Goal: Task Accomplishment & Management: Complete application form

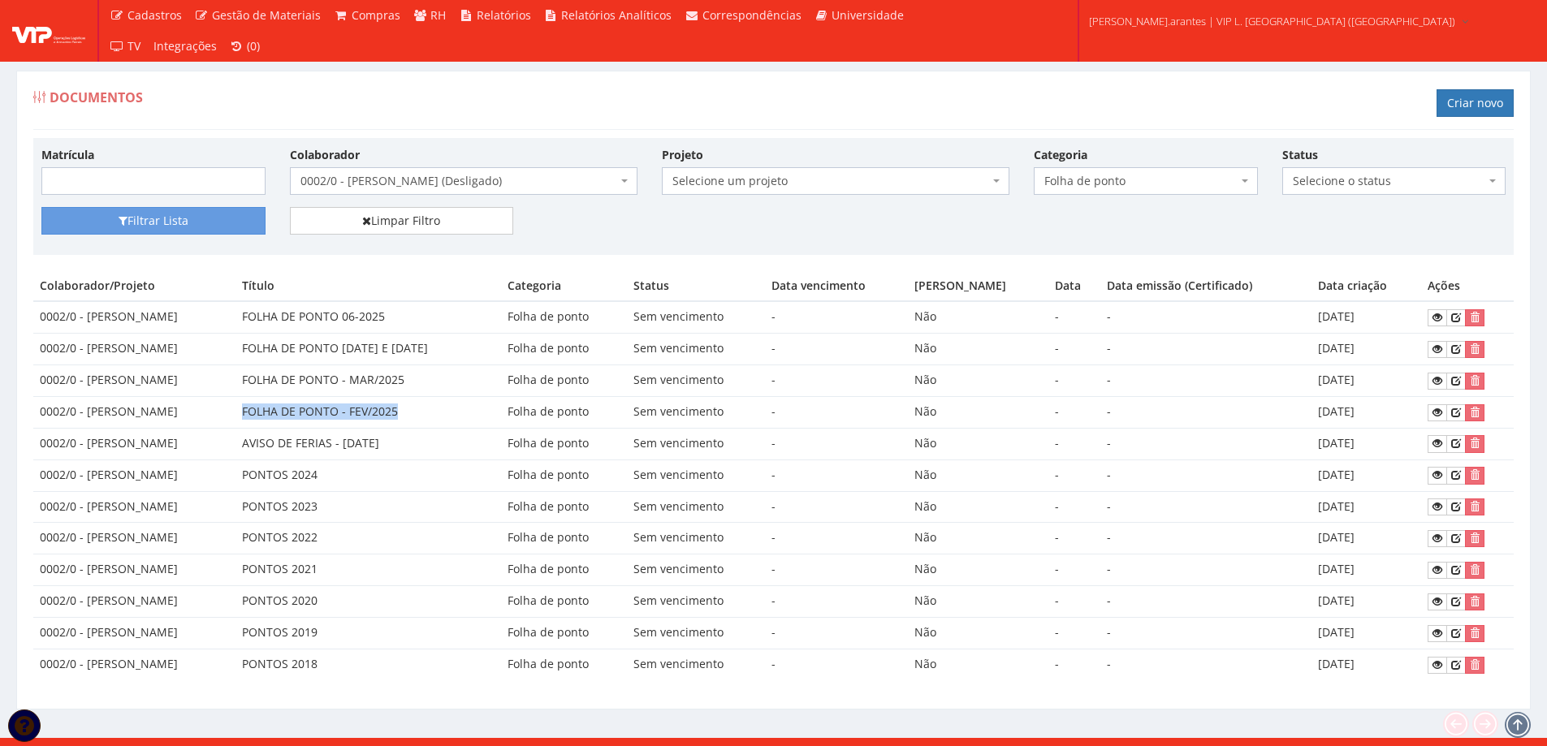
drag, startPoint x: 283, startPoint y: 413, endPoint x: 439, endPoint y: 417, distance: 155.2
click at [439, 417] on td "FOLHA DE PONTO - FEV/2025" at bounding box center [369, 412] width 266 height 32
copy td "FOLHA DE PONTO - FEV/2025"
click at [1463, 105] on link "Criar novo" at bounding box center [1475, 103] width 77 height 28
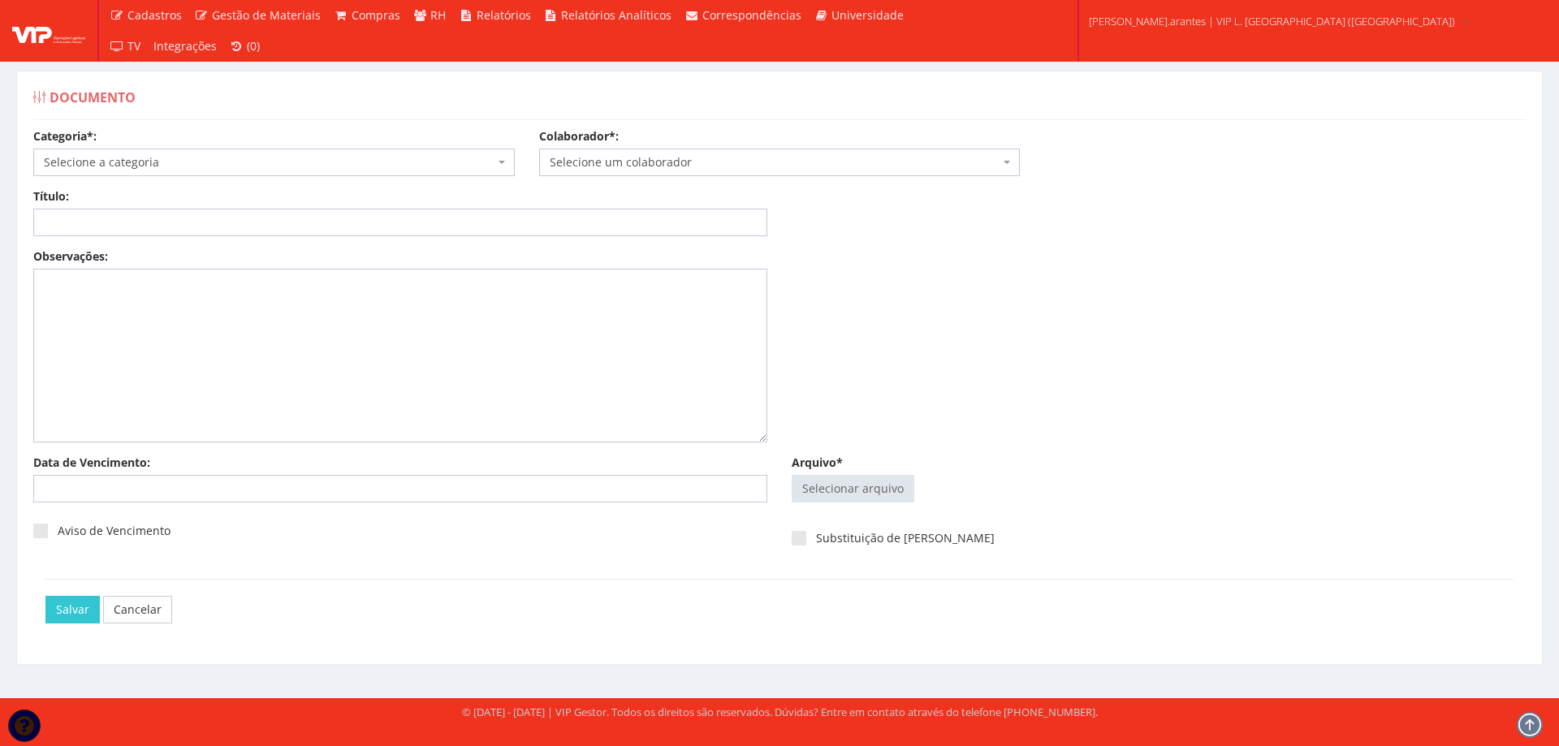
click at [330, 144] on div "Categoria*: Selecione a categoria Aso Segurança no trabalho - PGR Segurança no …" at bounding box center [274, 152] width 506 height 48
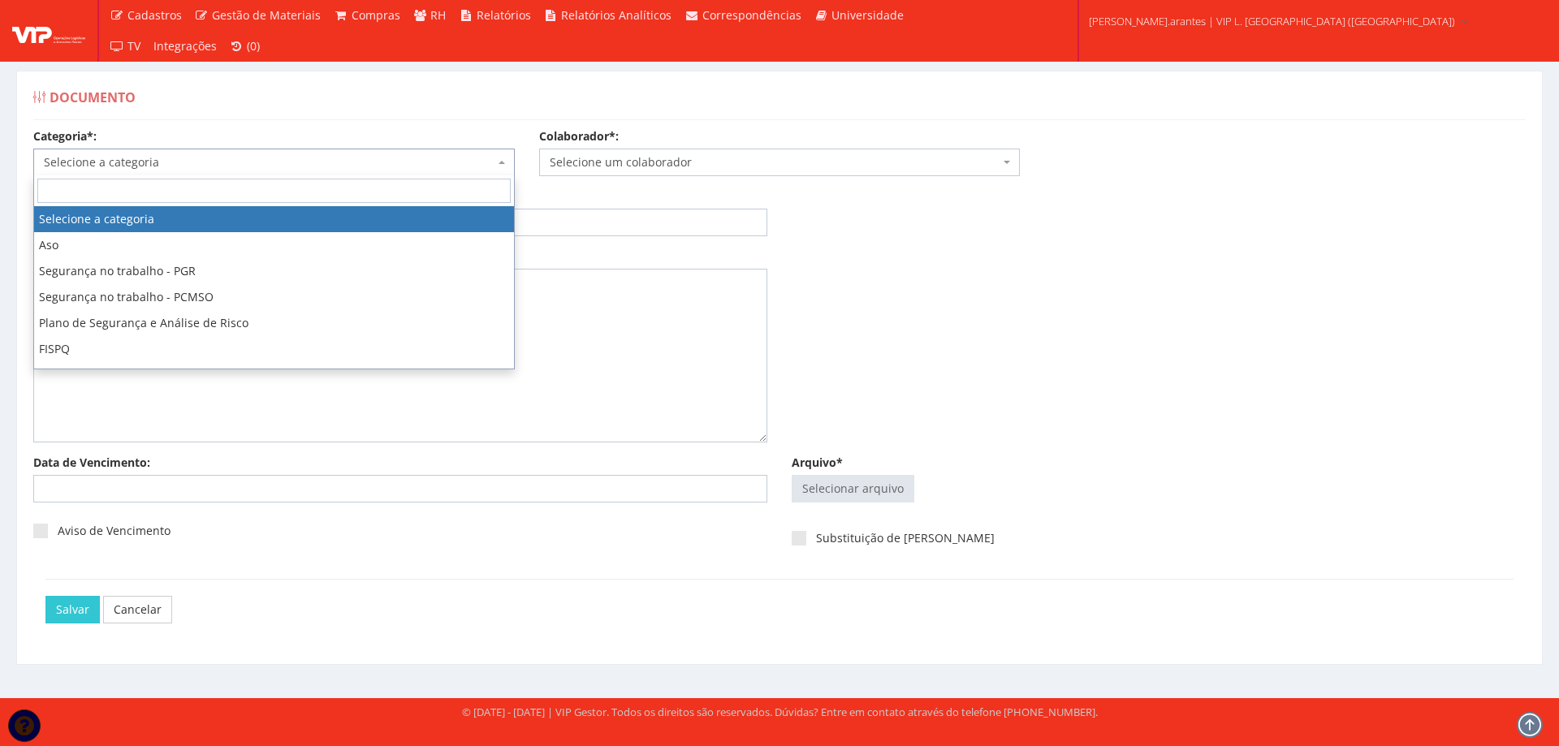
click at [323, 162] on span "Selecione a categoria" at bounding box center [269, 162] width 451 height 16
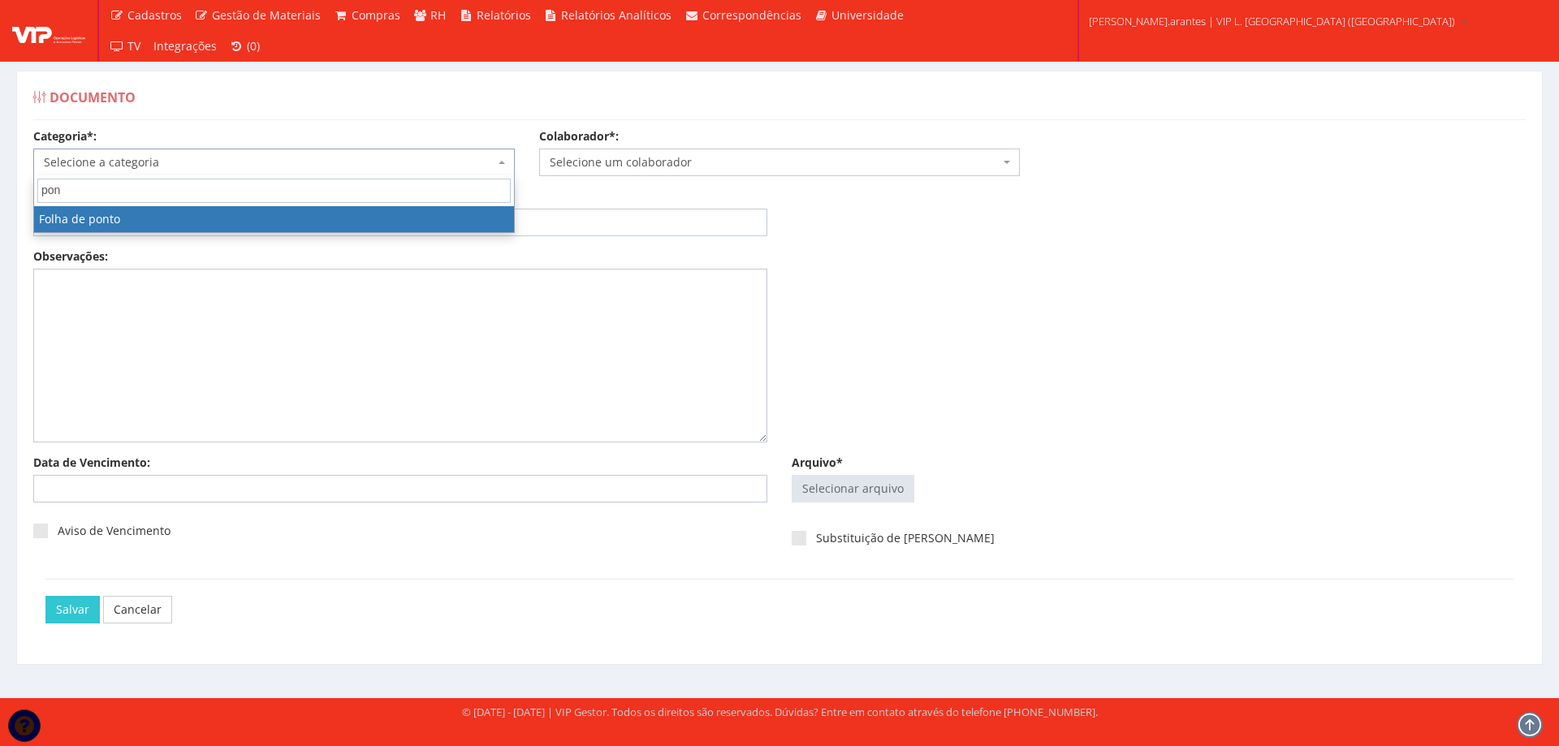
type input "pont"
select select "folha_ponto"
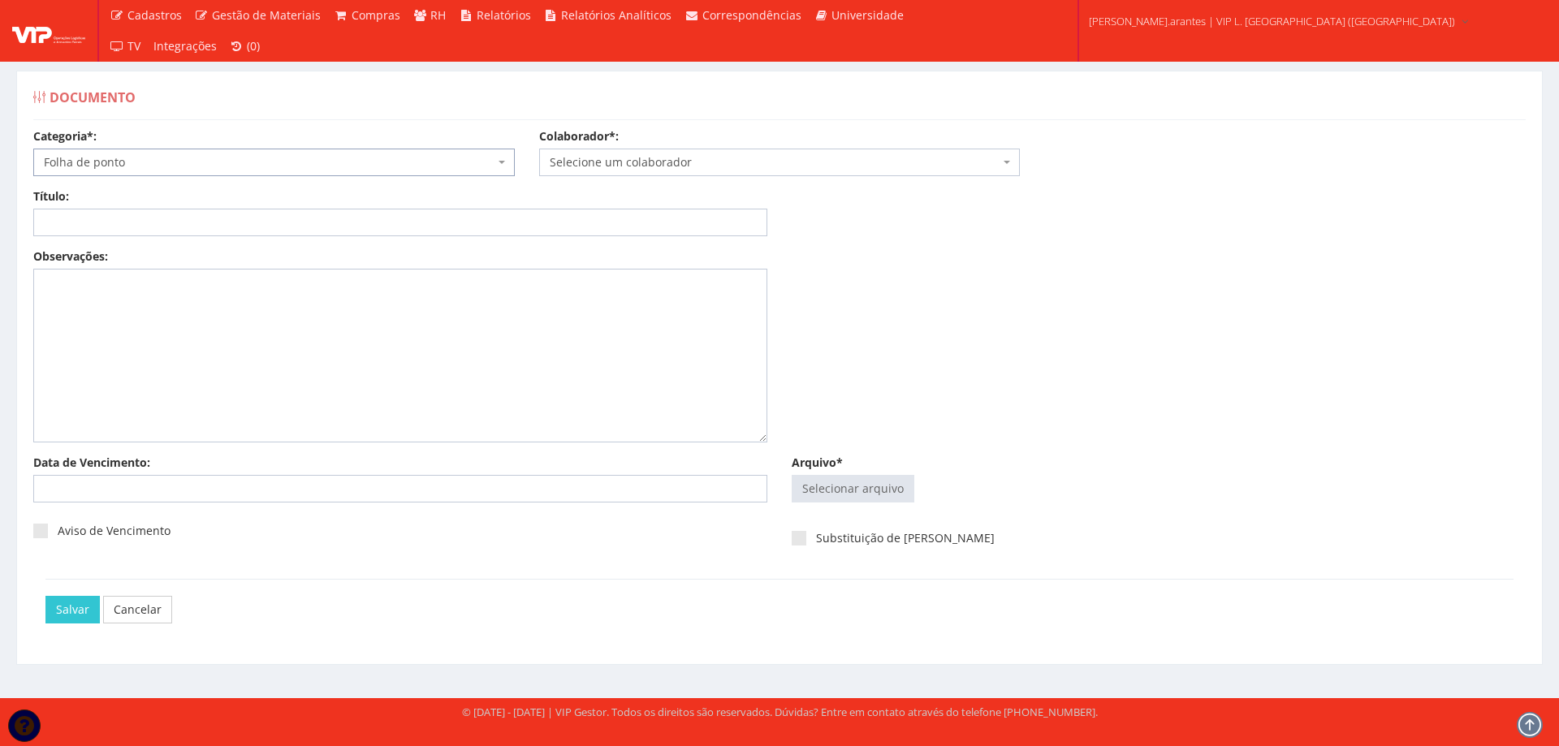
click at [632, 158] on span "Selecione um colaborador" at bounding box center [775, 162] width 451 height 16
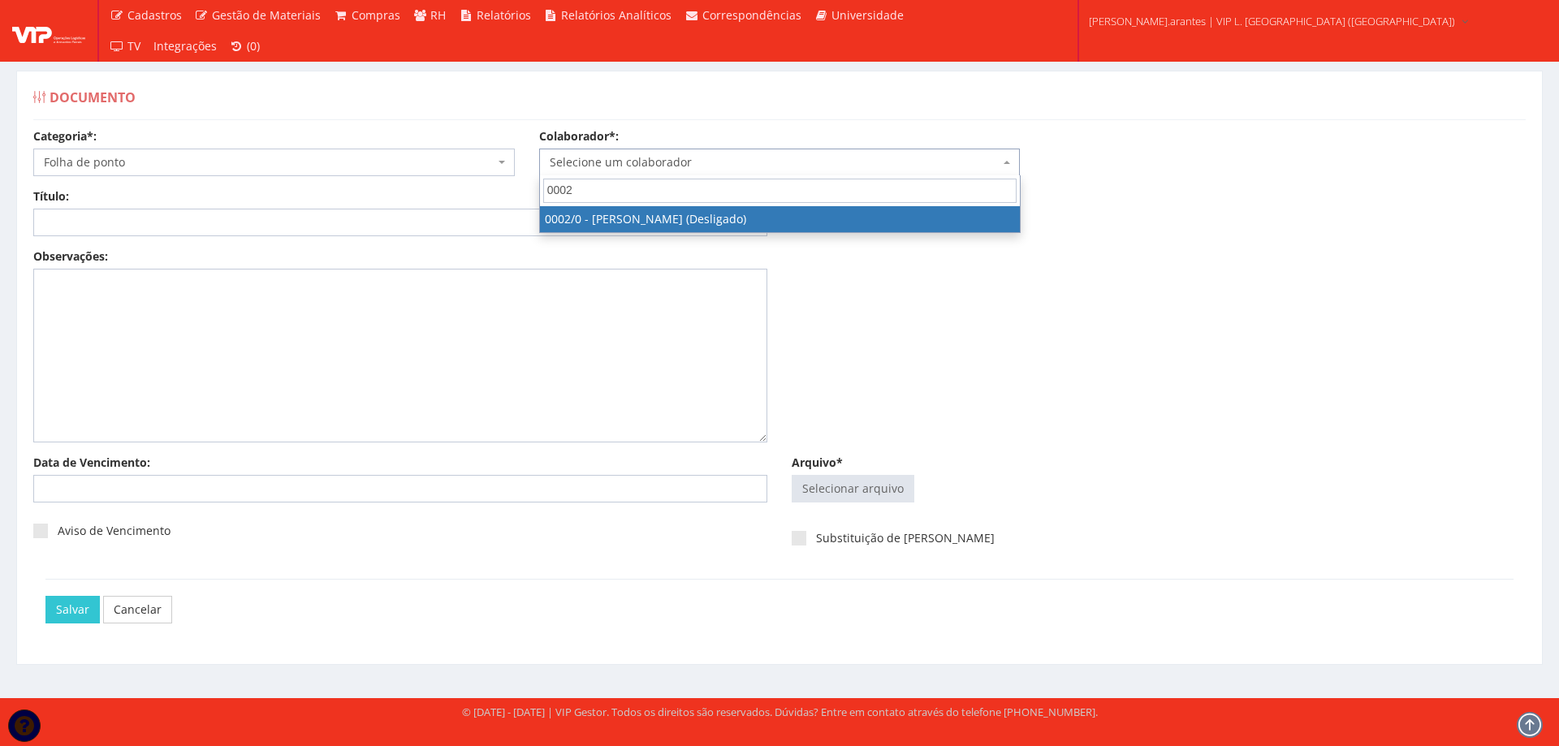
type input "0002"
drag, startPoint x: 639, startPoint y: 218, endPoint x: 372, endPoint y: 218, distance: 267.2
select select "715"
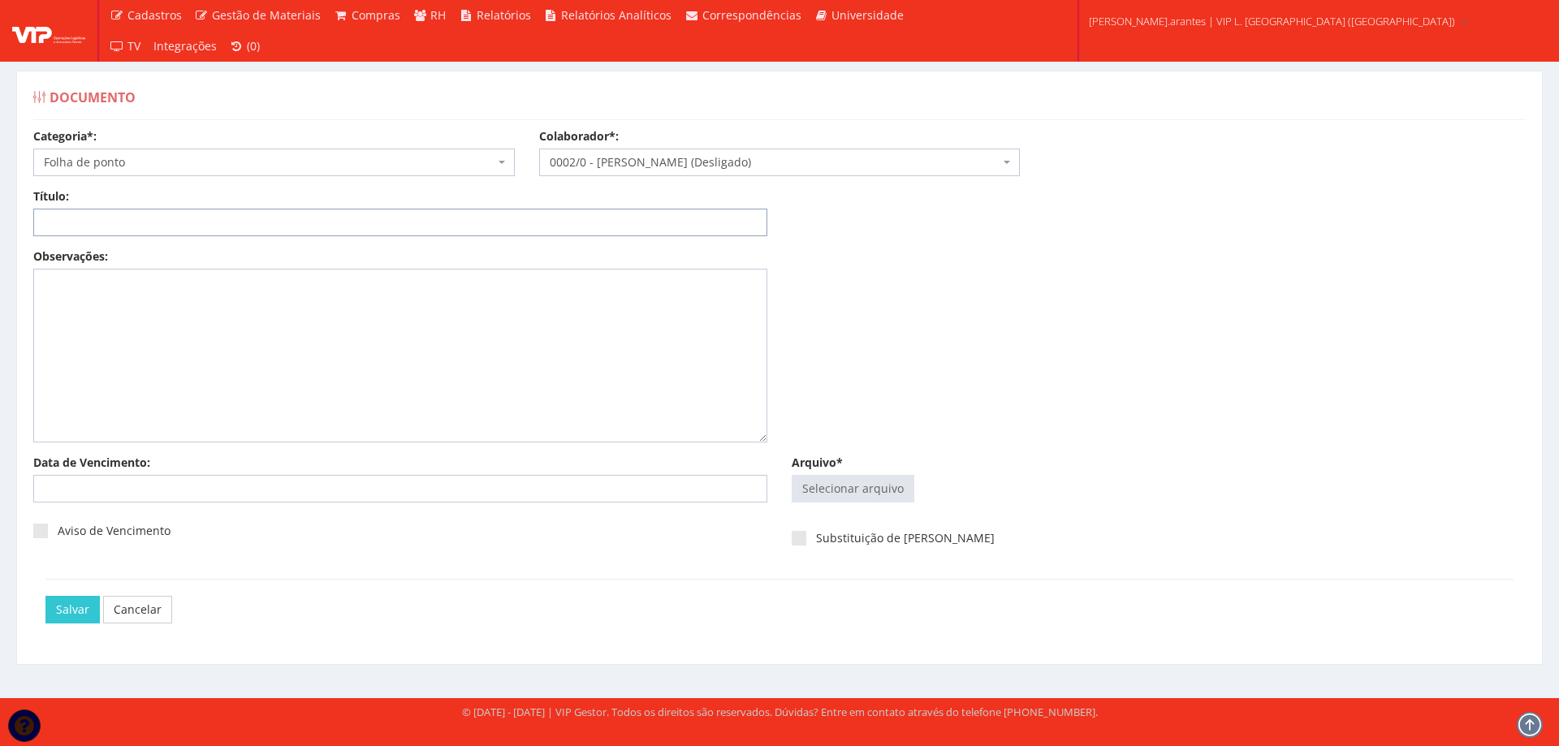
click at [350, 218] on input "Título:" at bounding box center [400, 223] width 734 height 28
paste input "FOLHA DE PONTO - FEV/2025"
drag, startPoint x: 167, startPoint y: 224, endPoint x: 149, endPoint y: 223, distance: 18.7
click at [149, 223] on input "FOLHA DE PONTO - FEV/2025" at bounding box center [400, 223] width 734 height 28
type input "FOLHA DE PONTO - JAN/2025"
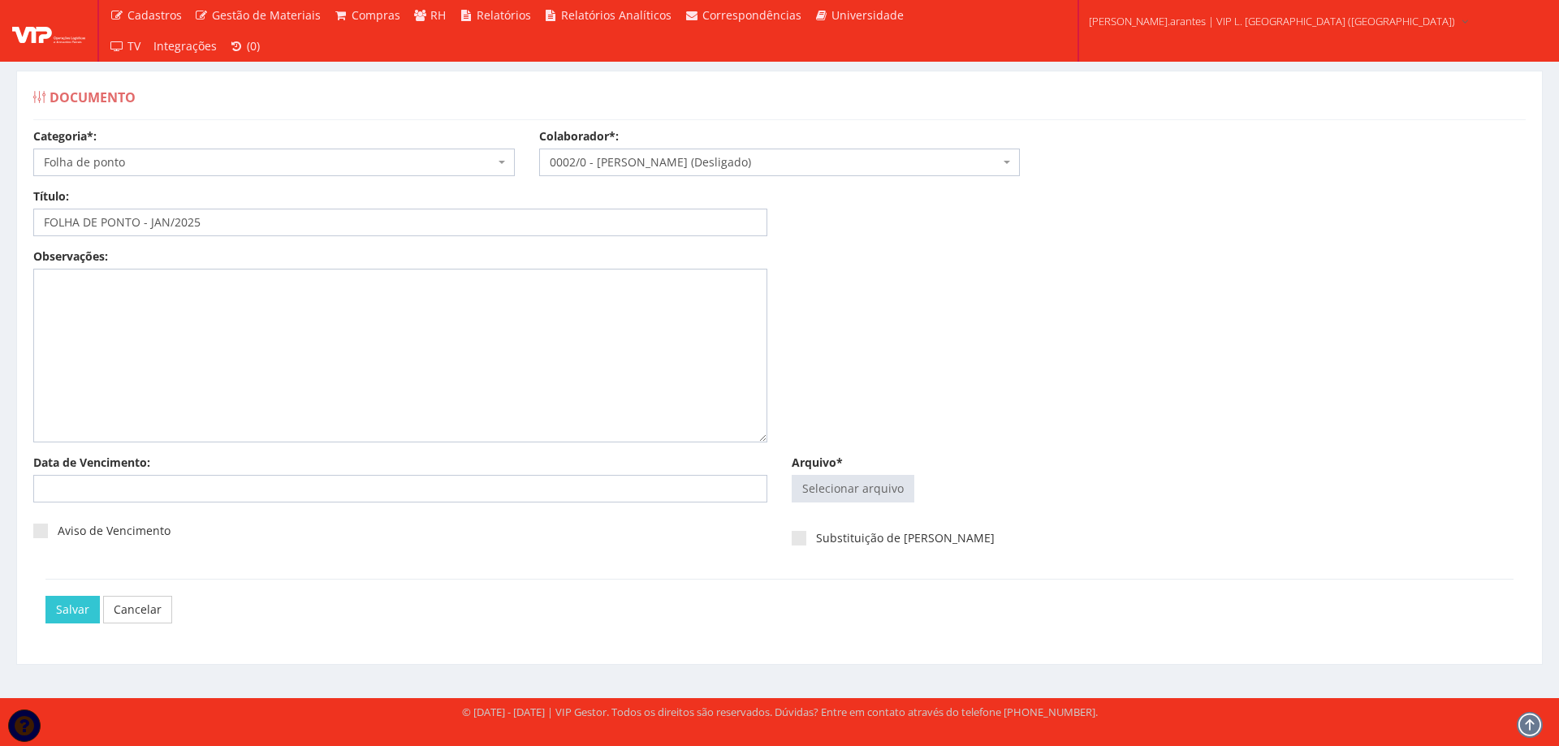
click at [841, 504] on div "Selecionar arquivo Trocar Remover" at bounding box center [1159, 492] width 734 height 35
click at [884, 482] on input "Arquivo*" at bounding box center [853, 489] width 121 height 26
type input "C:\fakepath\01 - Janeiro - G0128 D0002-1.pdf"
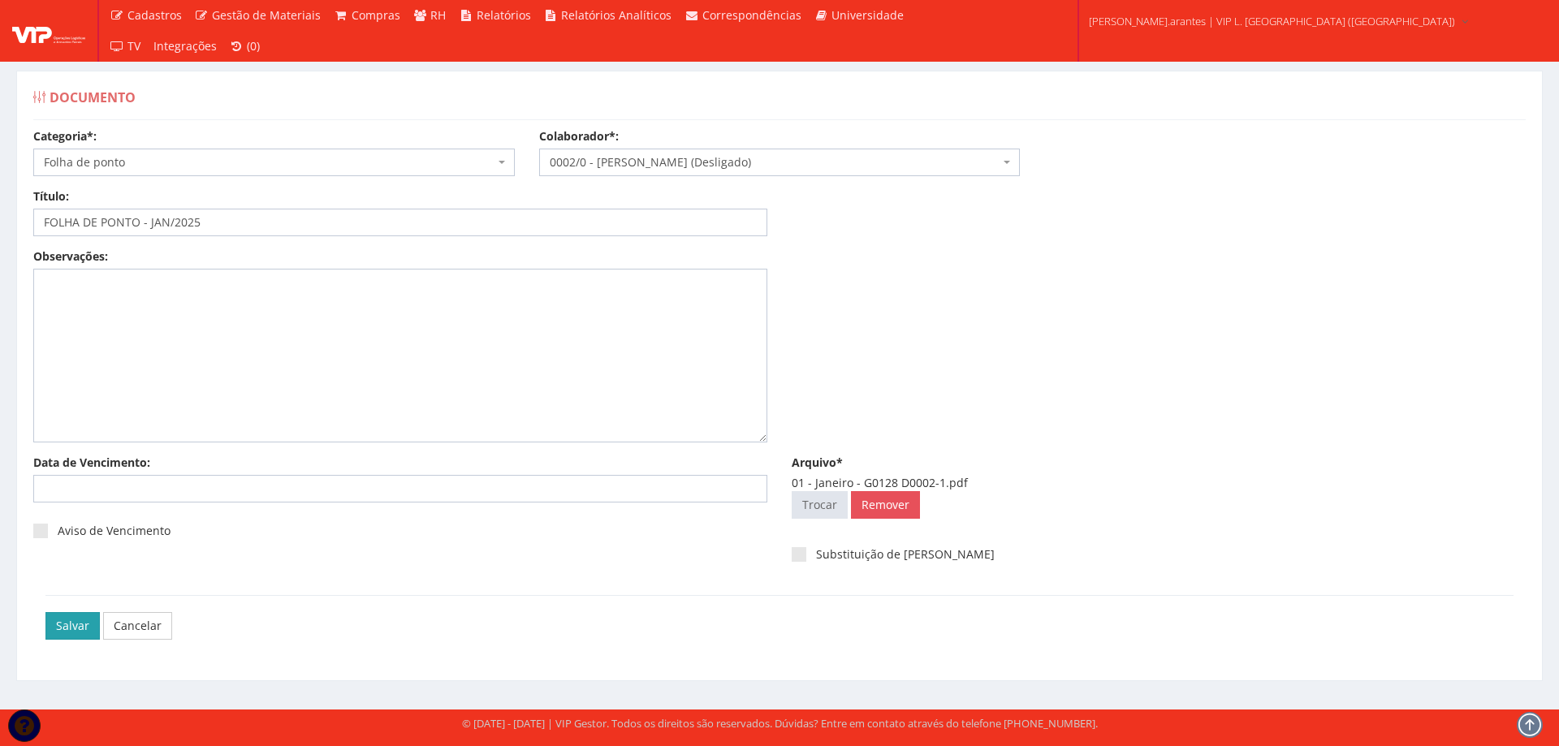
click at [70, 626] on input "Salvar" at bounding box center [72, 626] width 54 height 28
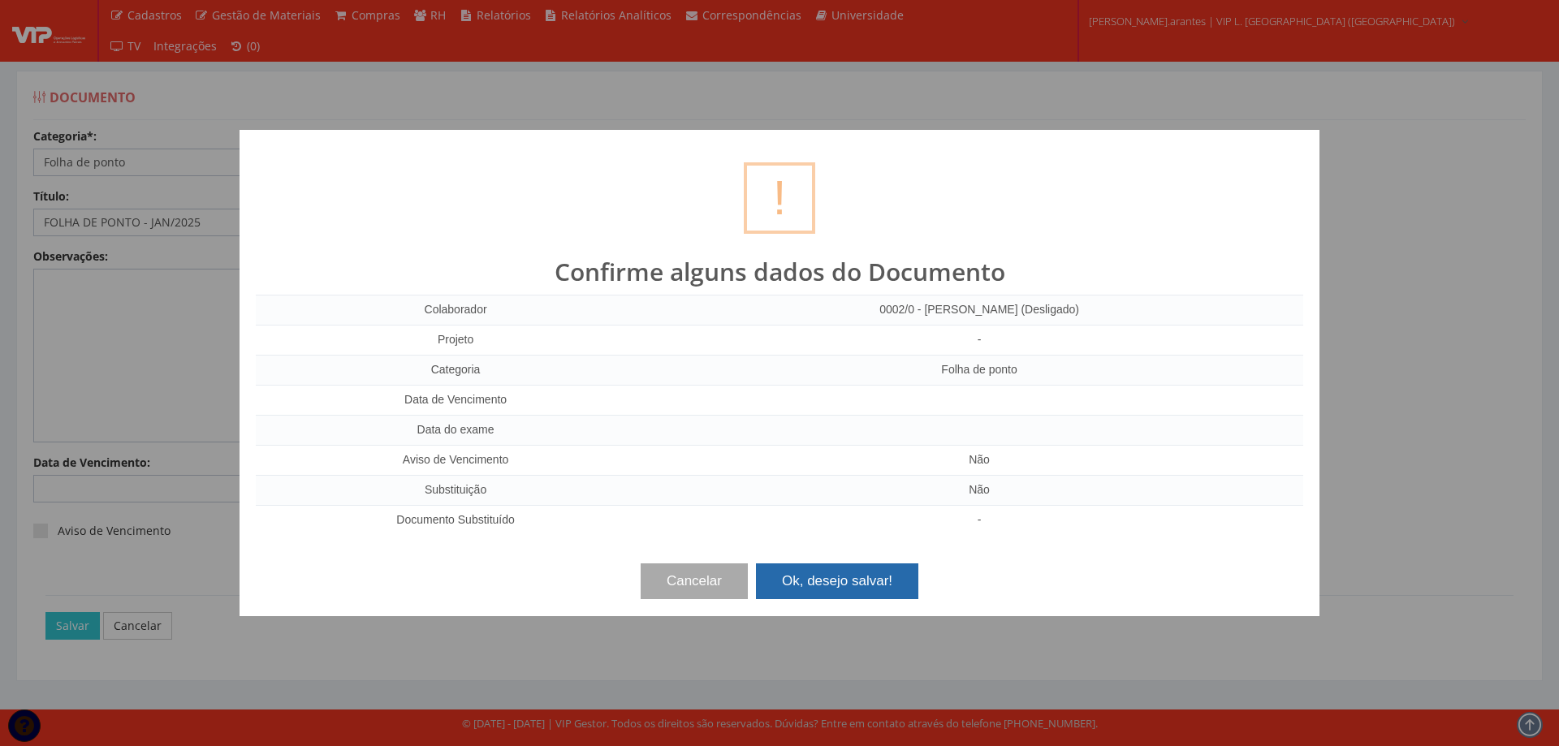
click at [832, 586] on button "Ok, desejo salvar!" at bounding box center [837, 582] width 162 height 36
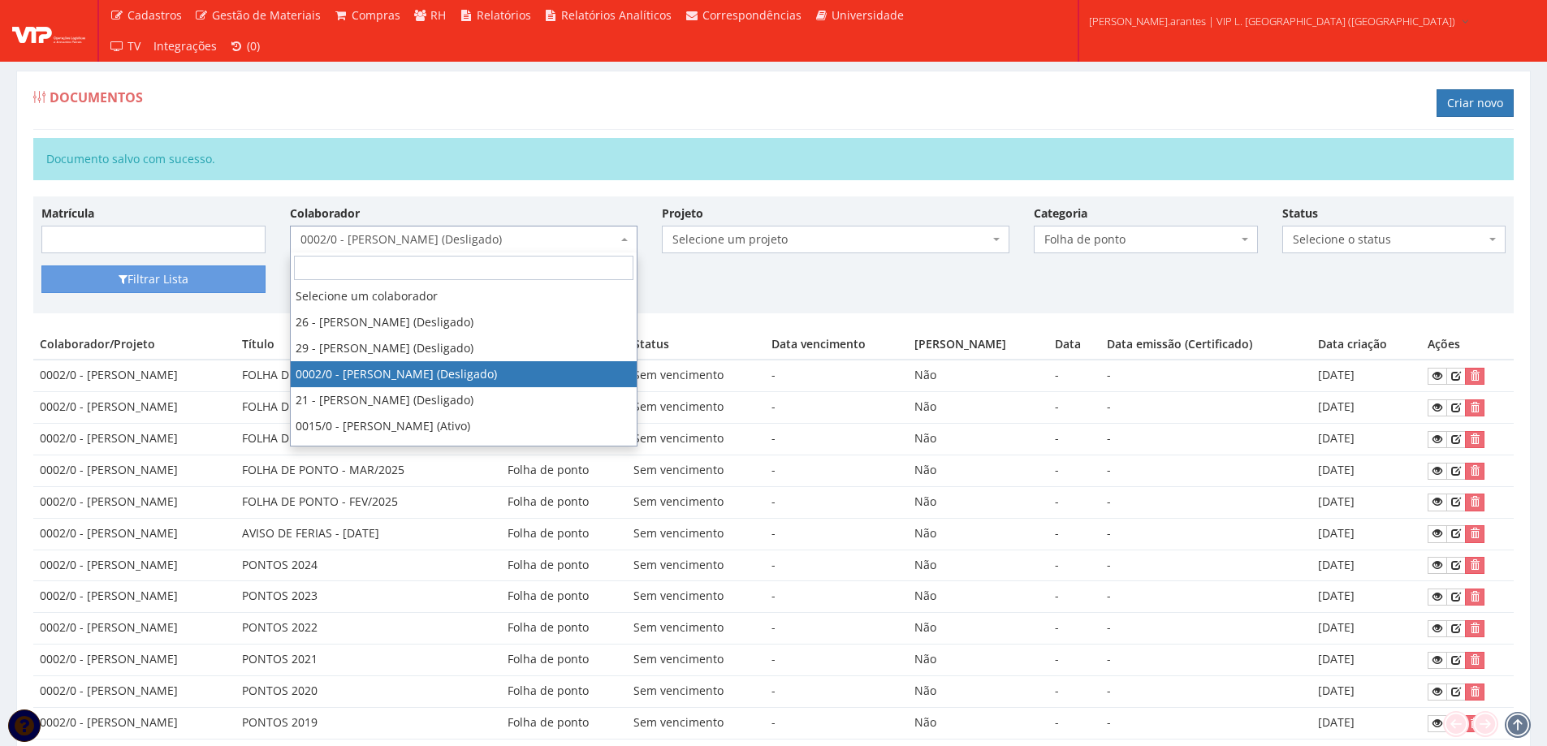
click at [445, 247] on span "0002/0 - [PERSON_NAME] (Desligado)" at bounding box center [459, 239] width 317 height 16
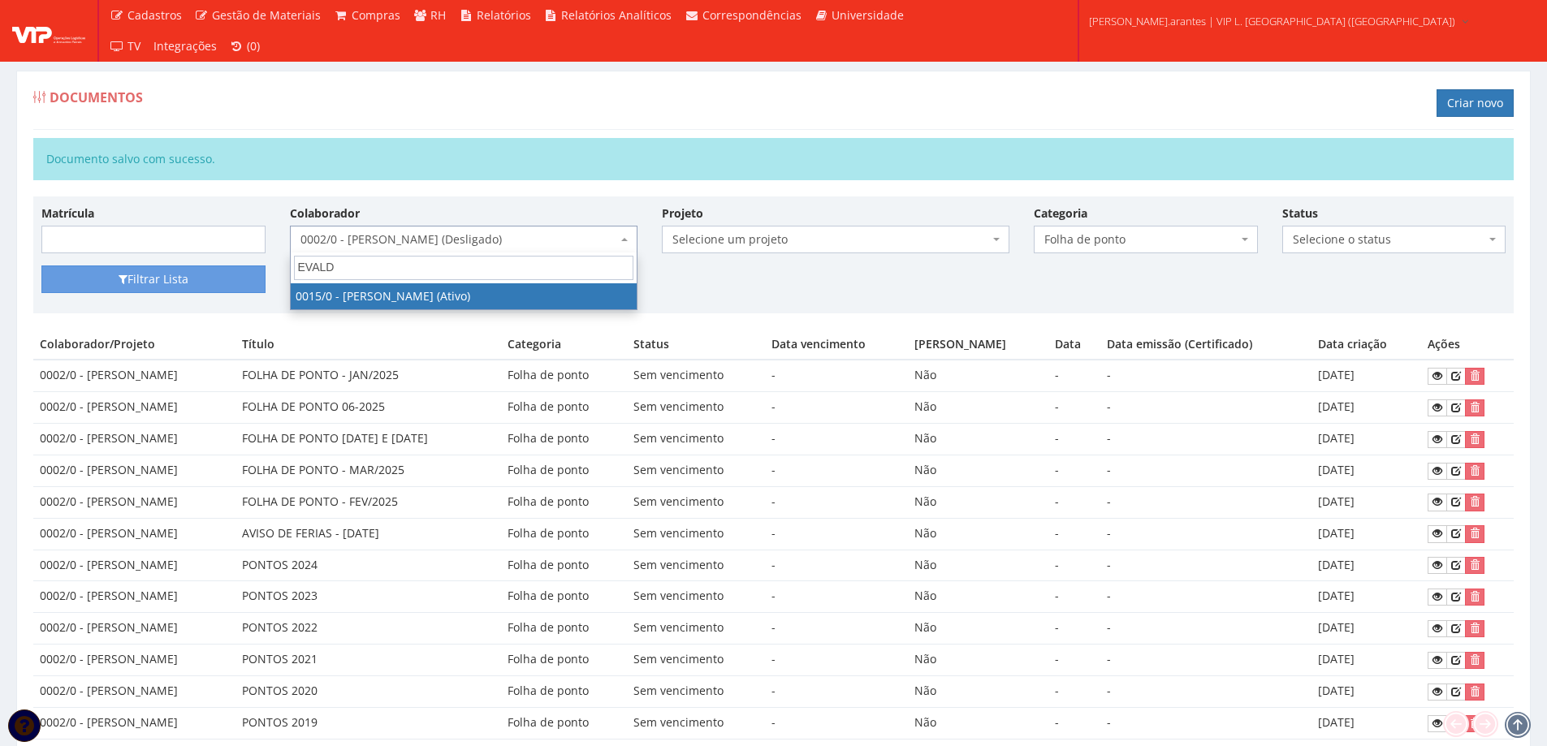
type input "EVALDO"
select select "919"
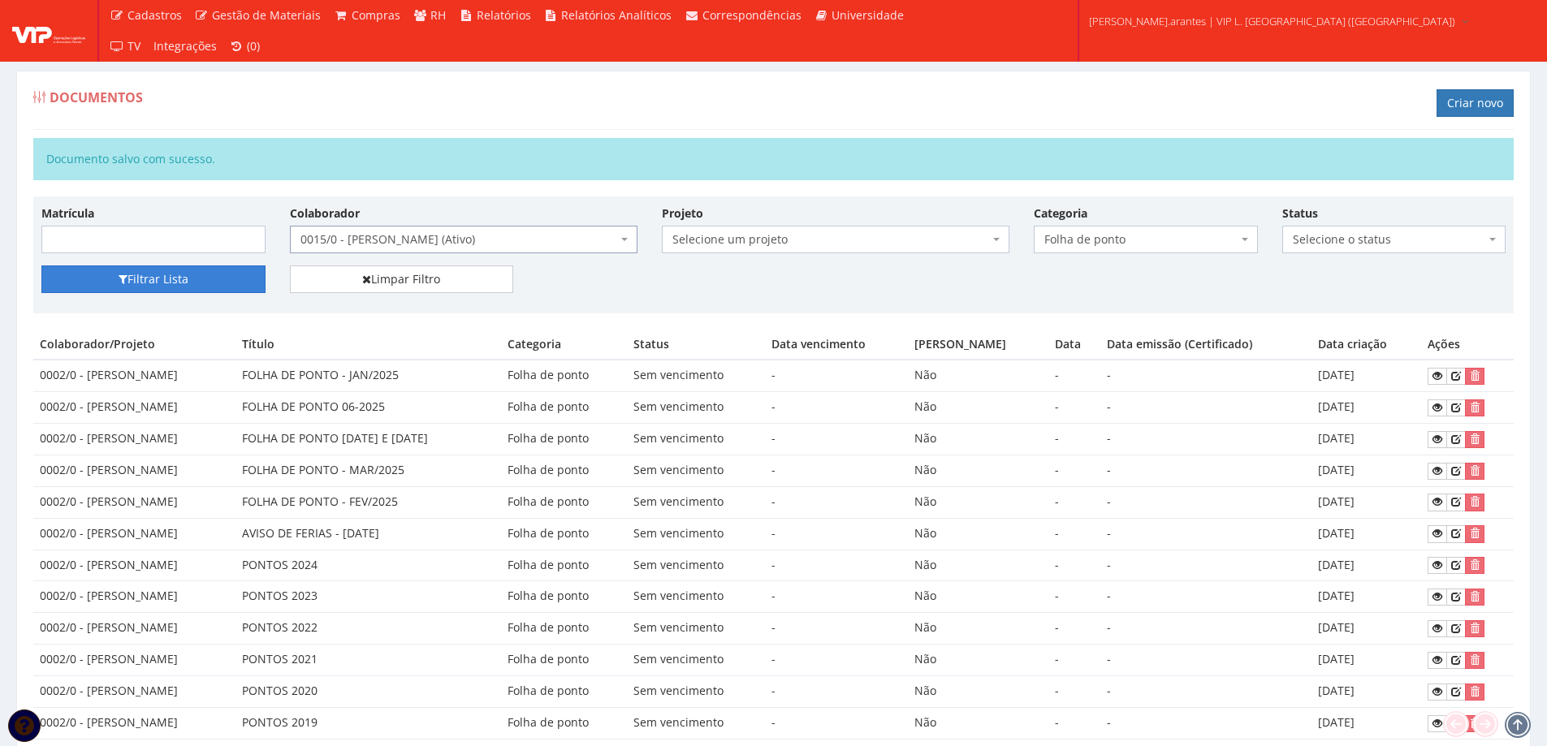
click at [156, 285] on button "Filtrar Lista" at bounding box center [153, 280] width 224 height 28
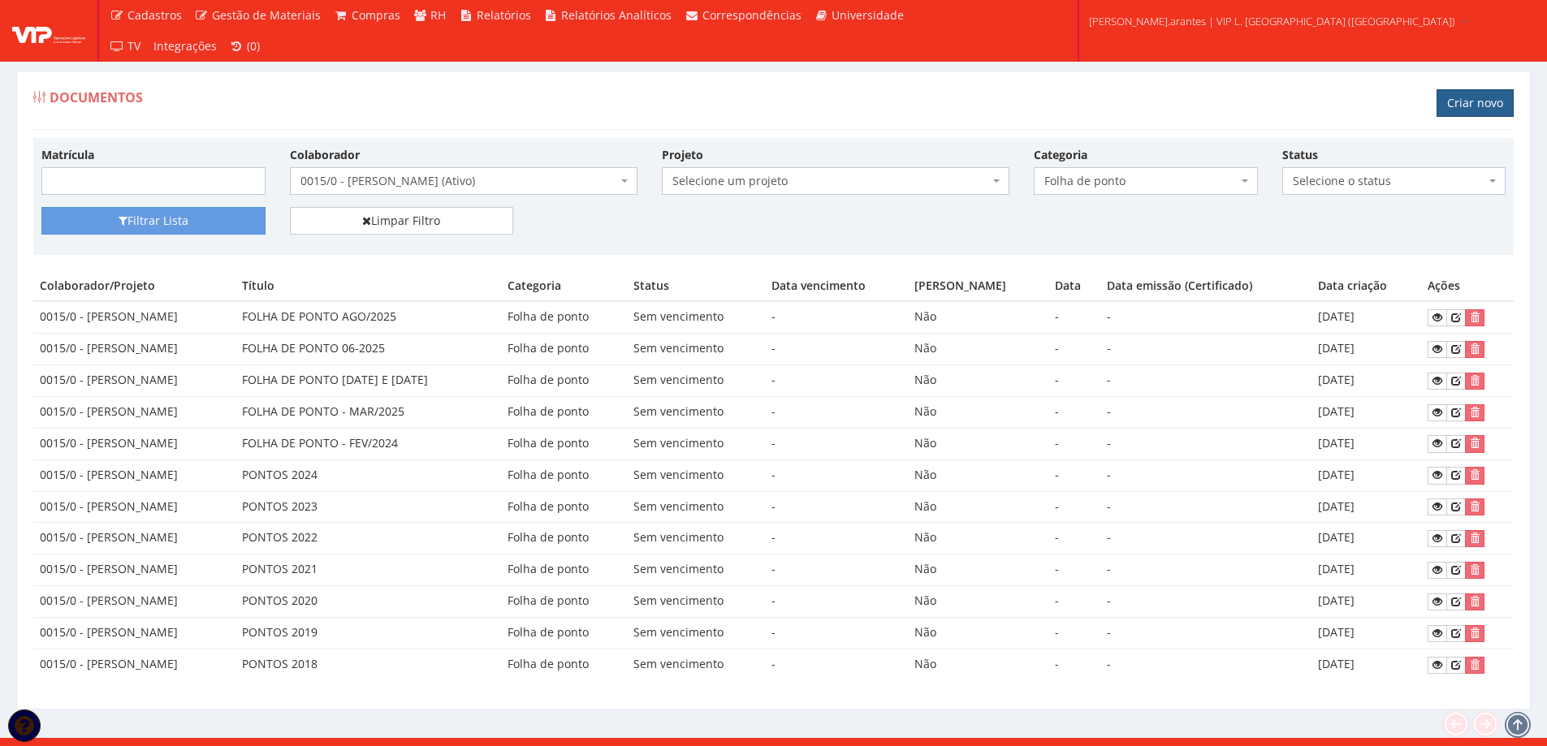
click at [1478, 103] on link "Criar novo" at bounding box center [1475, 103] width 77 height 28
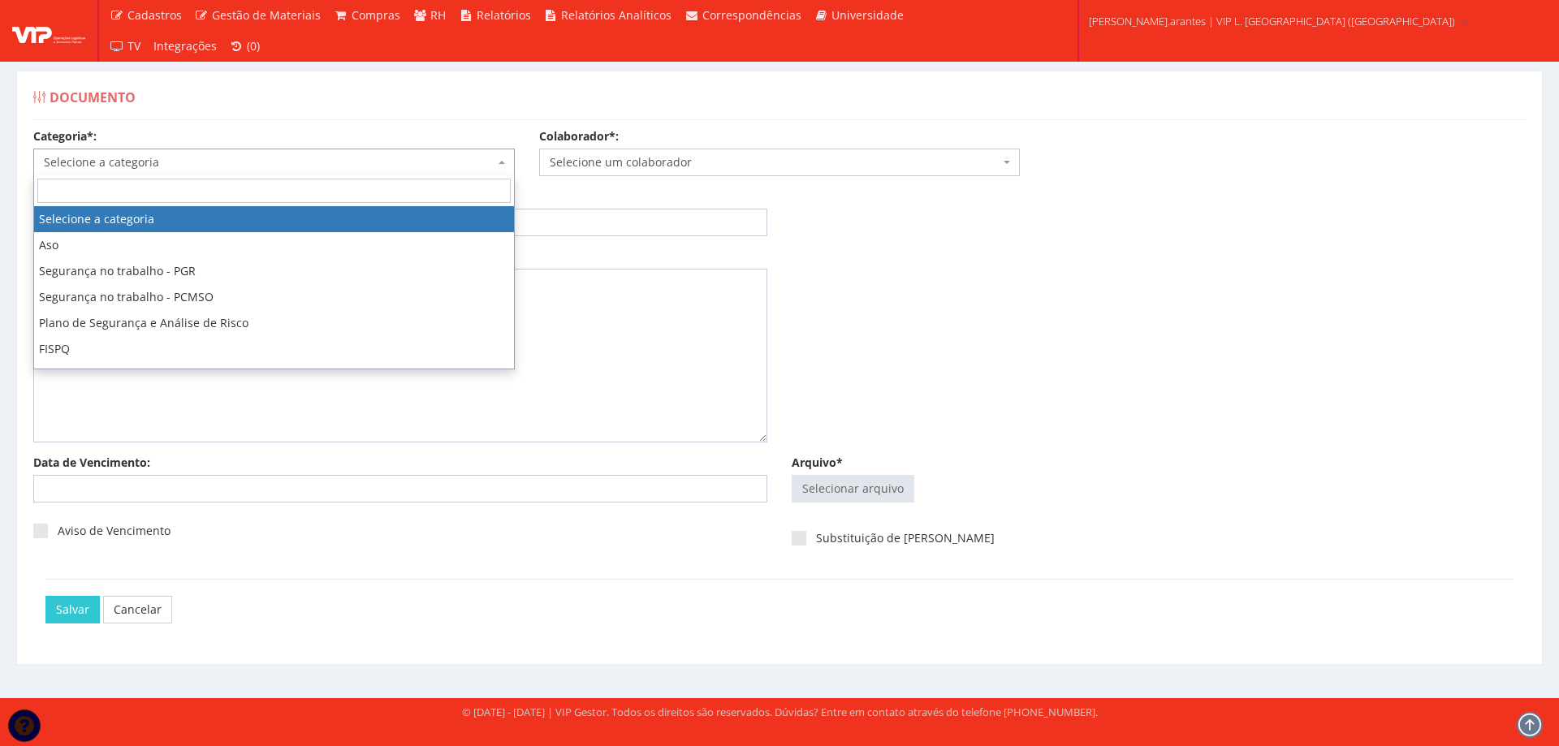
click at [264, 162] on span "Selecione a categoria" at bounding box center [269, 162] width 451 height 16
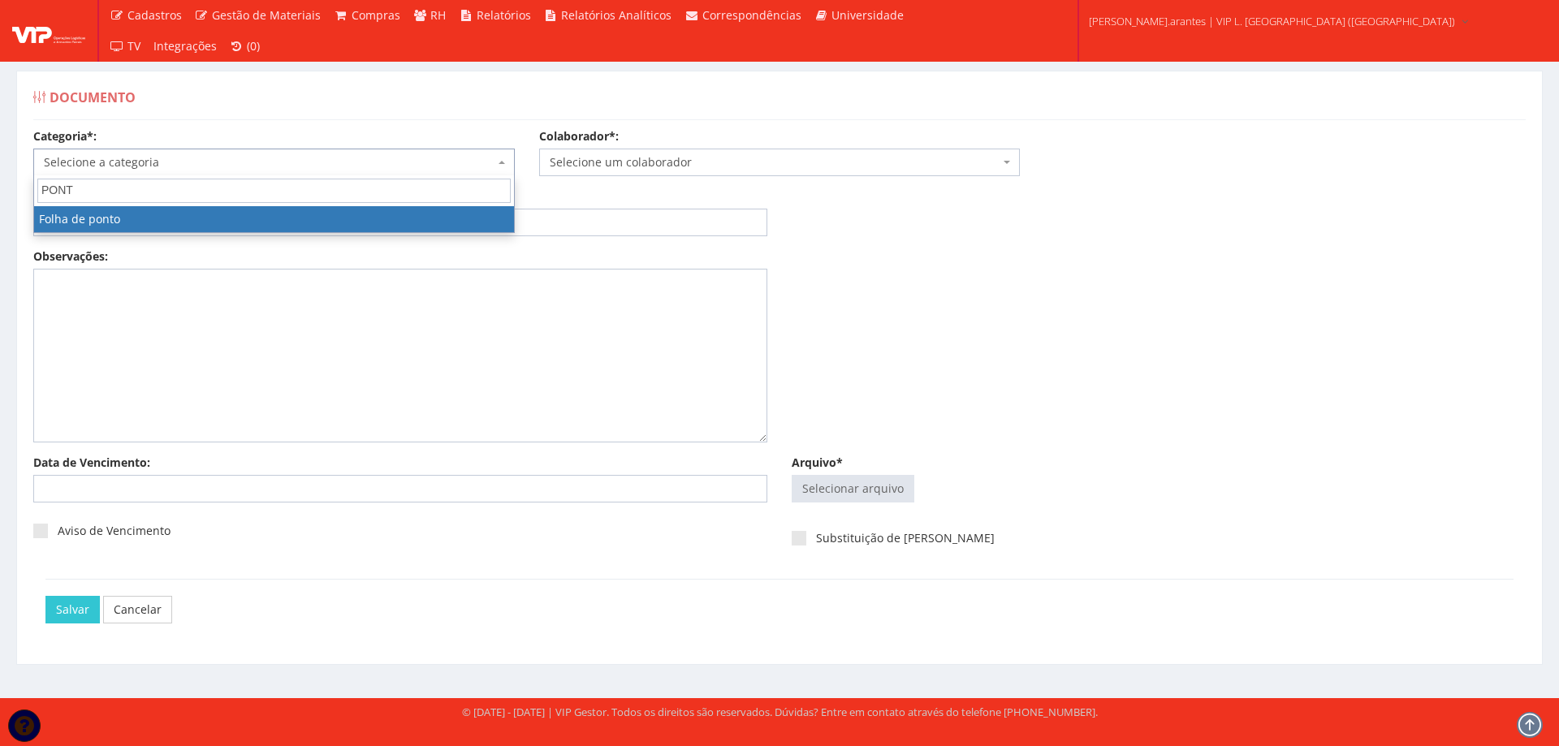
type input "PONTO"
select select "folha_ponto"
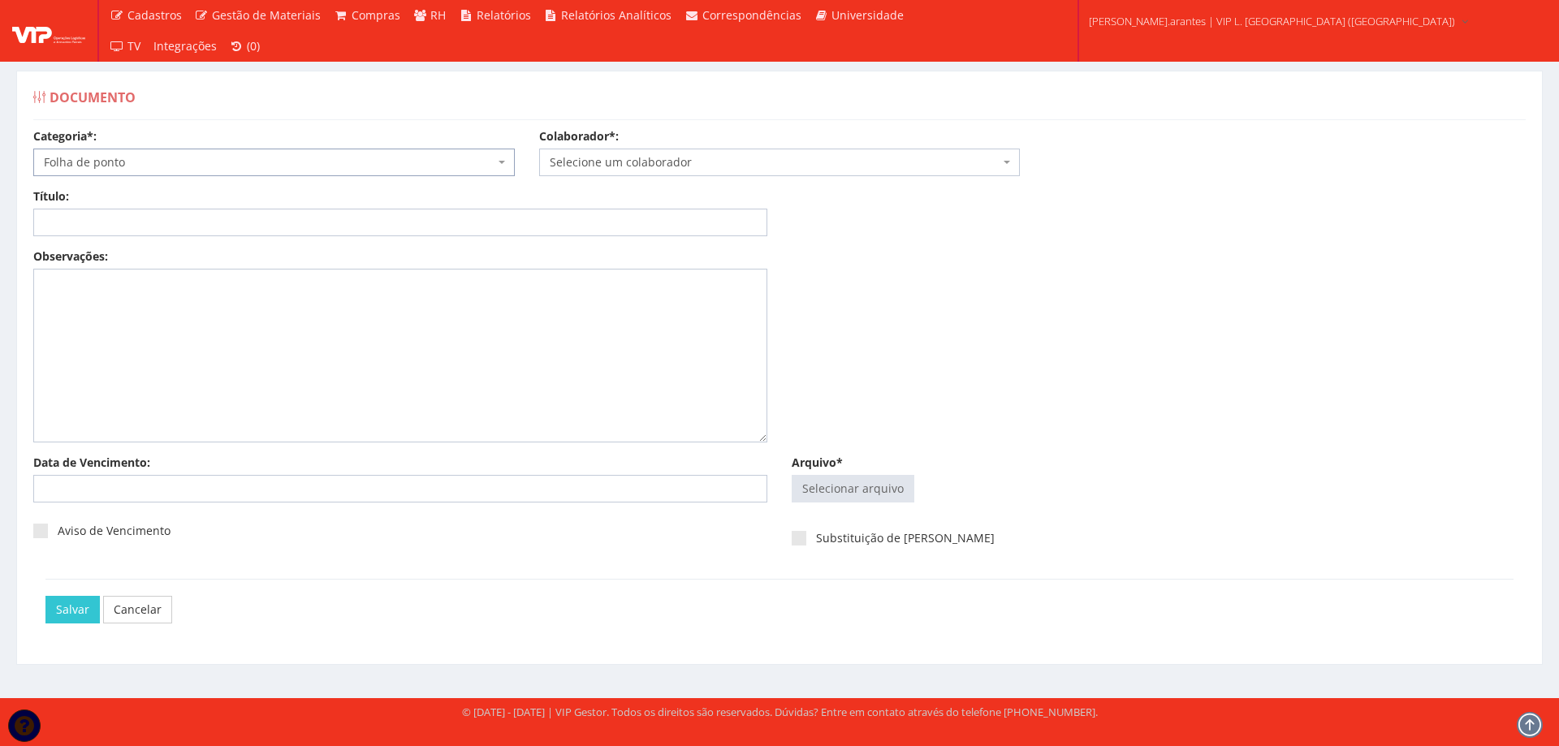
click at [660, 161] on span "Selecione um colaborador" at bounding box center [775, 162] width 451 height 16
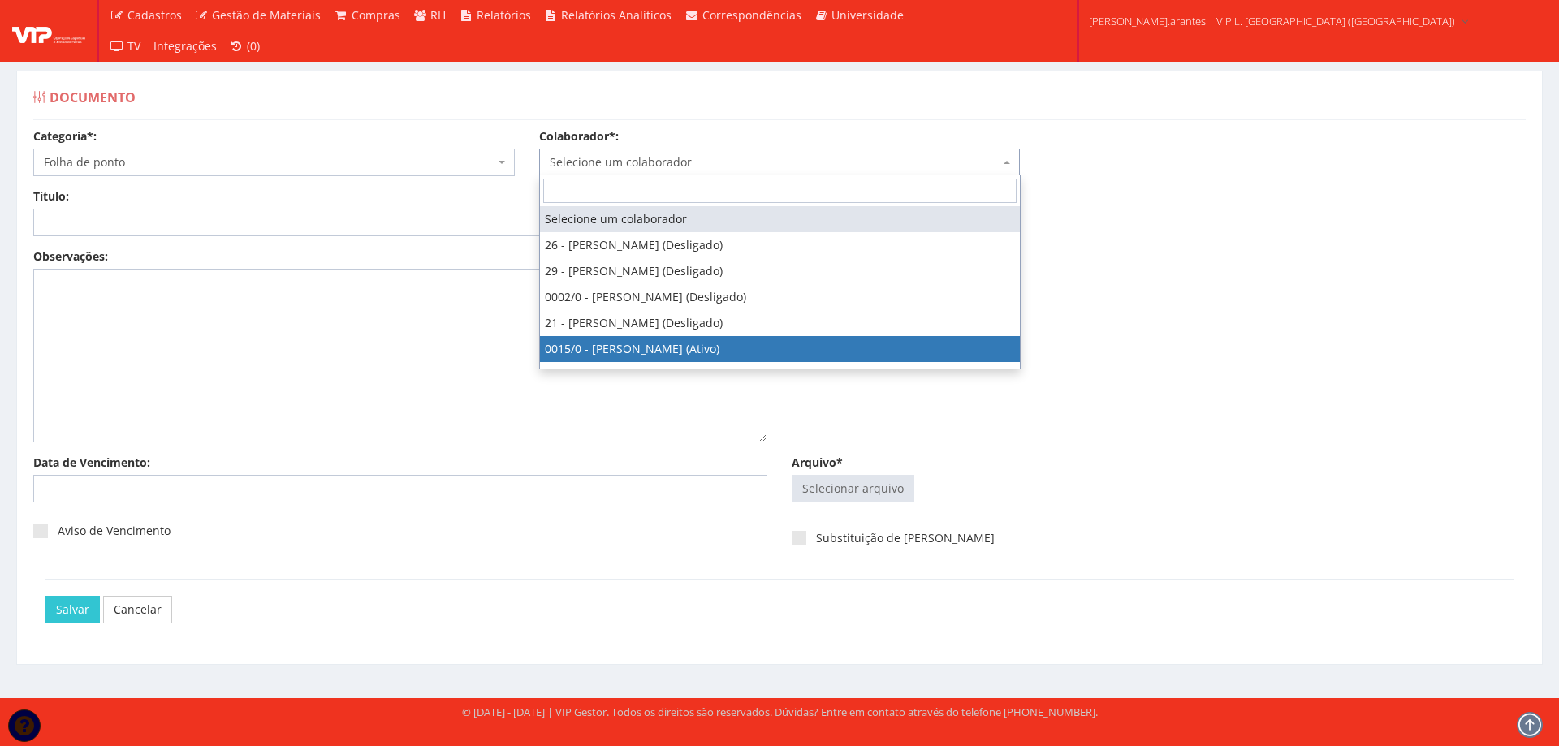
select select "919"
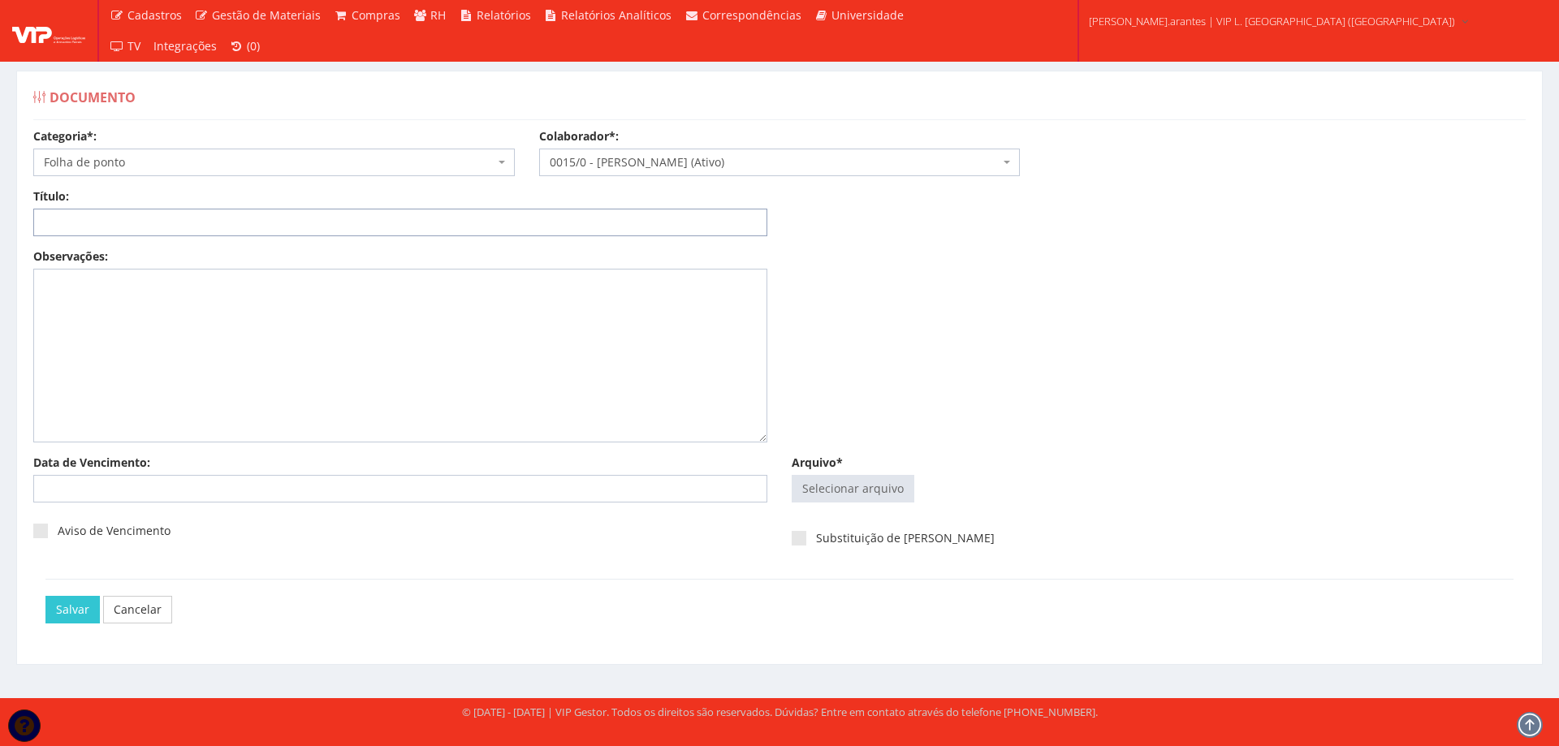
click at [140, 225] on input "Título:" at bounding box center [400, 223] width 734 height 28
paste input "FOLHA DE PONTO - FEV/2025"
drag, startPoint x: 170, startPoint y: 221, endPoint x: 147, endPoint y: 220, distance: 22.8
click at [147, 220] on input "FOLHA DE PONTO - FEV/2025" at bounding box center [400, 223] width 734 height 28
drag, startPoint x: 225, startPoint y: 217, endPoint x: 0, endPoint y: 224, distance: 225.1
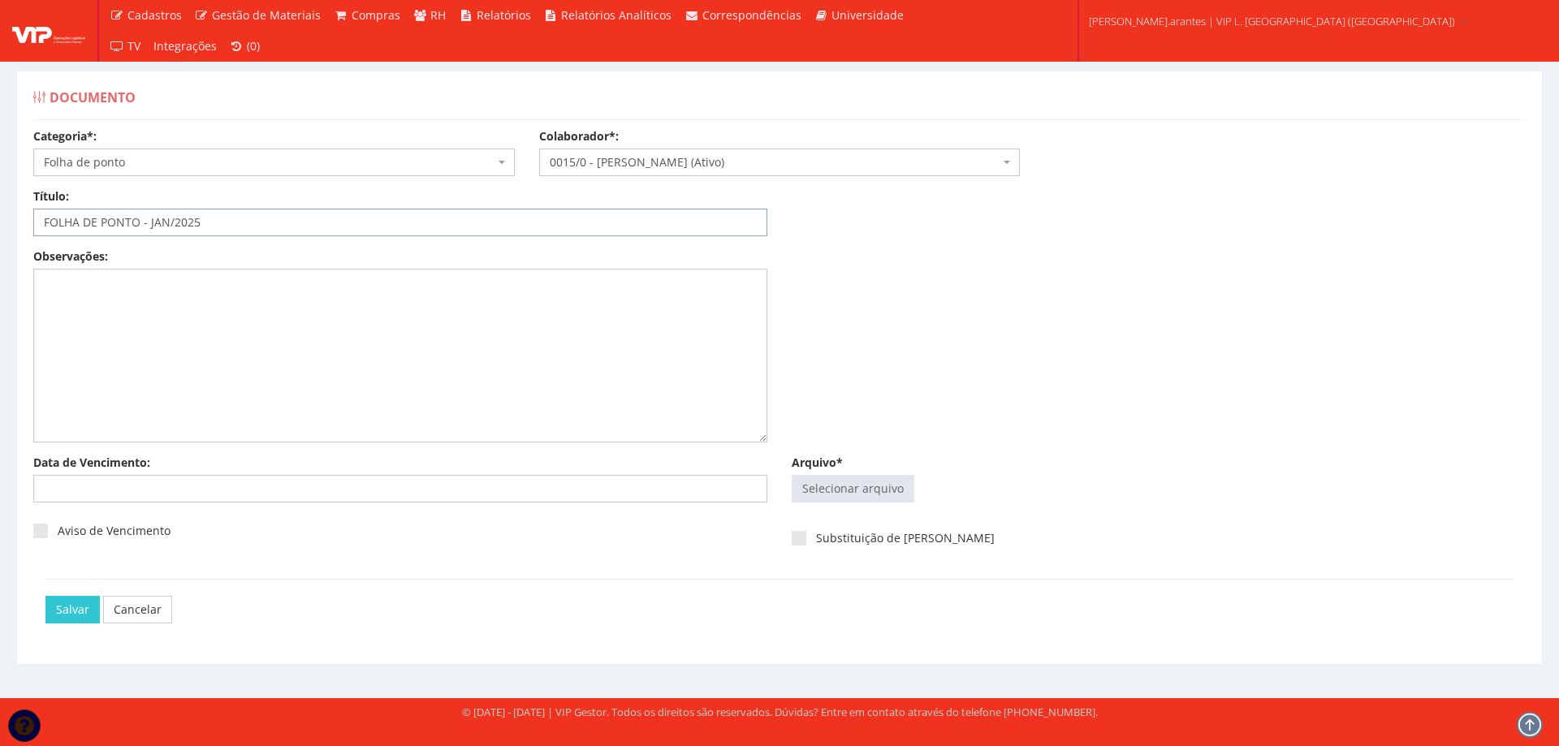
click at [0, 224] on div "Documento Categoria*: Selecione a categoria Aso Segurança no trabalho - PGR Seg…" at bounding box center [779, 370] width 1559 height 658
type input "FOLHA DE PONTO - JAN/2025"
click at [851, 489] on input "Arquivo*" at bounding box center [853, 489] width 121 height 26
type input "C:\fakepath\01 - Janeiro - G0128 D0002-2.pdf"
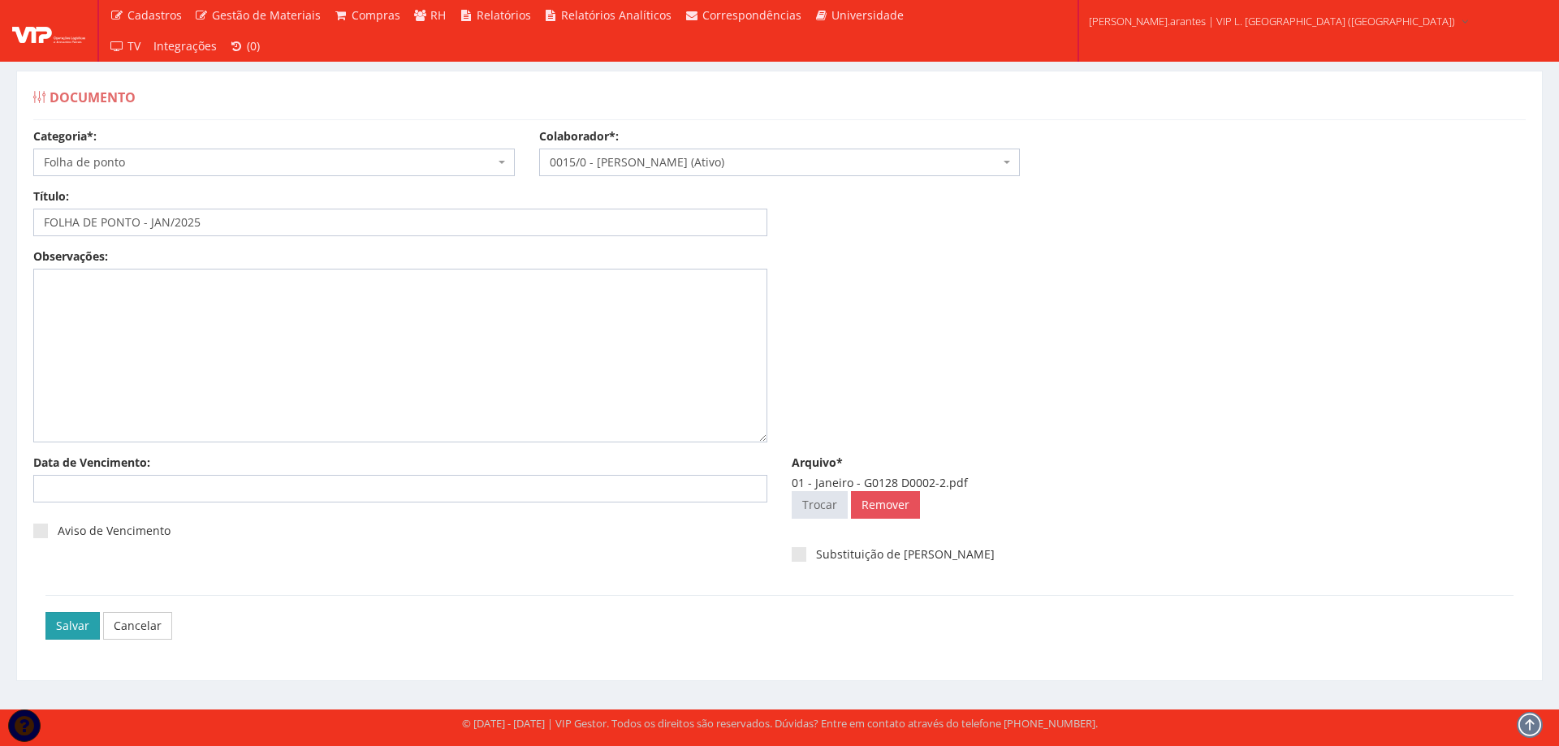
click at [64, 621] on input "Salvar" at bounding box center [72, 626] width 54 height 28
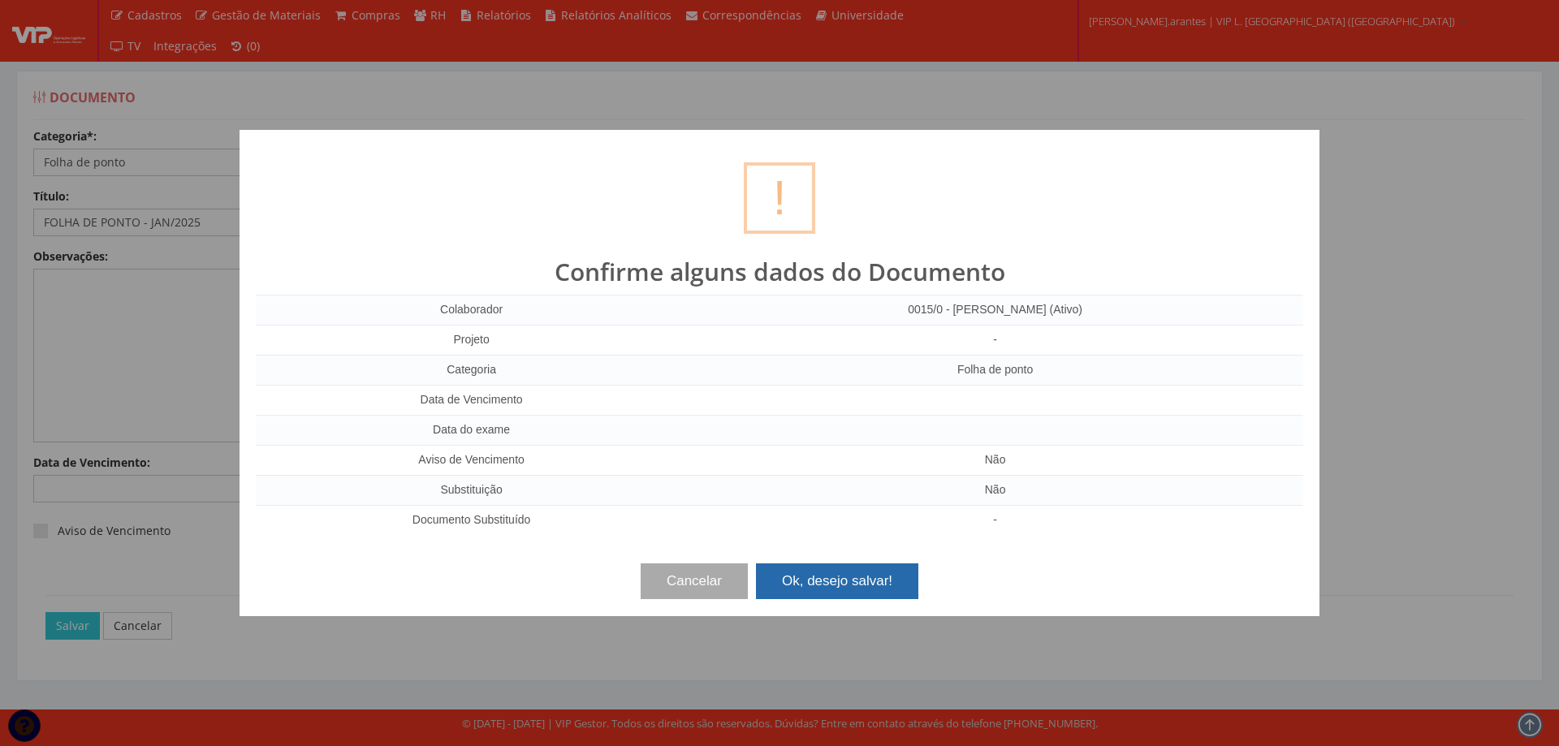
drag, startPoint x: 813, startPoint y: 586, endPoint x: 1099, endPoint y: 526, distance: 292.1
click at [811, 586] on button "Ok, desejo salvar!" at bounding box center [837, 582] width 162 height 36
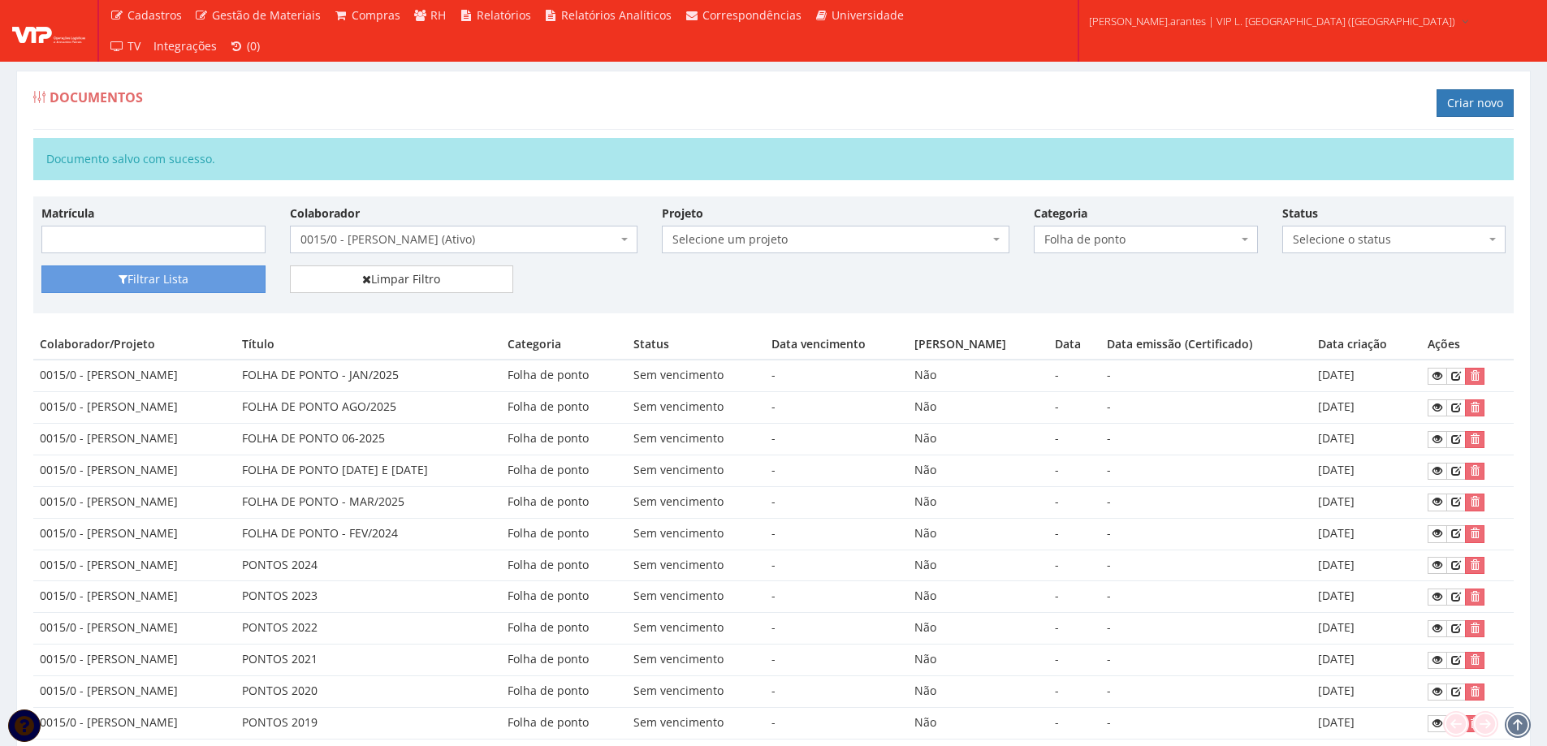
click at [362, 240] on span "0015/0 - [PERSON_NAME] (Ativo)" at bounding box center [459, 239] width 317 height 16
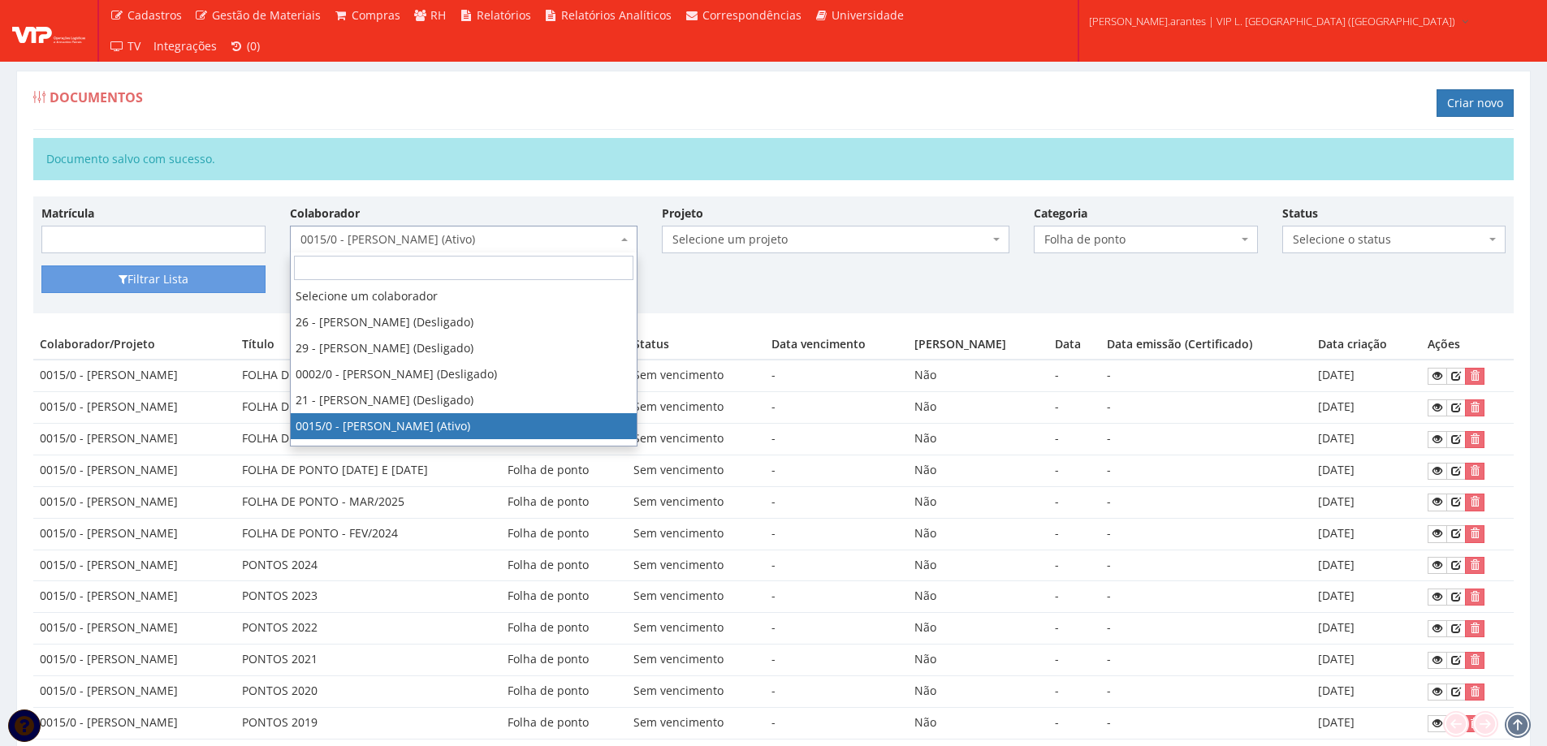
type input "3"
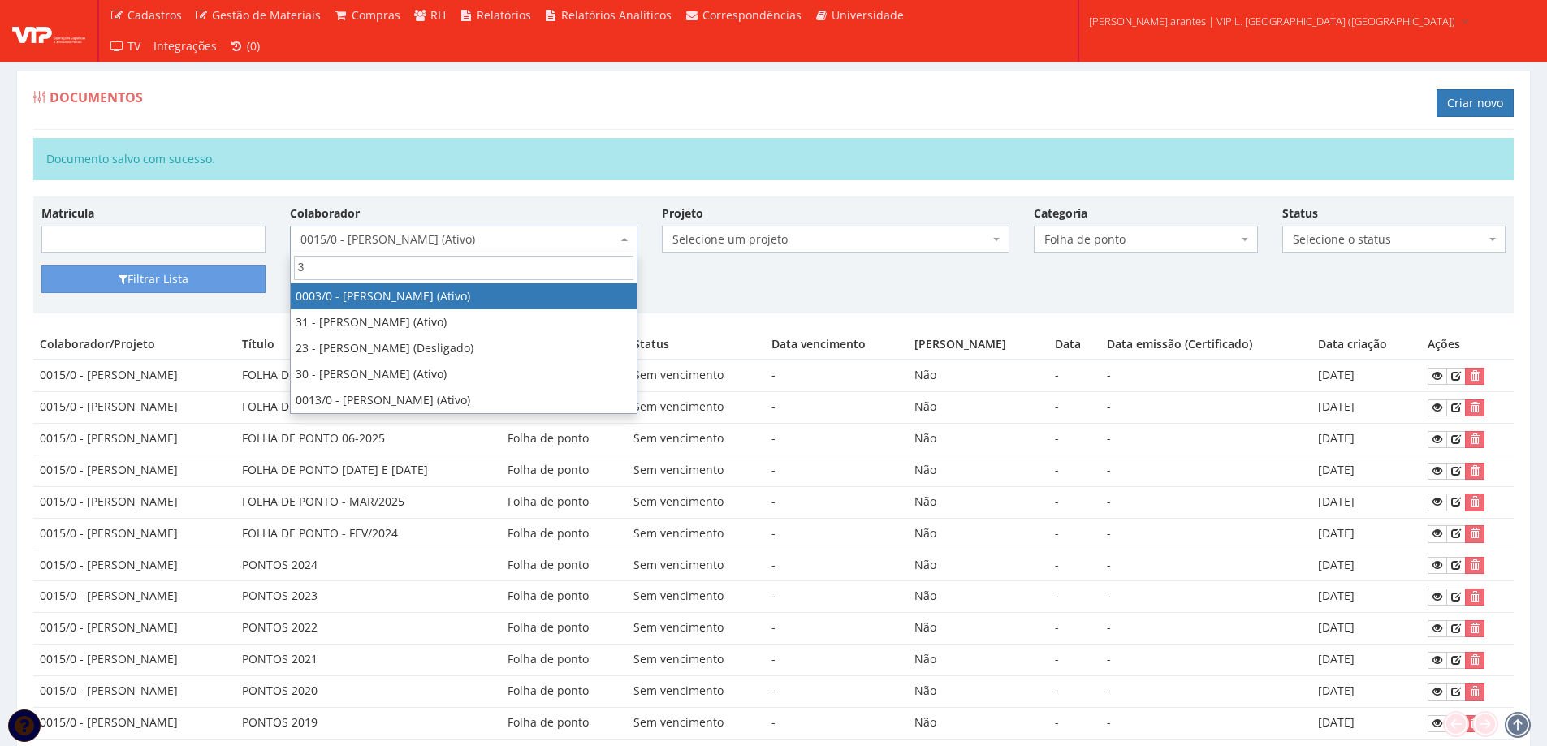
select select "716"
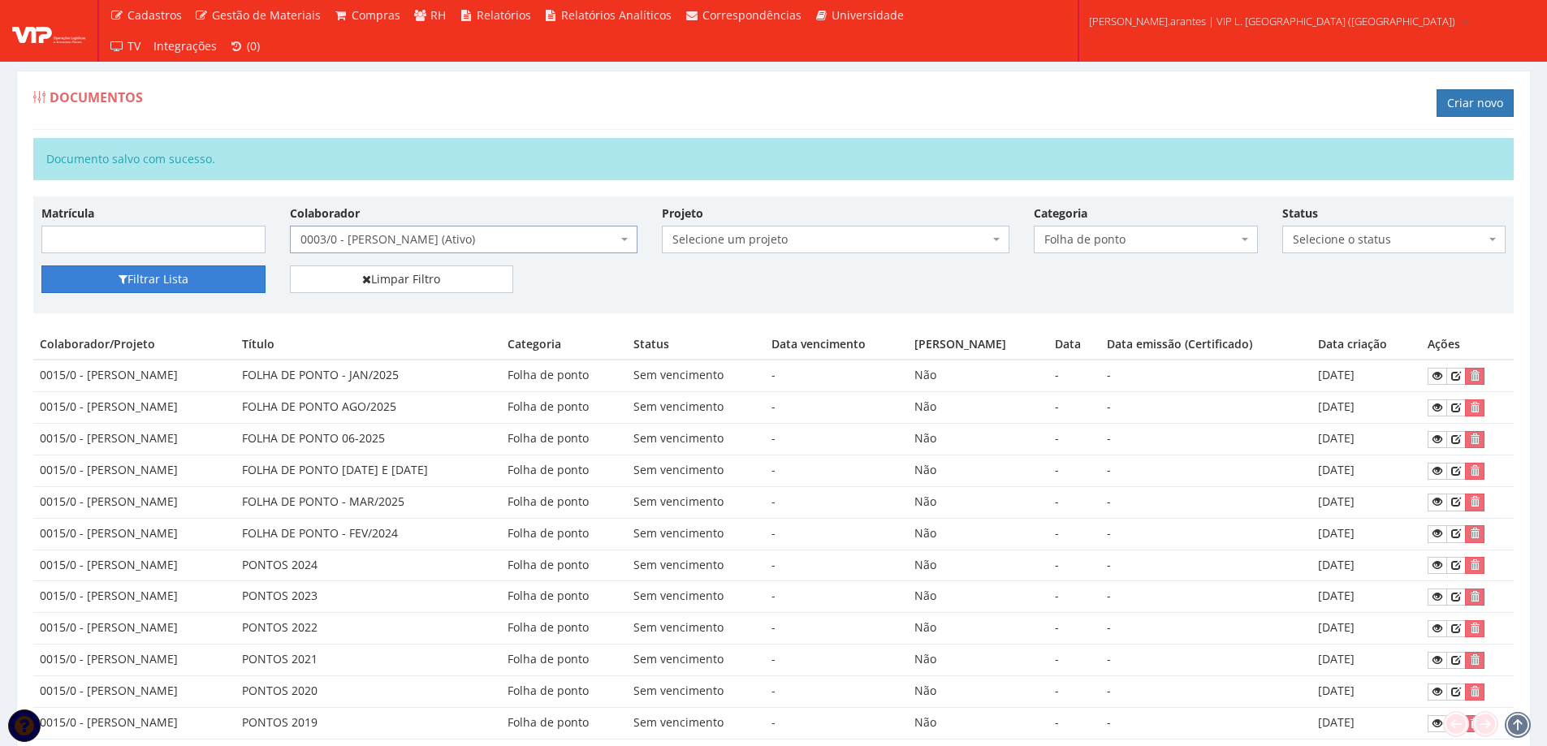
click at [178, 292] on button "Filtrar Lista" at bounding box center [153, 280] width 224 height 28
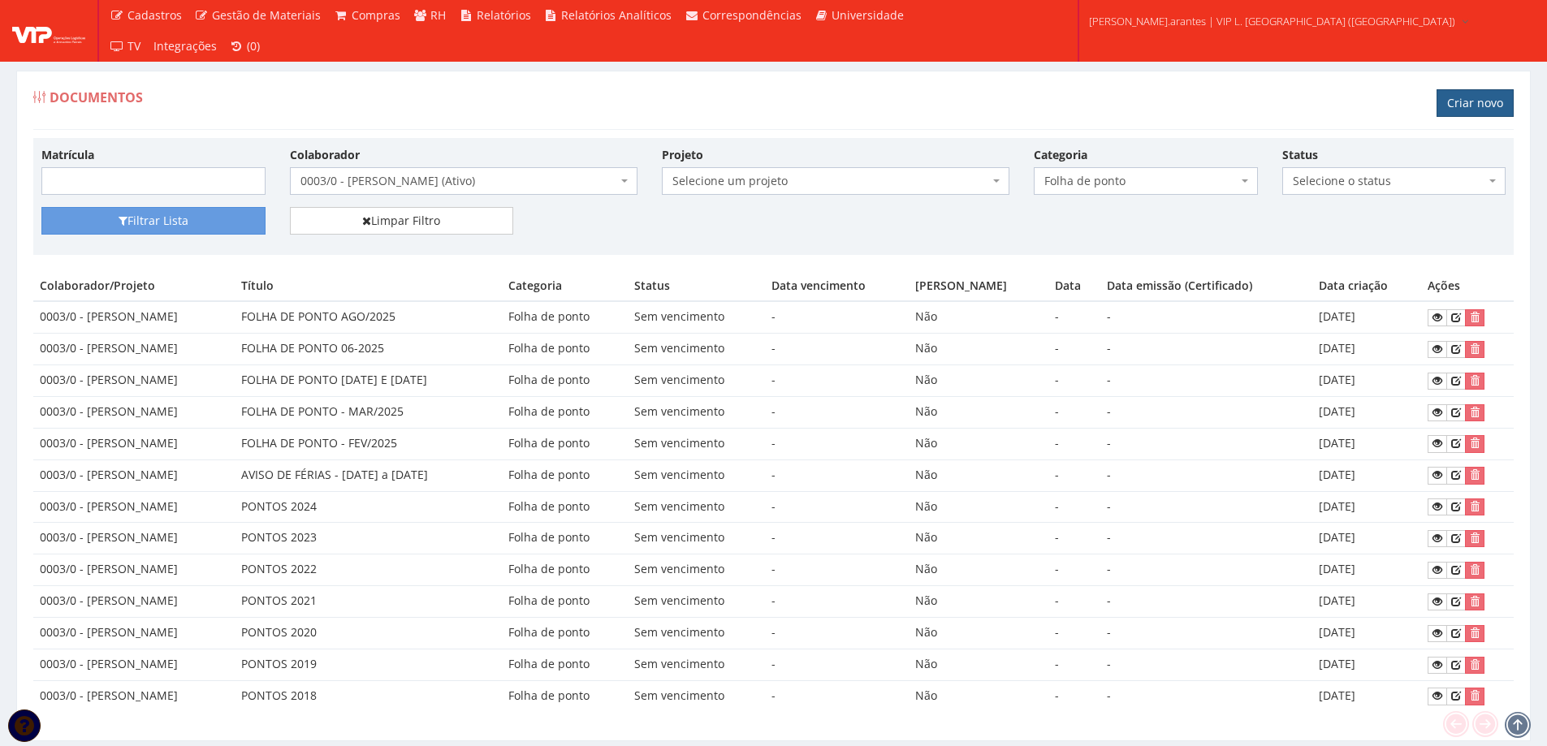
click at [1466, 99] on link "Criar novo" at bounding box center [1475, 103] width 77 height 28
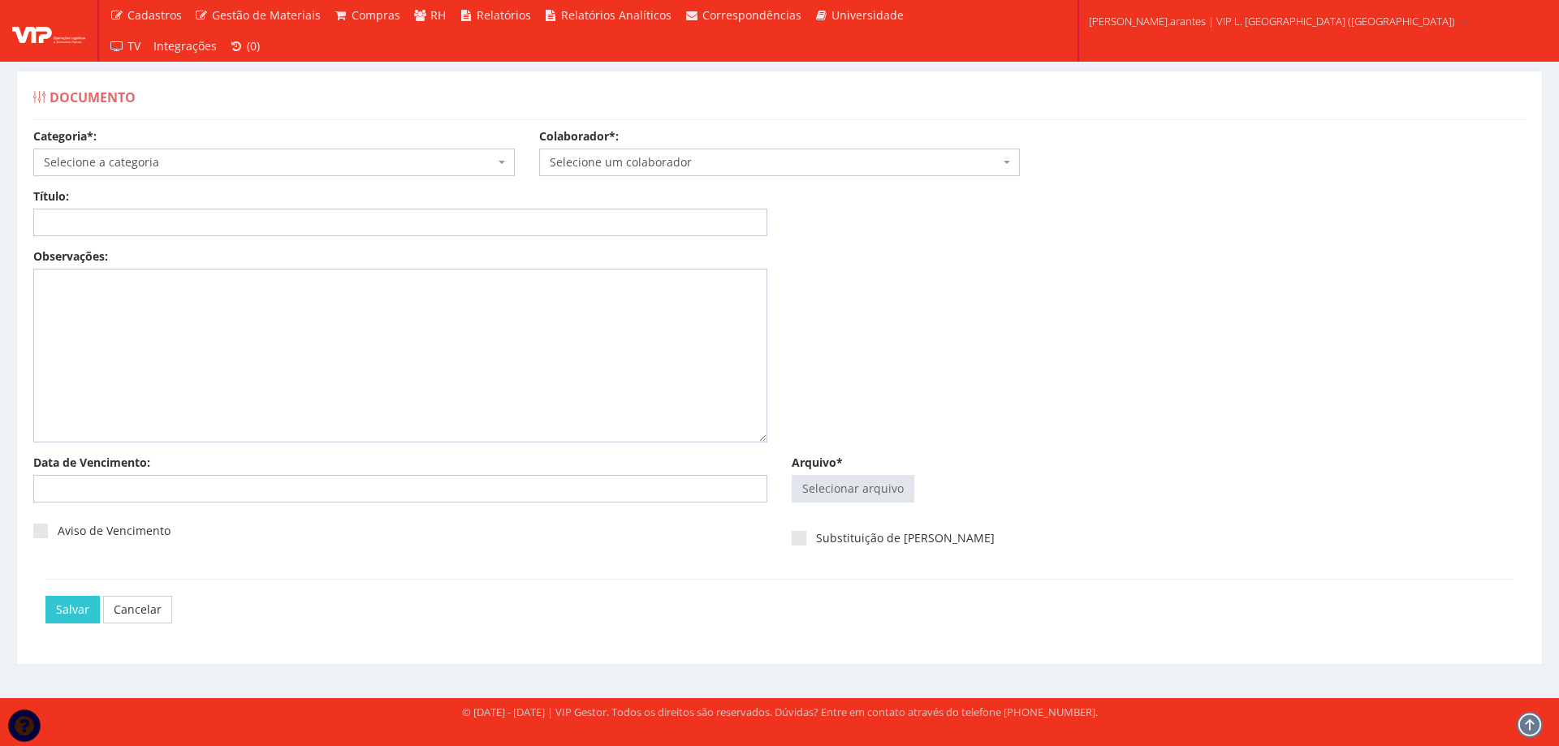
click at [113, 166] on span "Selecione a categoria" at bounding box center [269, 162] width 451 height 16
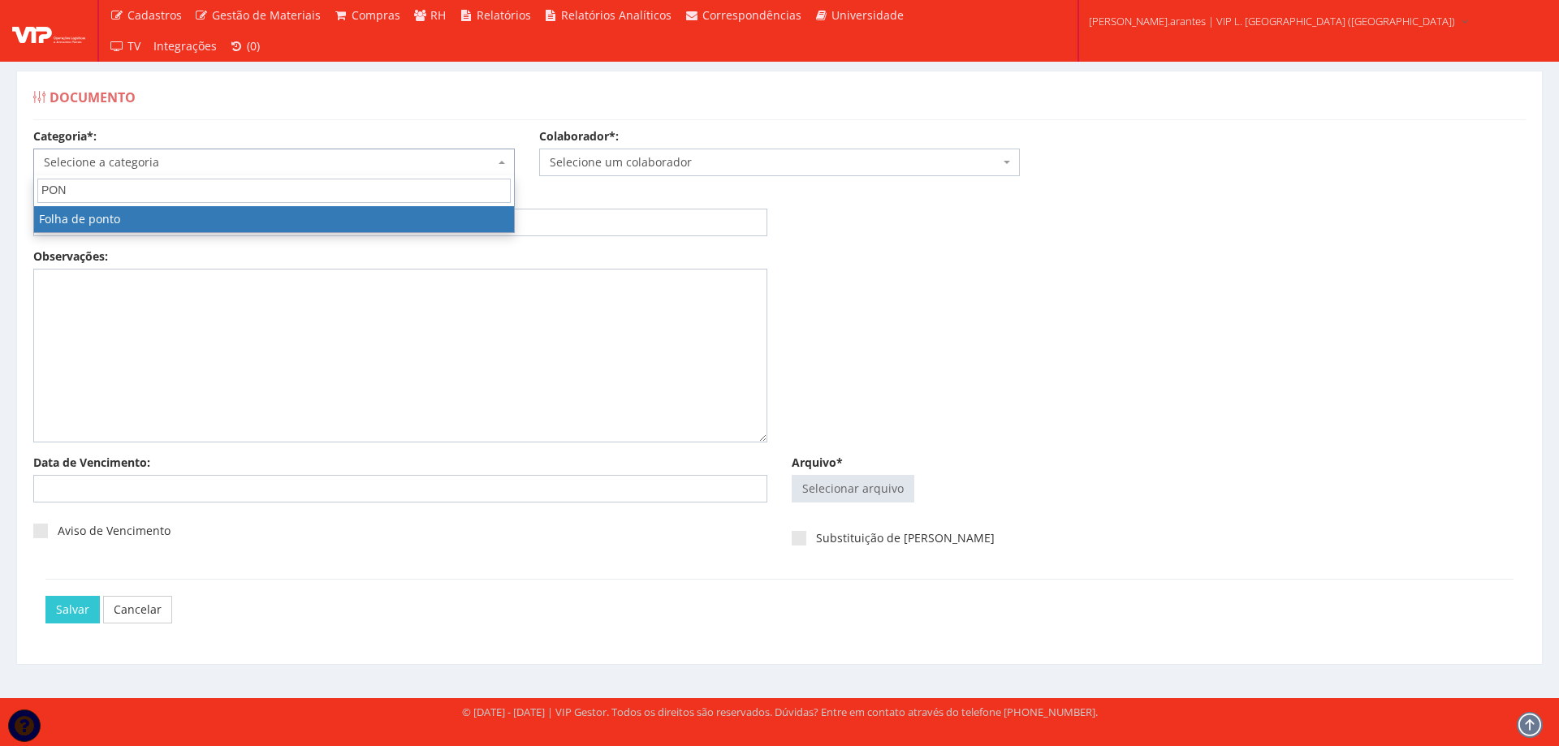
type input "PONT"
select select "folha_ponto"
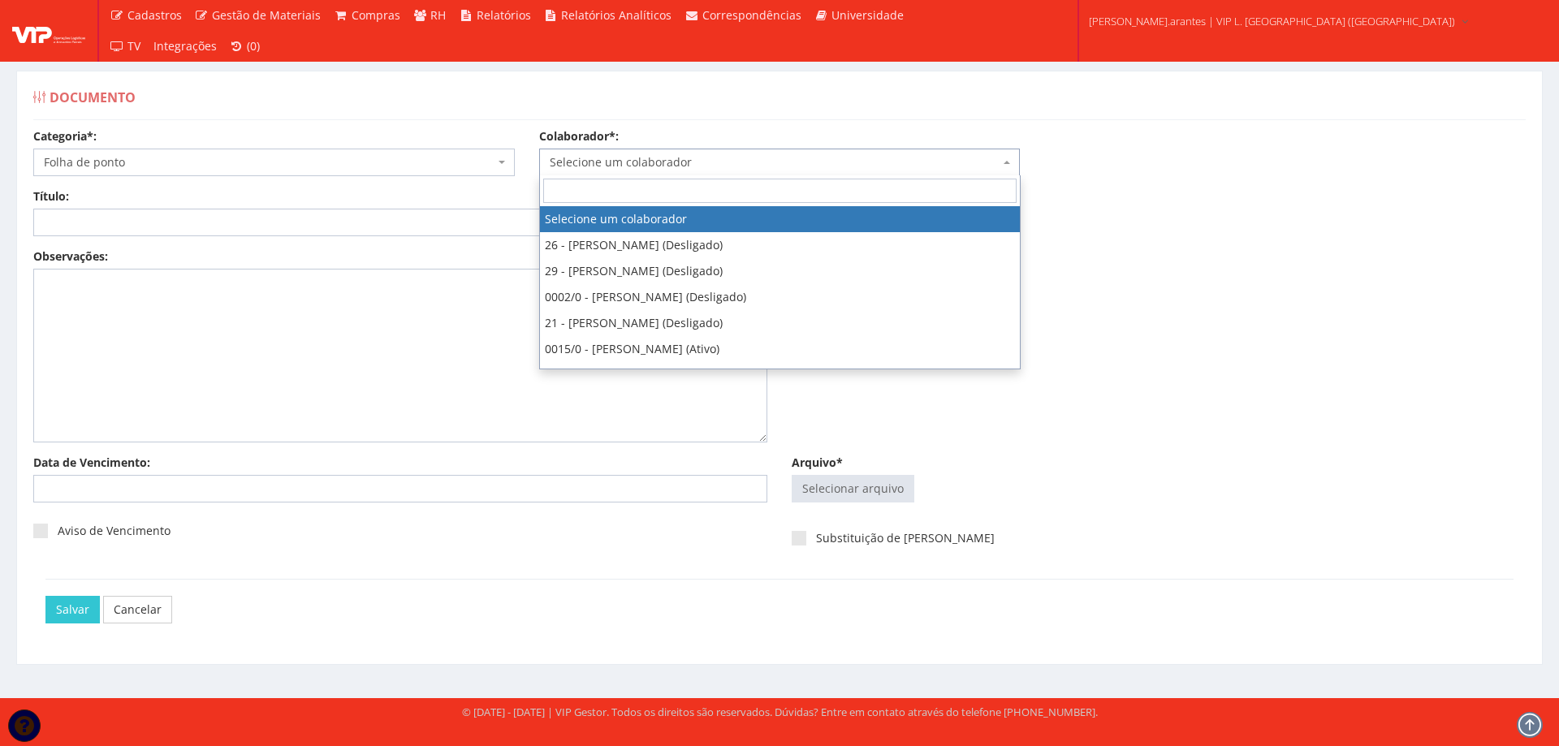
click at [642, 157] on span "Selecione um colaborador" at bounding box center [775, 162] width 451 height 16
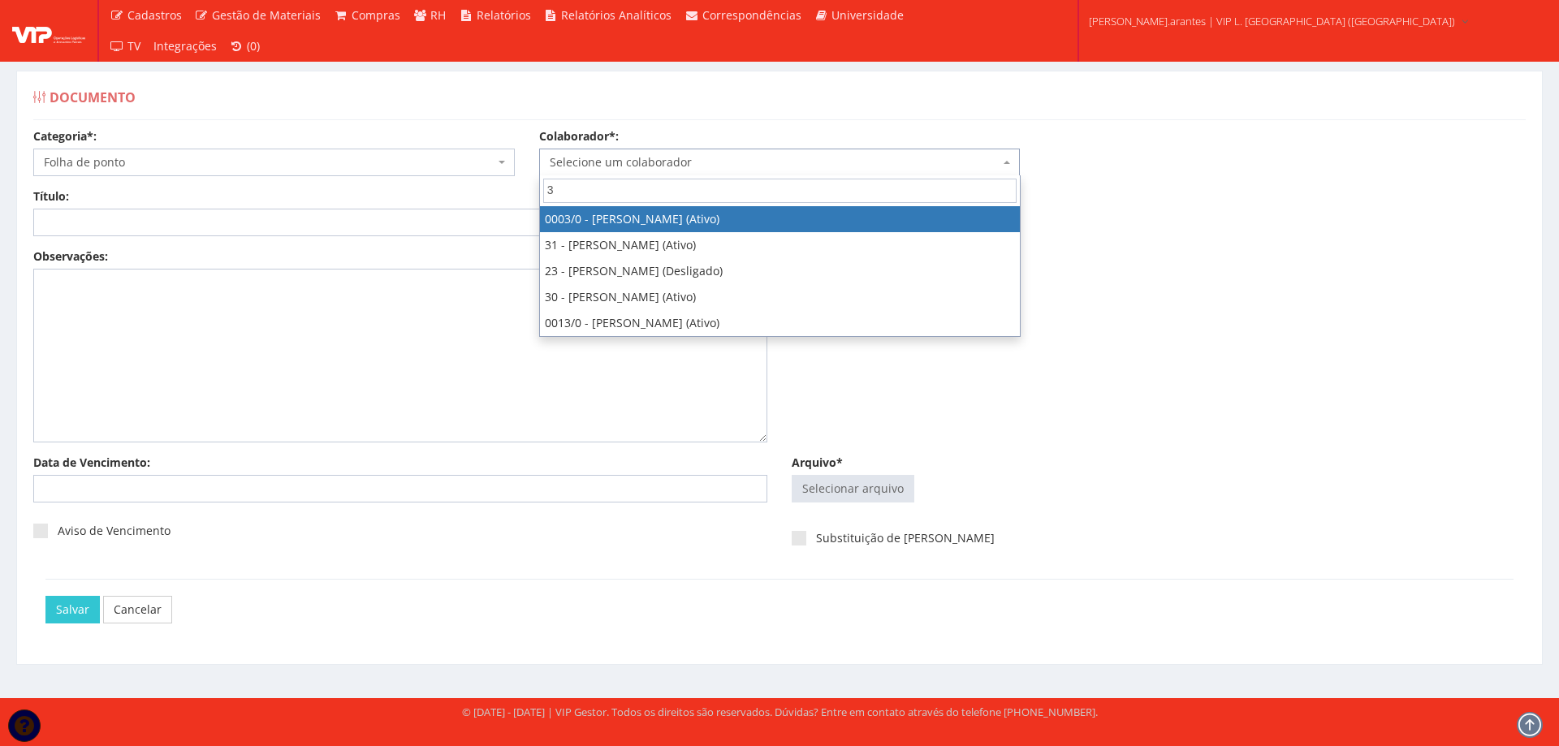
type input "3"
drag, startPoint x: 649, startPoint y: 222, endPoint x: 469, endPoint y: 231, distance: 179.8
select select "716"
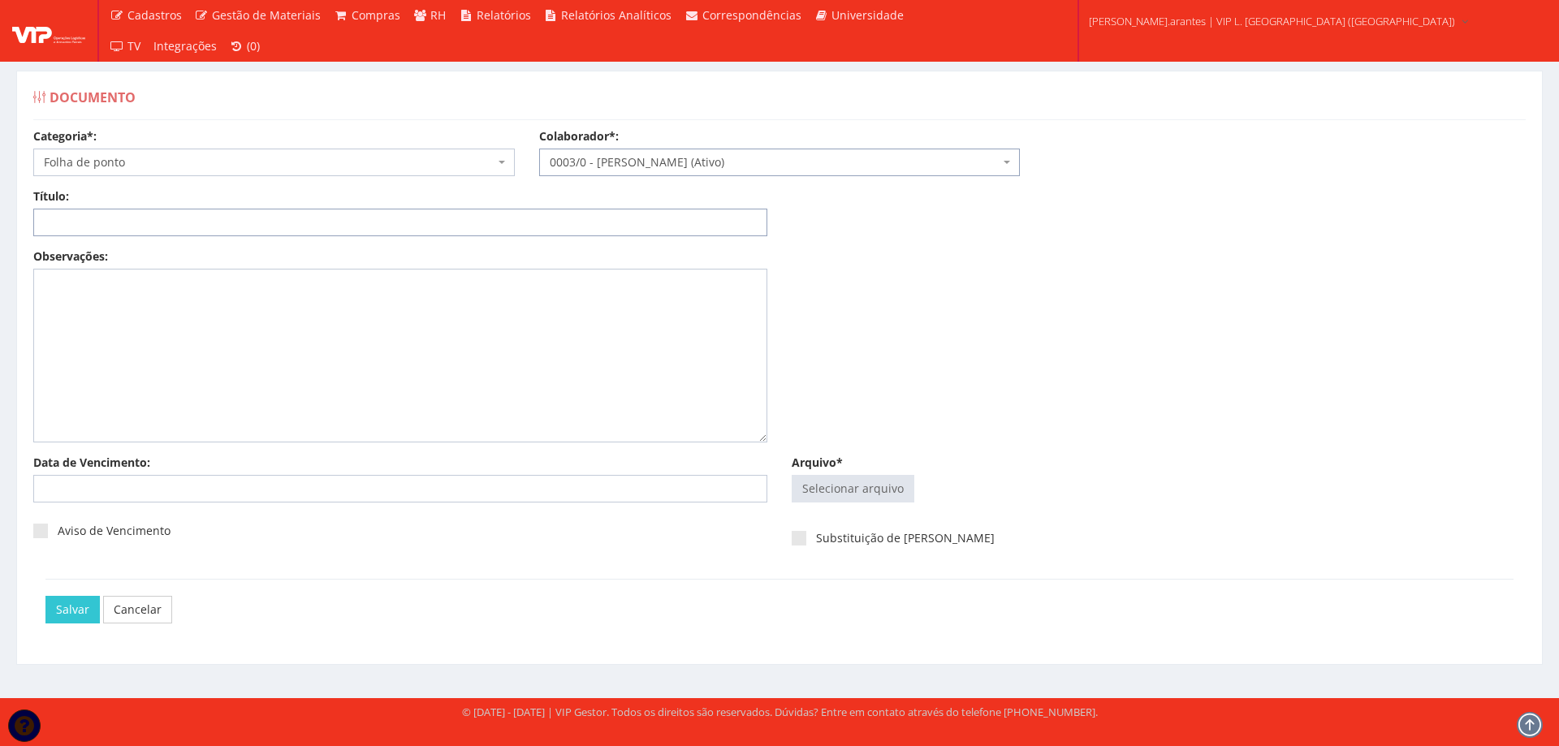
click at [266, 227] on input "Título:" at bounding box center [400, 223] width 734 height 28
paste input "FOLHA DE PONTO - JAN/2025"
type input "FOLHA DE PONTO - JAN/2025"
click at [845, 492] on input "Arquivo*" at bounding box center [853, 489] width 121 height 26
type input "C:\fakepath\01 - Janeiro - G0128 D0002-3.pdf"
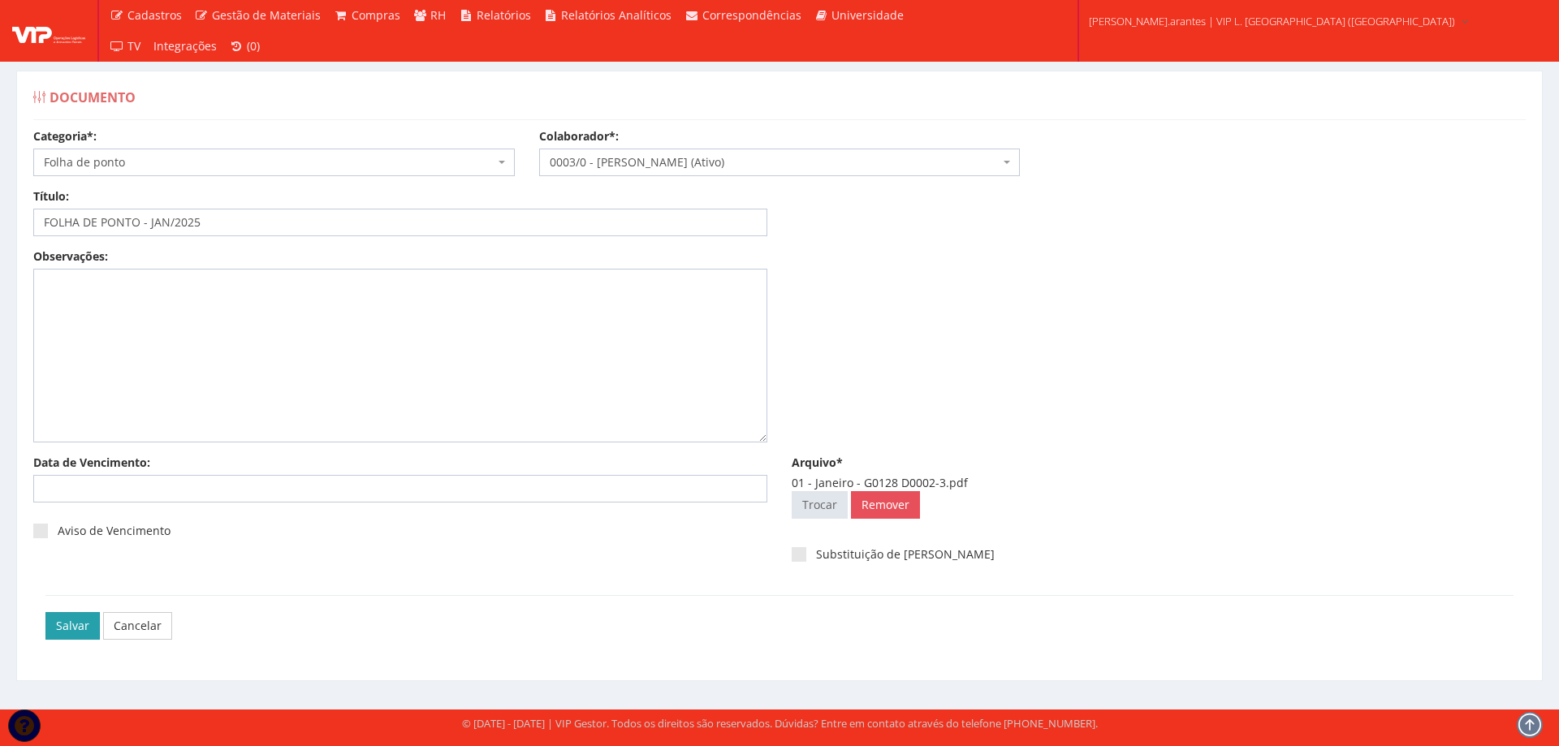
click at [62, 621] on input "Salvar" at bounding box center [72, 626] width 54 height 28
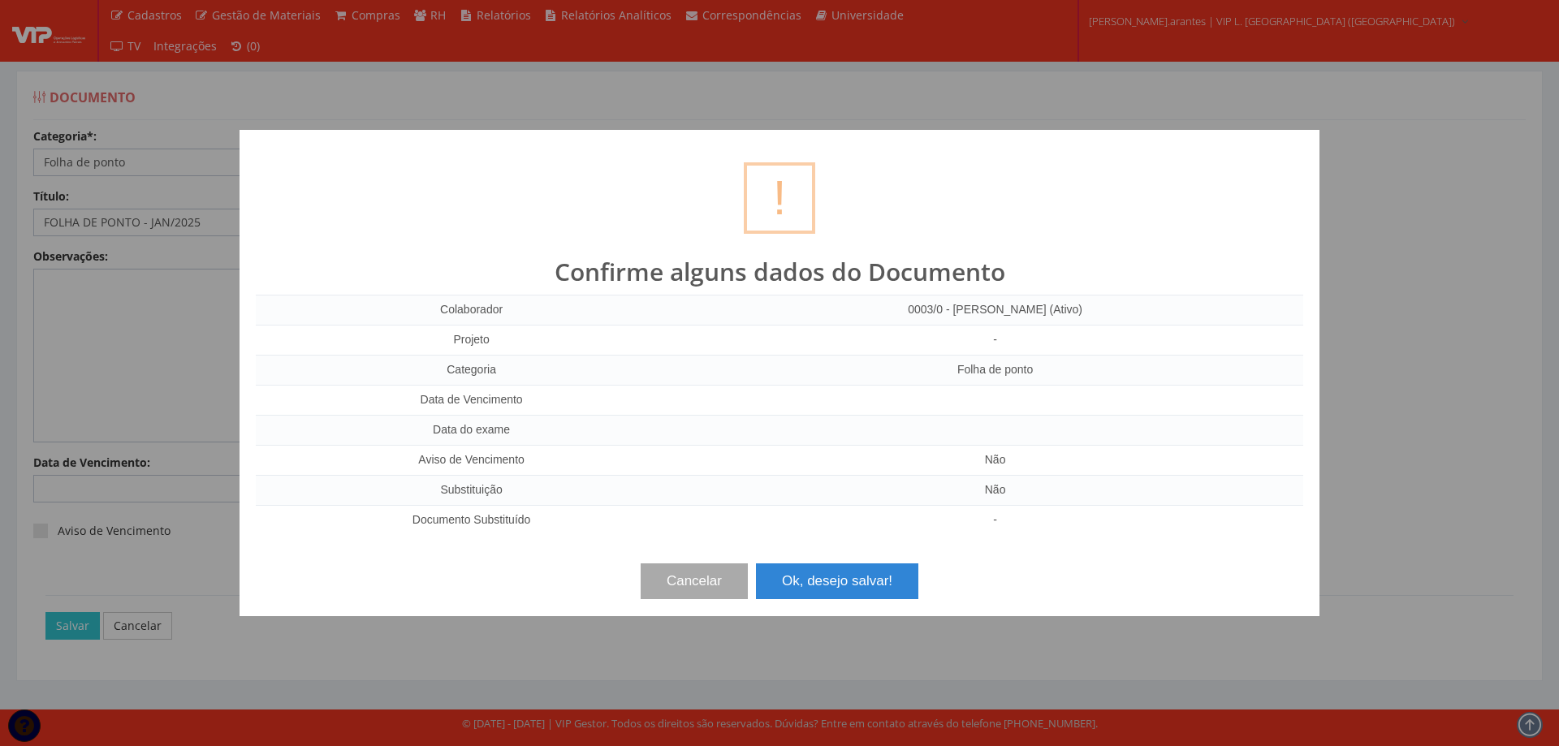
drag, startPoint x: 935, startPoint y: 585, endPoint x: 833, endPoint y: 573, distance: 103.0
click at [919, 584] on div "Cancelar Ok, desejo salvar!" at bounding box center [780, 575] width 1048 height 48
click at [833, 573] on button "Ok, desejo salvar!" at bounding box center [837, 582] width 162 height 36
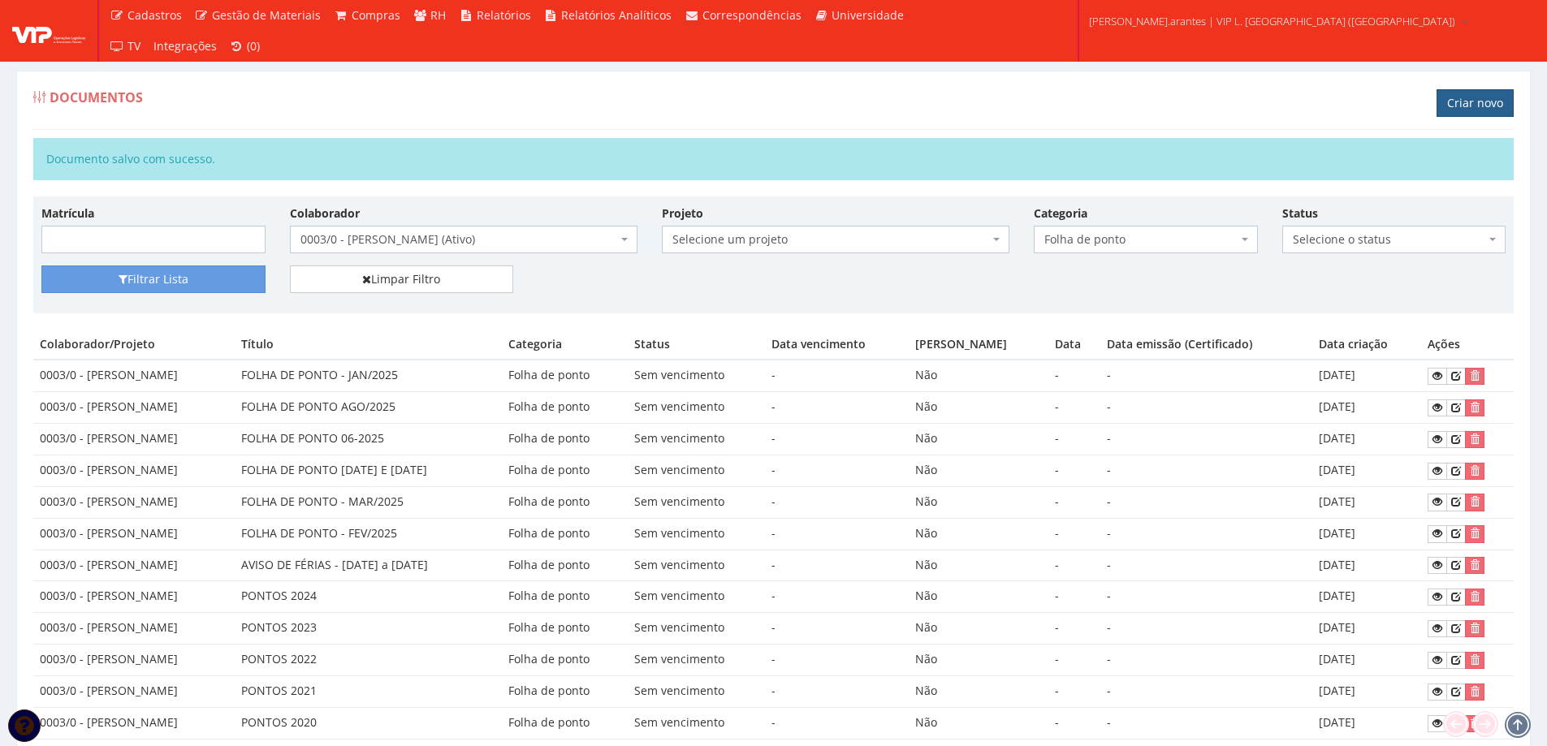
click at [1472, 94] on link "Criar novo" at bounding box center [1475, 103] width 77 height 28
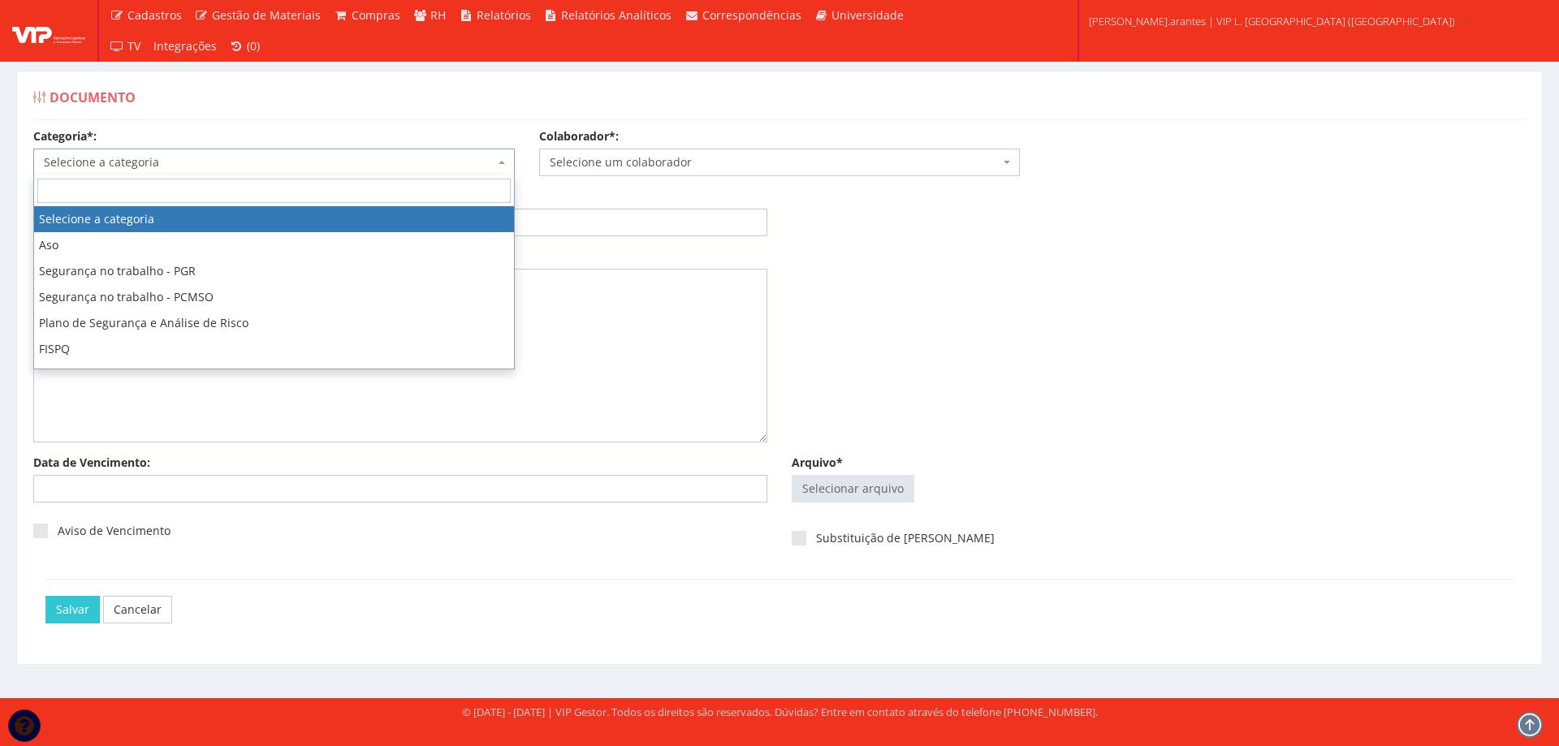
click at [146, 159] on span "Selecione a categoria" at bounding box center [269, 162] width 451 height 16
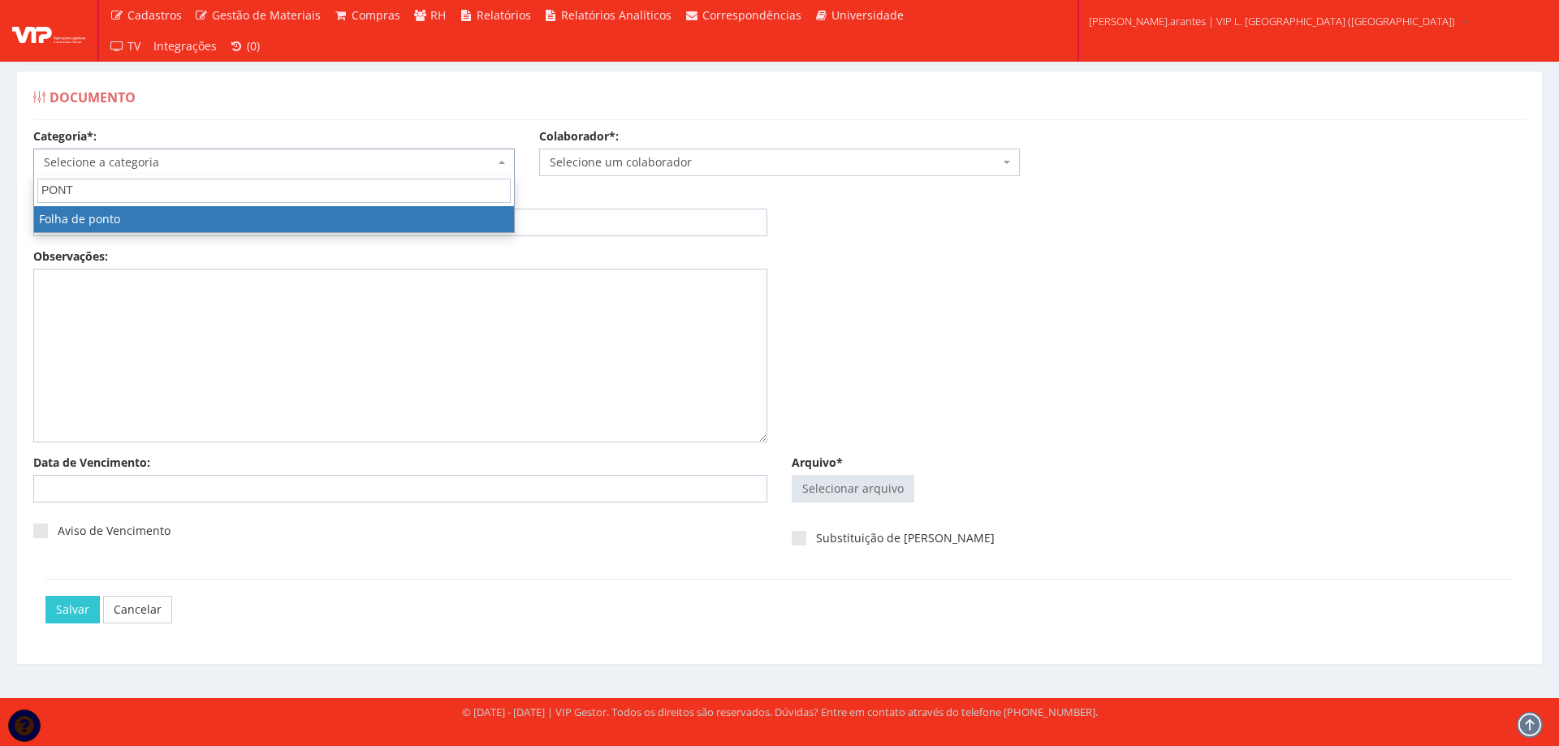
type input "PONT"
select select "folha_ponto"
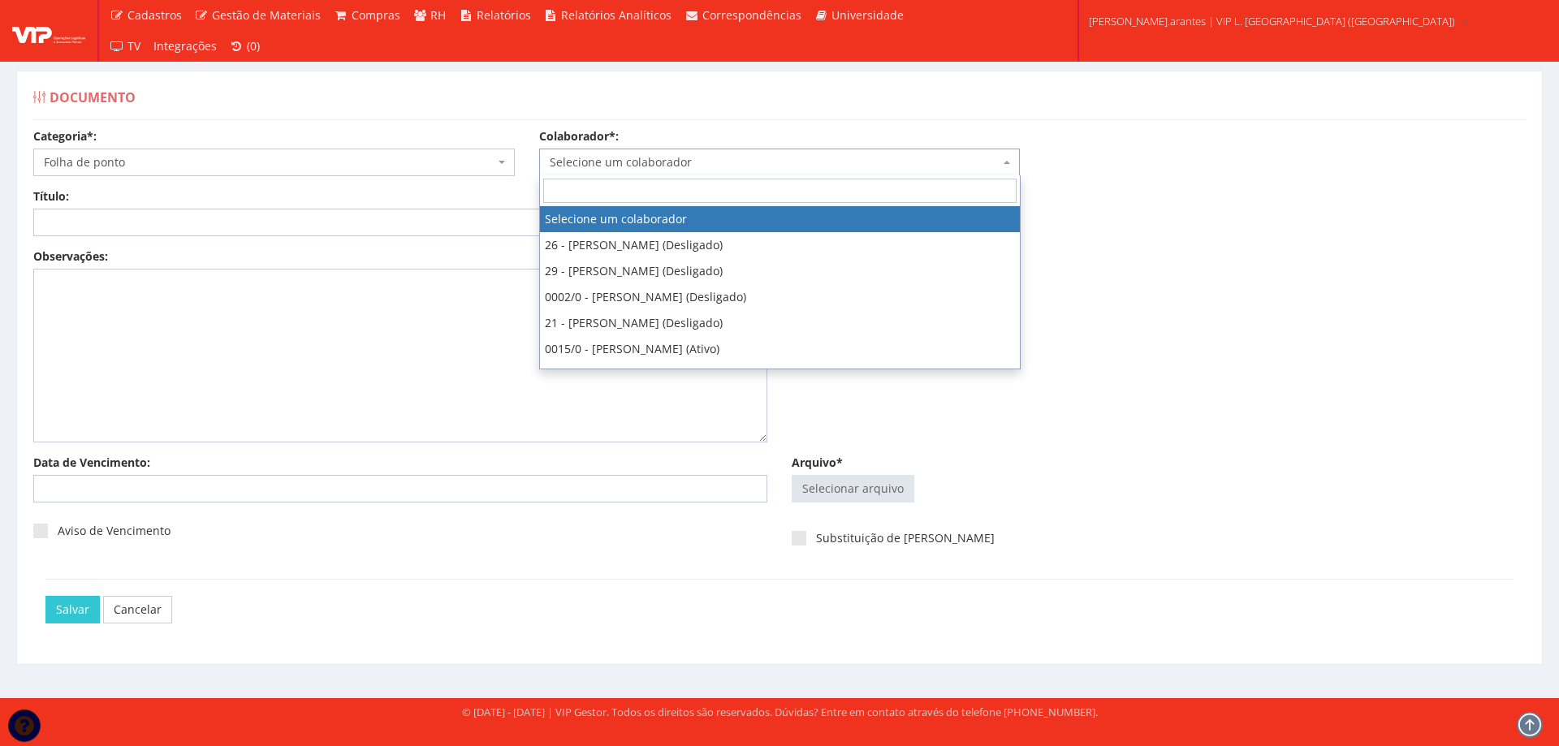
click at [610, 156] on span "Selecione um colaborador" at bounding box center [775, 162] width 451 height 16
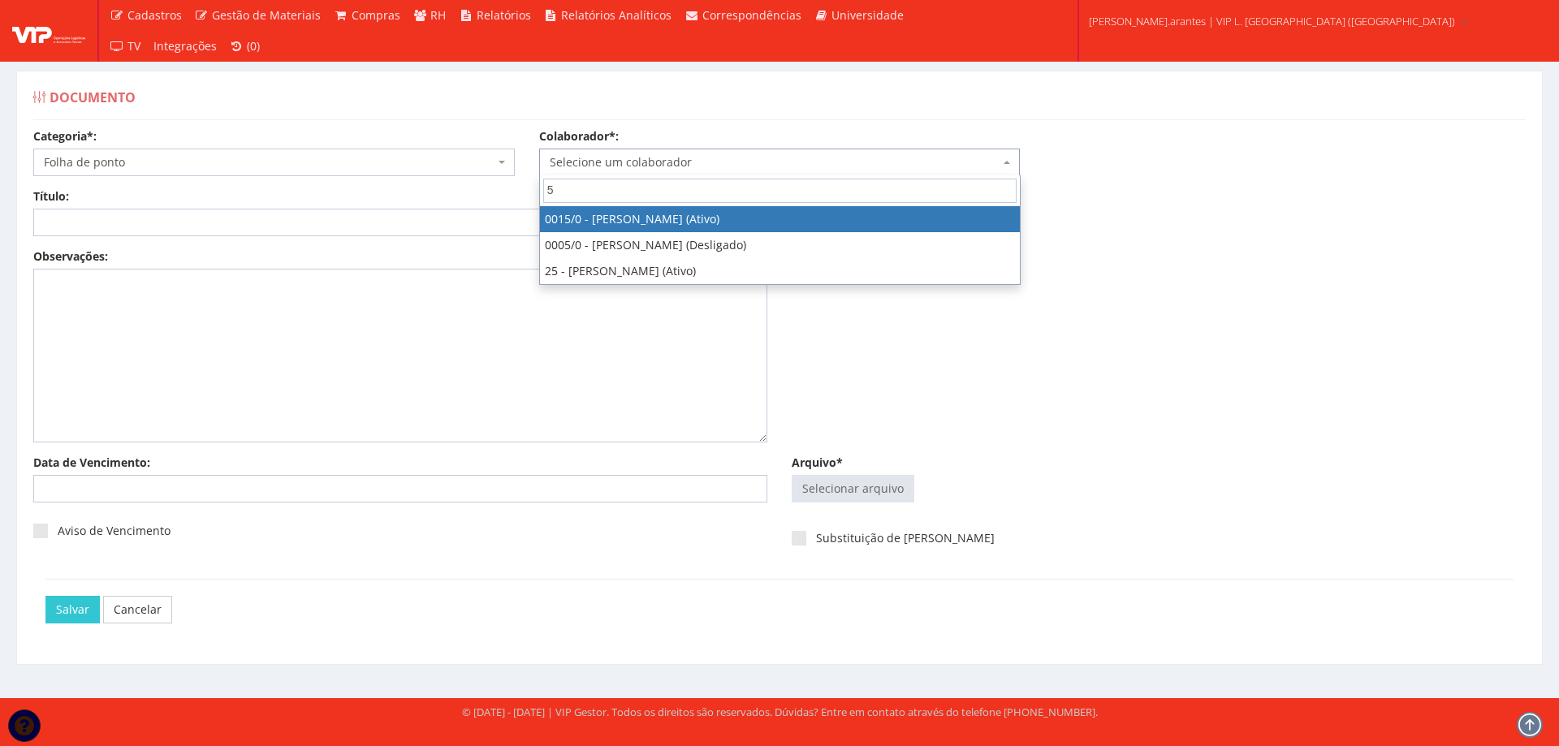
type input "5"
select select "919"
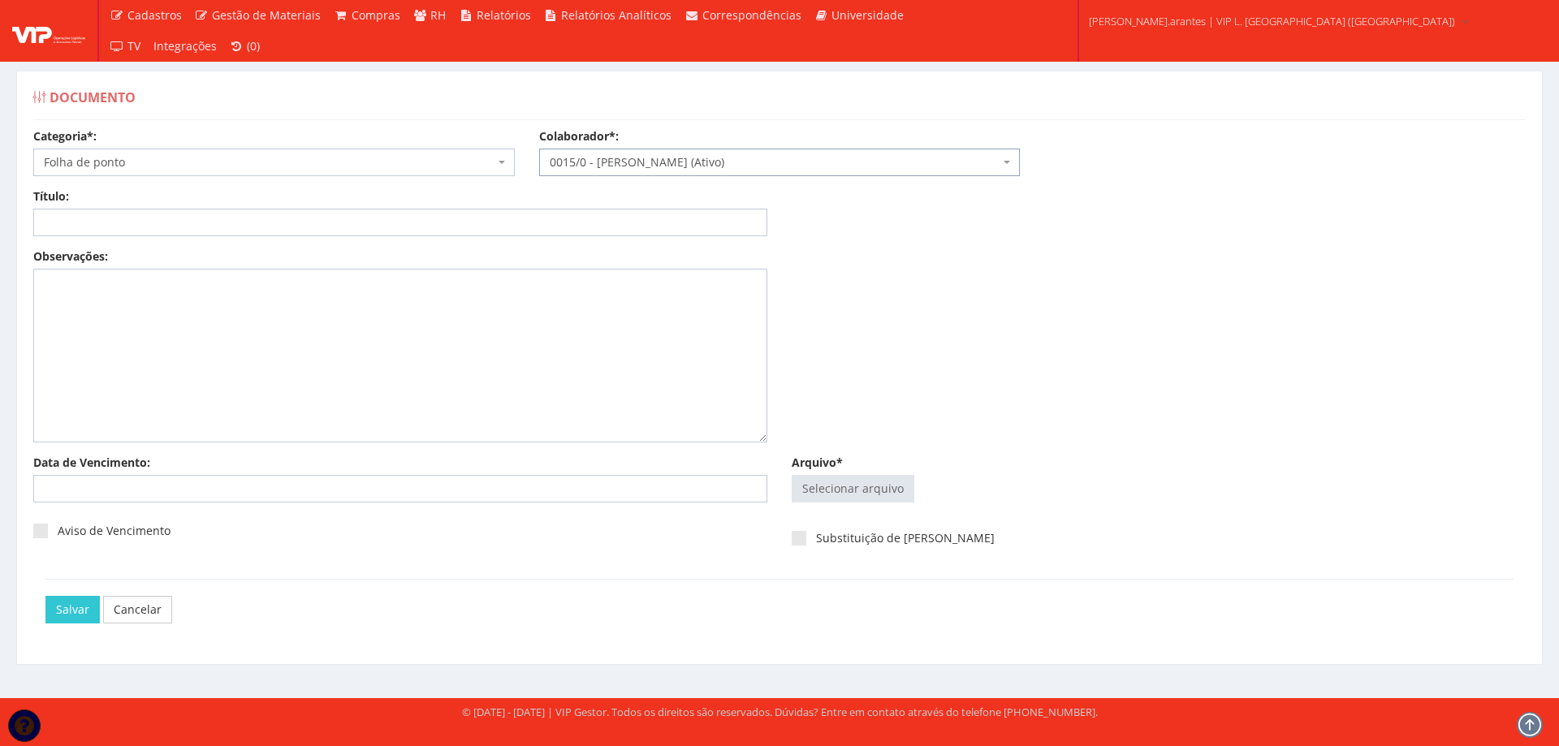
click at [610, 155] on span "0015/0 - [PERSON_NAME] (Ativo)" at bounding box center [775, 162] width 451 height 16
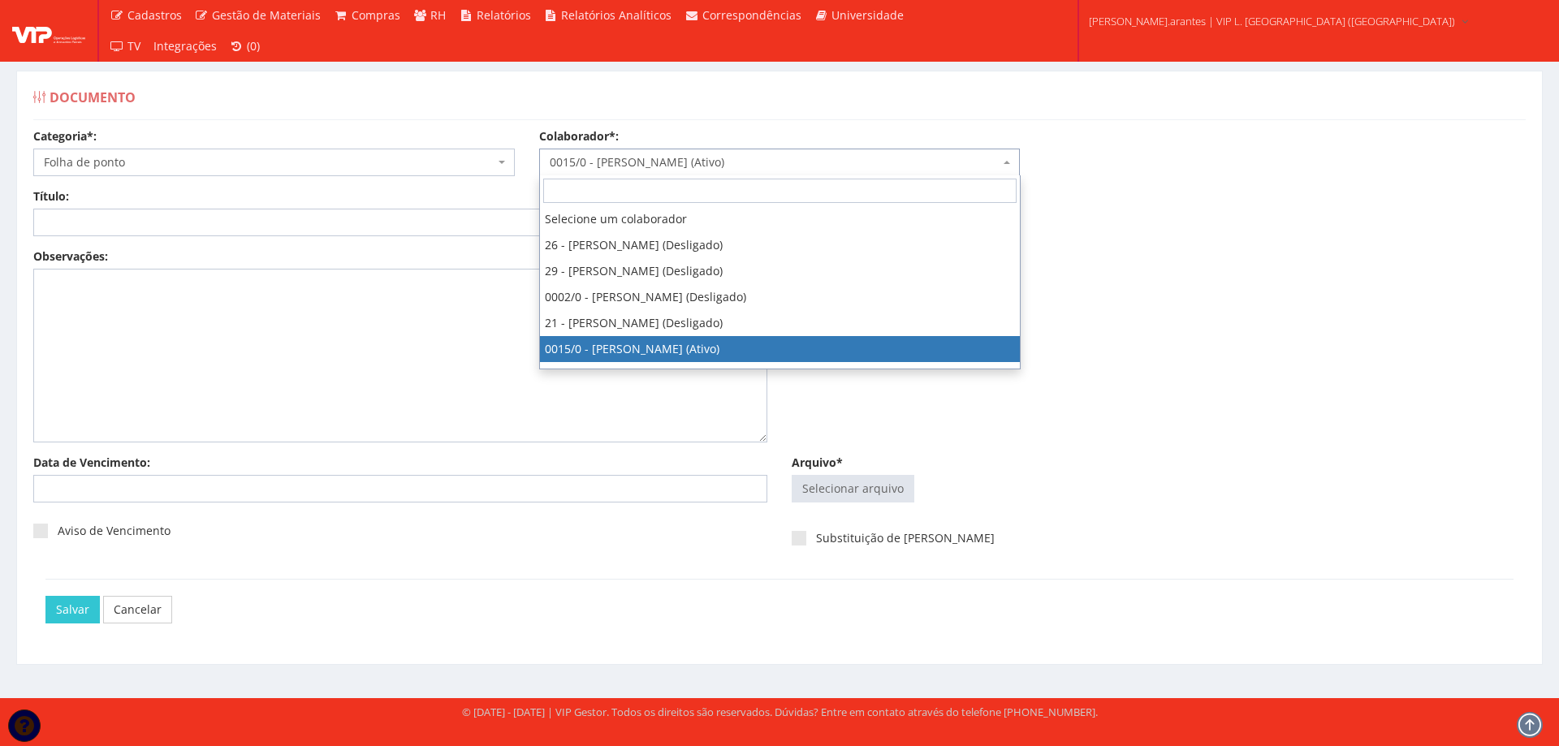
type input "5"
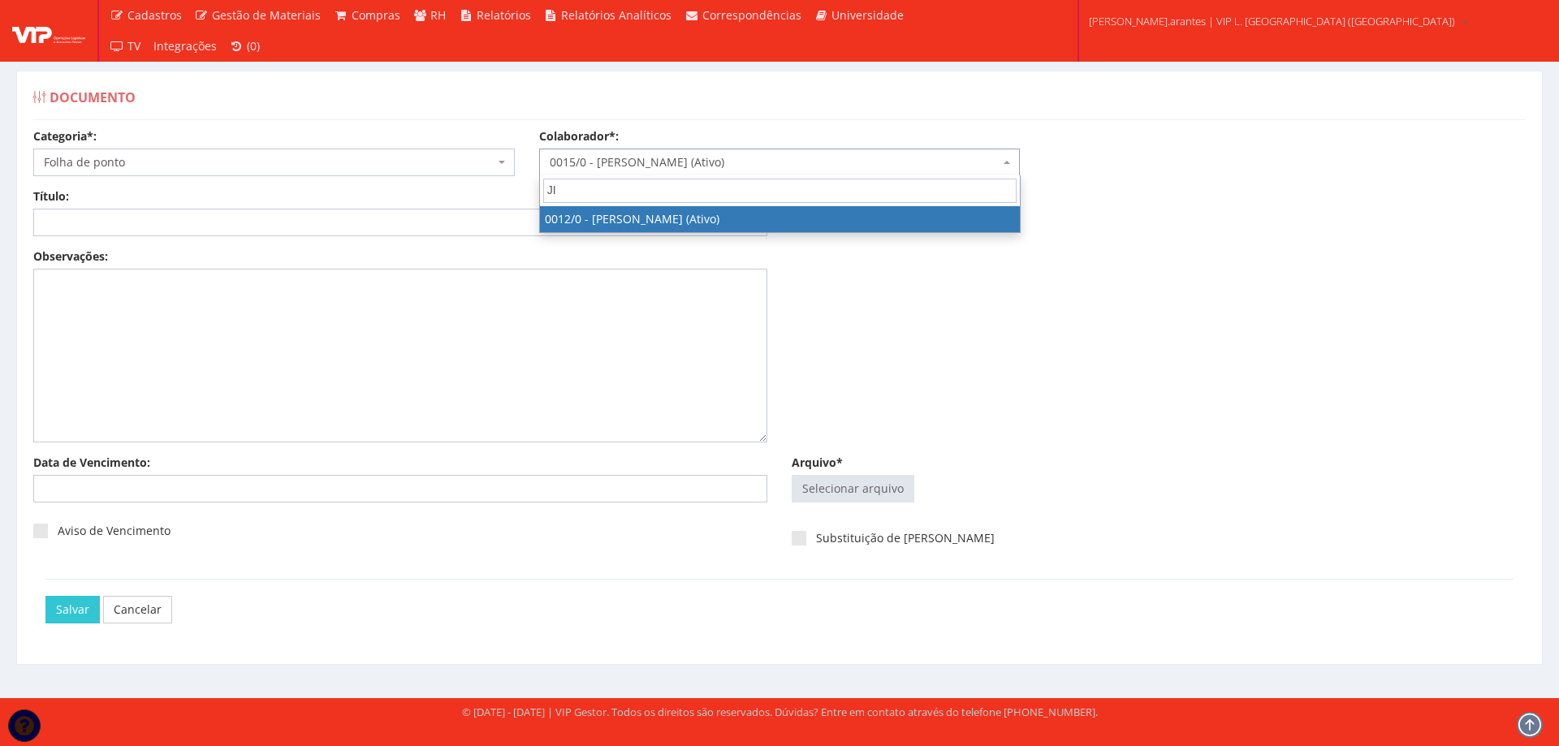
type input "JIL"
select select "888"
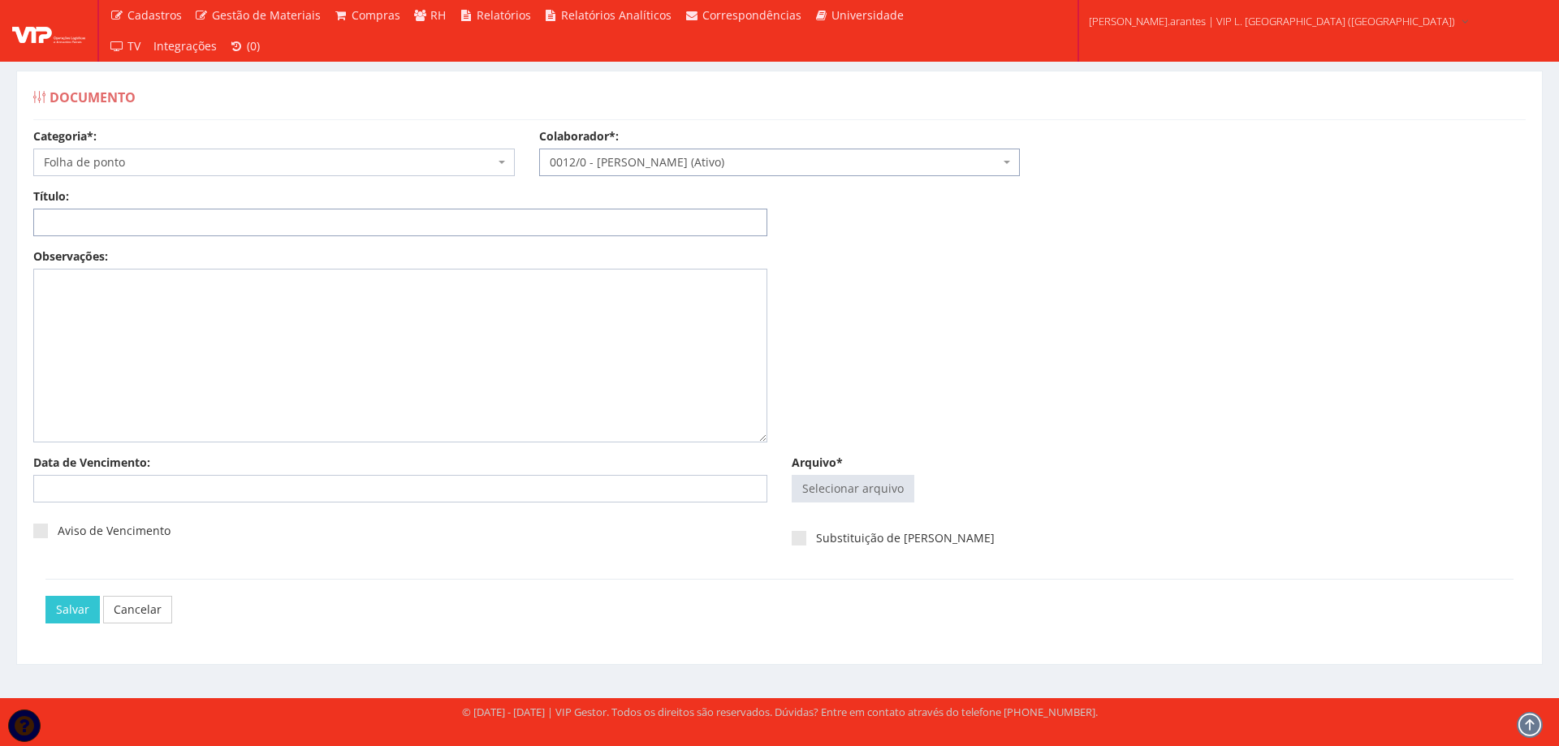
click at [131, 218] on input "Título:" at bounding box center [400, 223] width 734 height 28
paste input "FOLHA DE PONTO - JAN/2025"
type input "FOLHA DE PONTO - JAN/2025"
click at [859, 480] on input "Arquivo*" at bounding box center [853, 489] width 121 height 26
type input "C:\fakepath\01 - Janeiro - G0128 D0002-4.pdf"
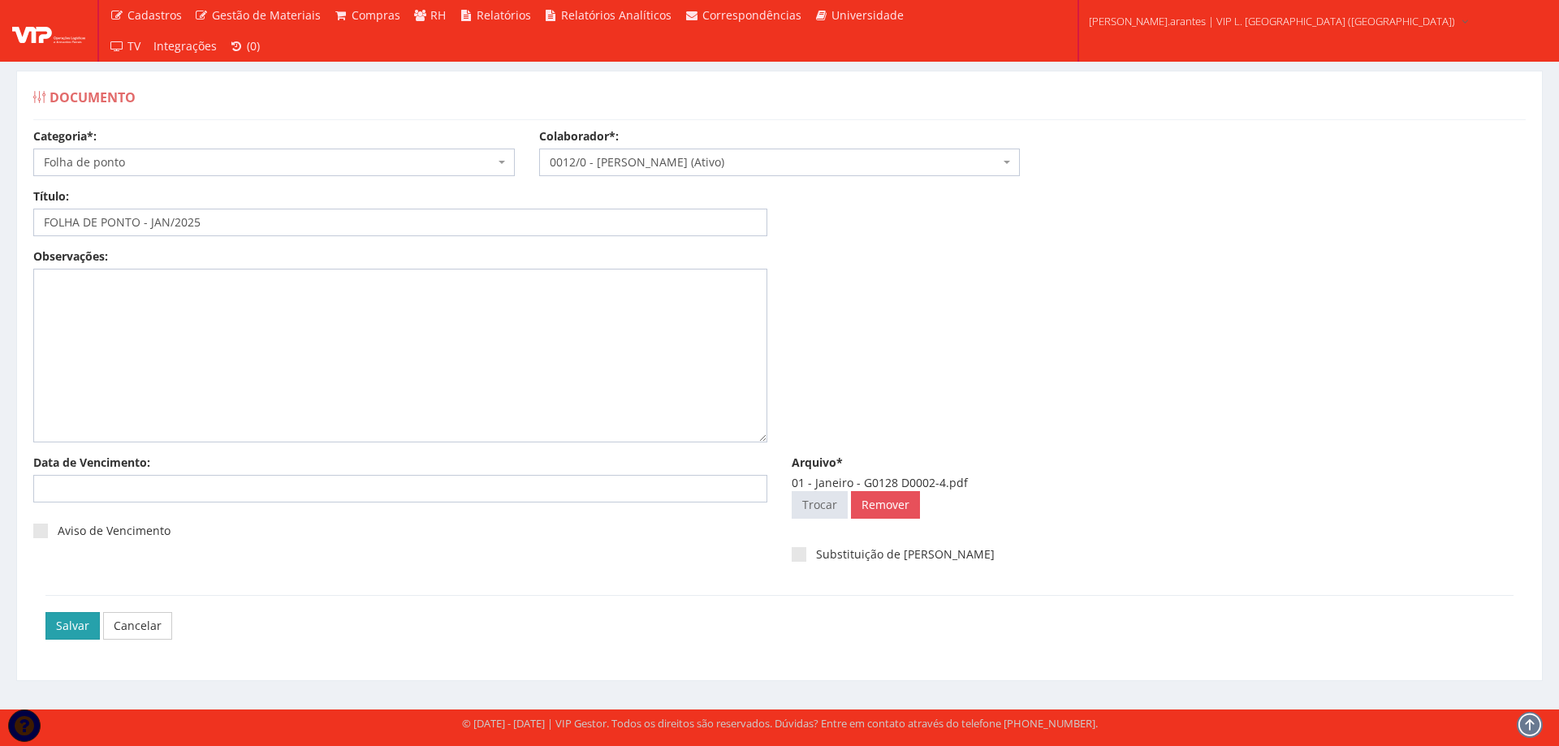
click at [64, 629] on input "Salvar" at bounding box center [72, 626] width 54 height 28
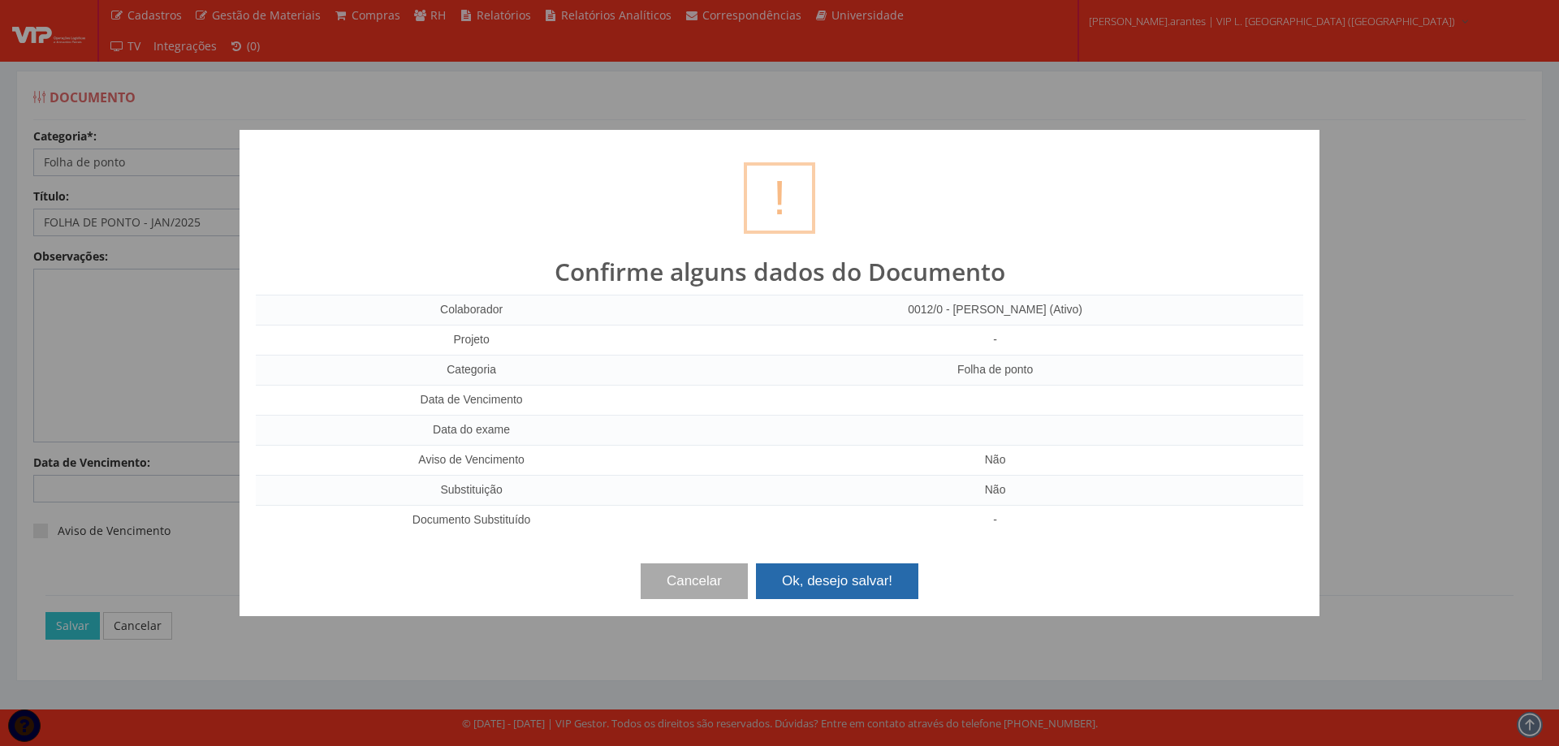
click at [845, 595] on button "Ok, desejo salvar!" at bounding box center [837, 582] width 162 height 36
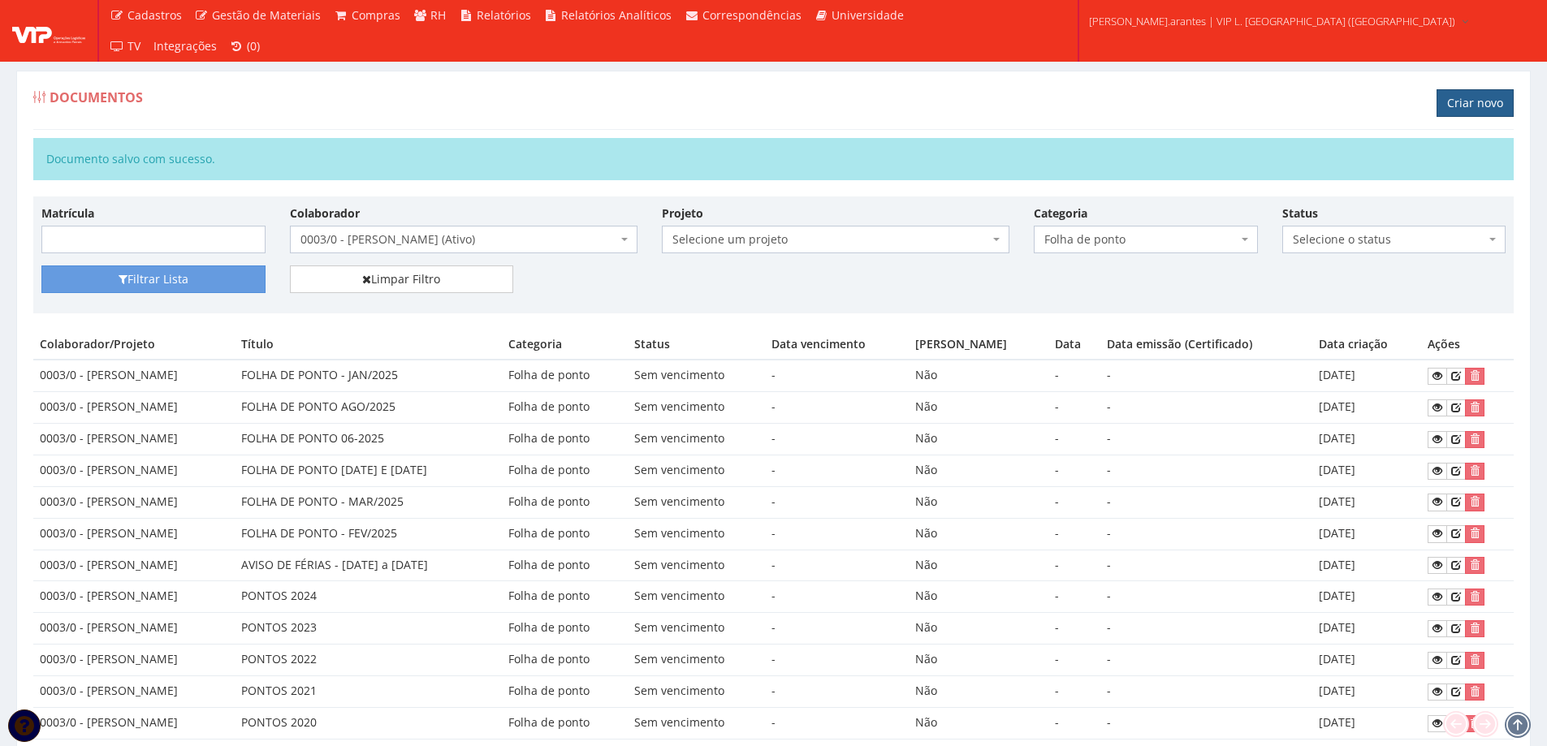
click at [1467, 102] on link "Criar novo" at bounding box center [1475, 103] width 77 height 28
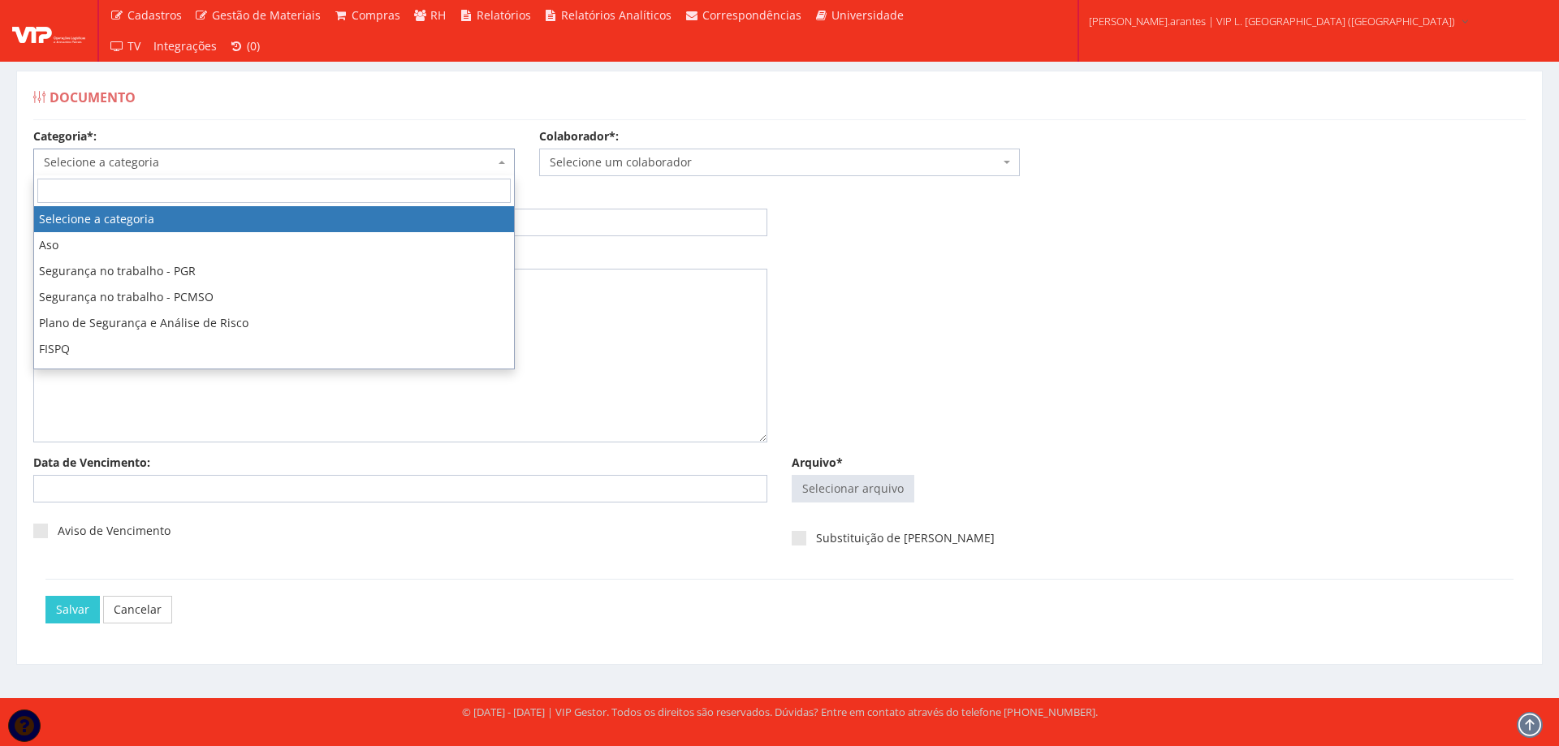
click at [136, 162] on span "Selecione a categoria" at bounding box center [269, 162] width 451 height 16
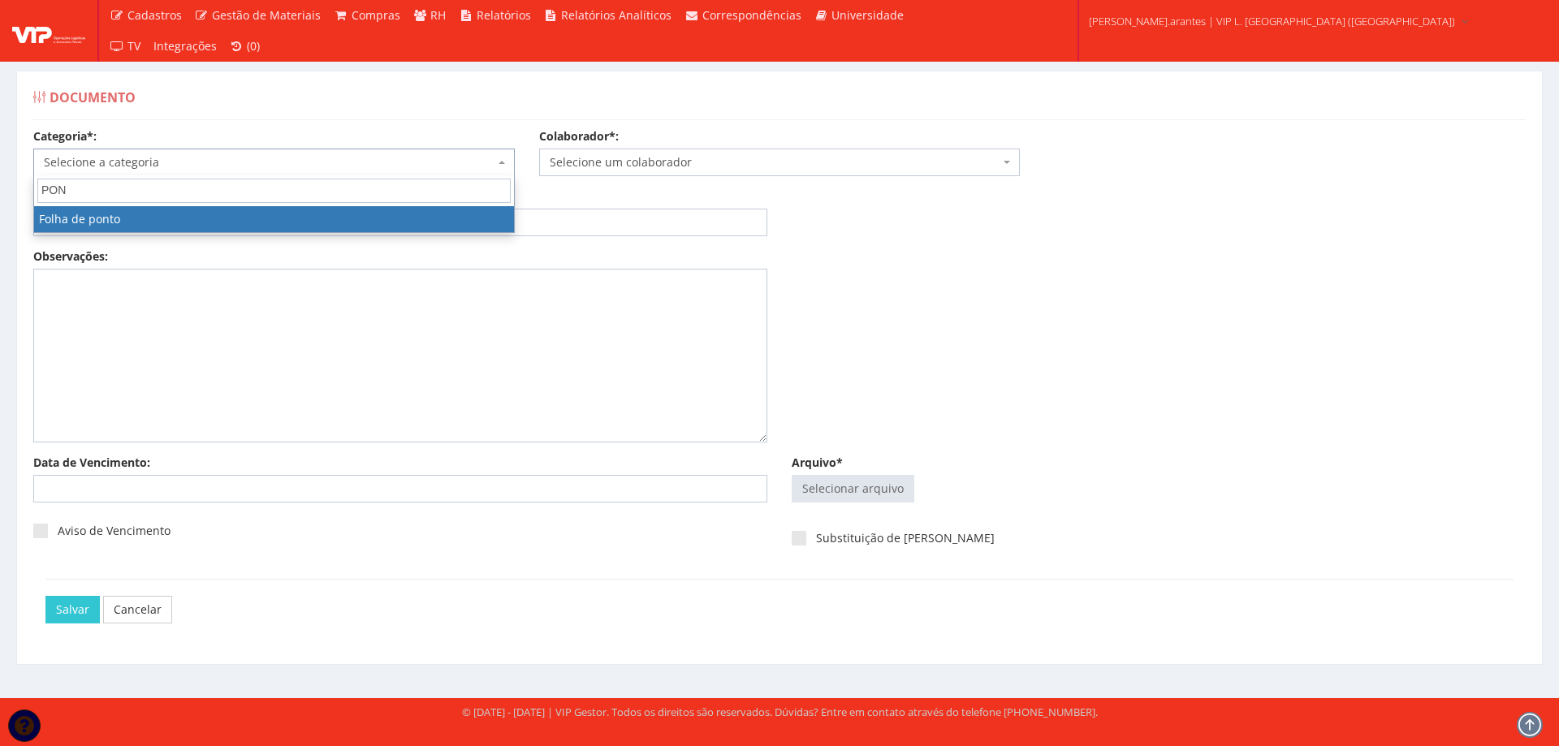
type input "PONT"
select select "folha_ponto"
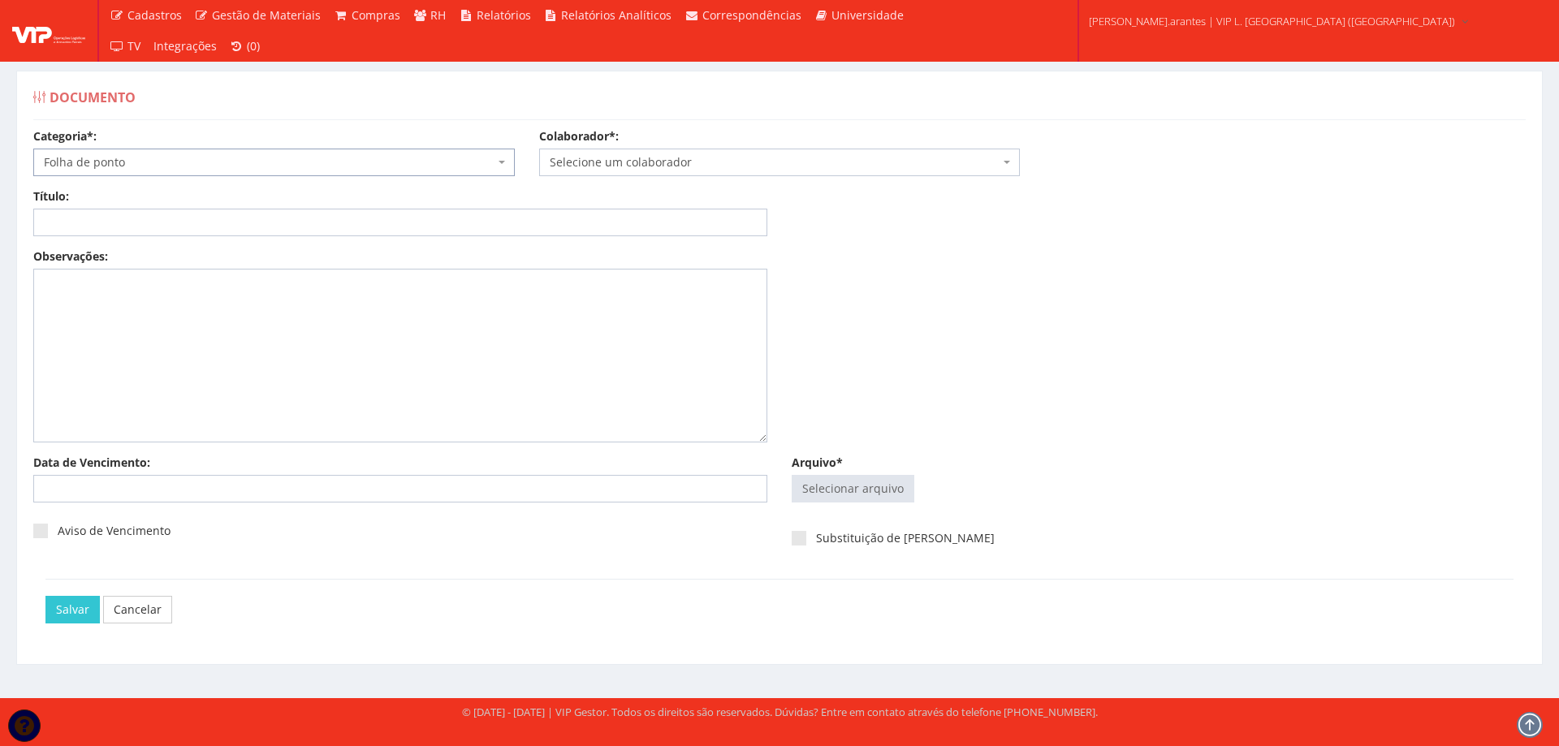
click at [583, 153] on span "Selecione um colaborador" at bounding box center [780, 163] width 482 height 28
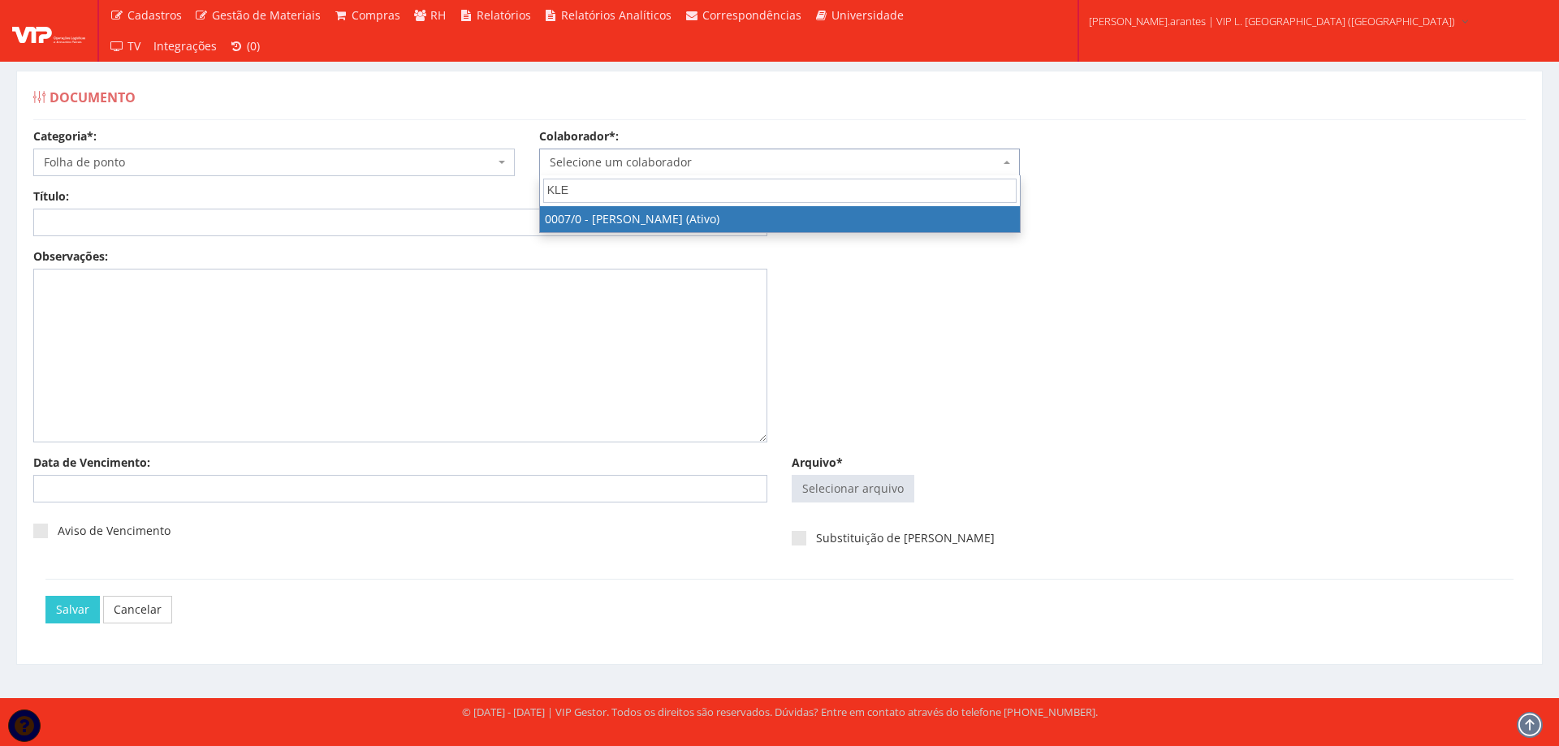
type input "KLEB"
select select "720"
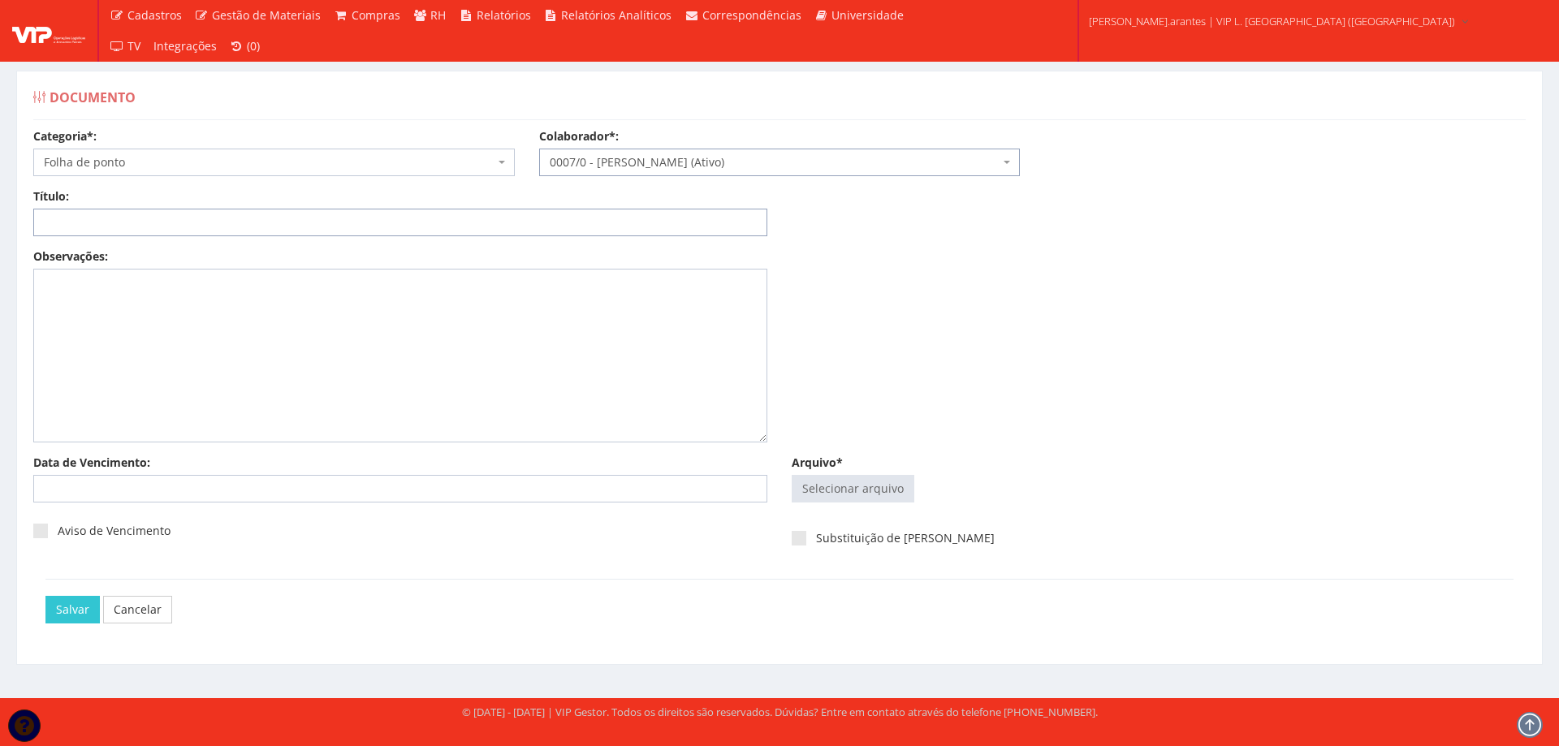
click at [240, 215] on input "Título:" at bounding box center [400, 223] width 734 height 28
paste input "FOLHA DE PONTO - JAN/2025"
type input "FOLHA DE PONTO - JAN/2025"
click at [876, 491] on input "Arquivo*" at bounding box center [853, 489] width 121 height 26
type input "C:\fakepath\01 - Janeiro - G0128 D0002-5.pdf"
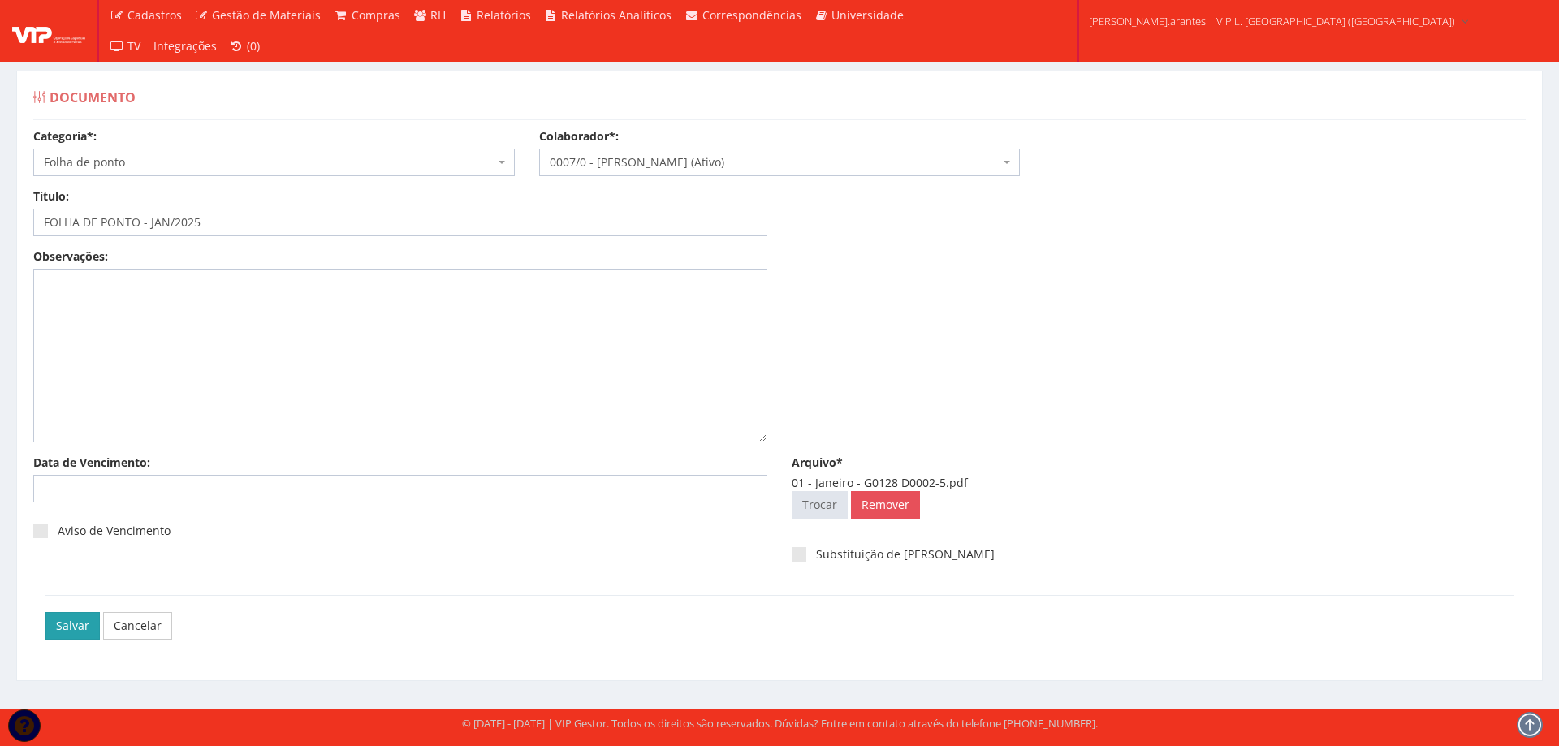
click at [74, 624] on input "Salvar" at bounding box center [72, 626] width 54 height 28
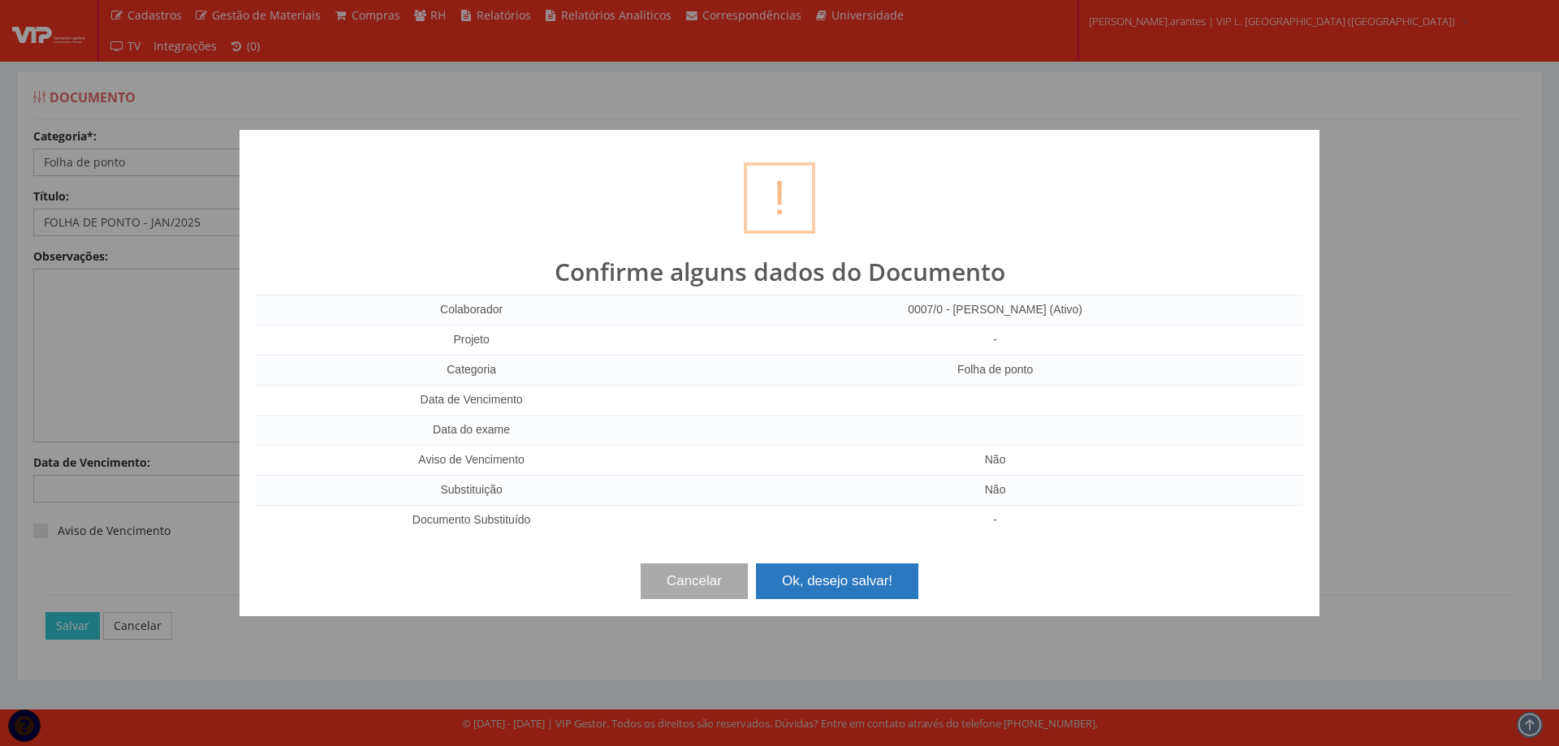
drag, startPoint x: 819, startPoint y: 582, endPoint x: 873, endPoint y: 573, distance: 55.3
click at [819, 582] on button "Ok, desejo salvar!" at bounding box center [837, 582] width 162 height 36
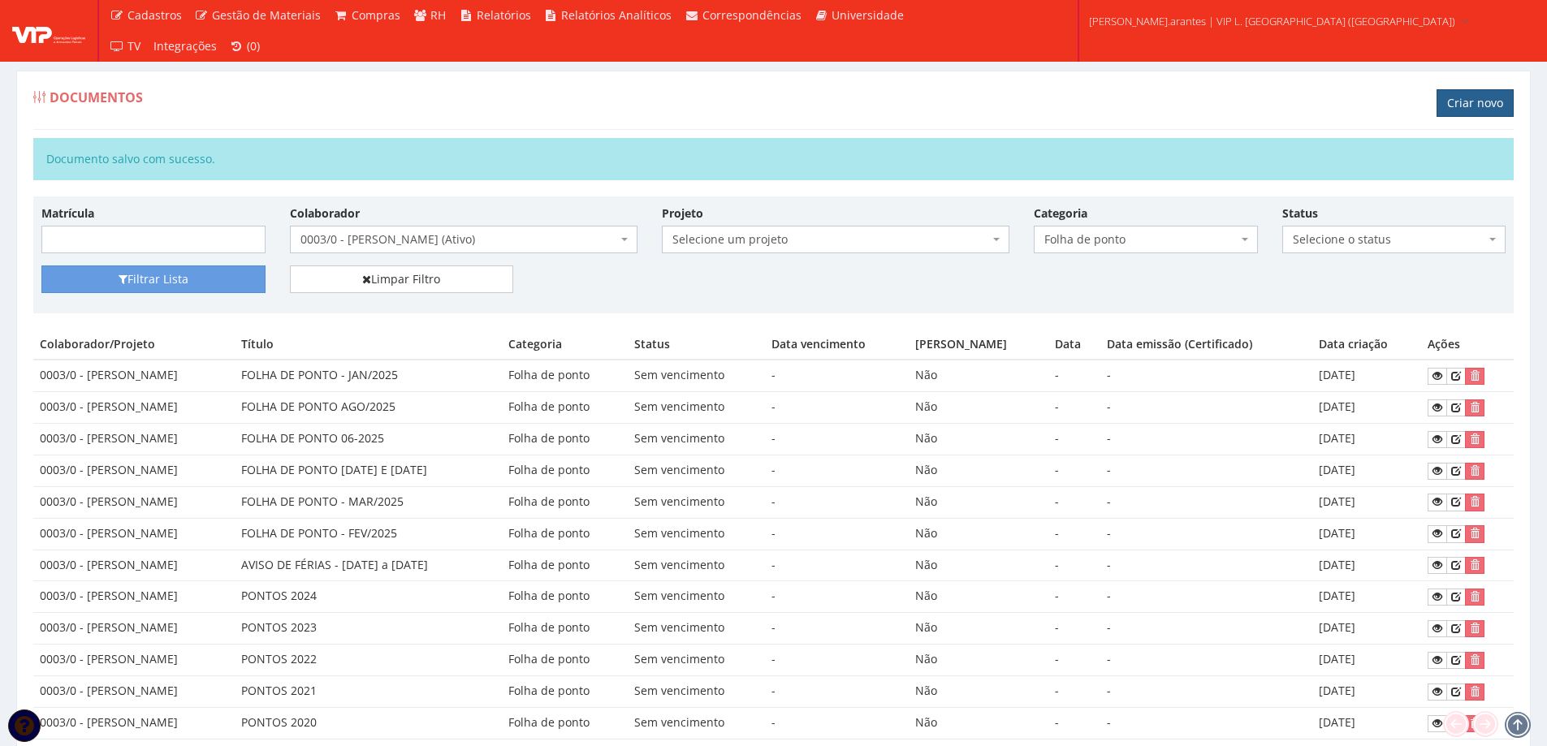
click at [1464, 99] on link "Criar novo" at bounding box center [1475, 103] width 77 height 28
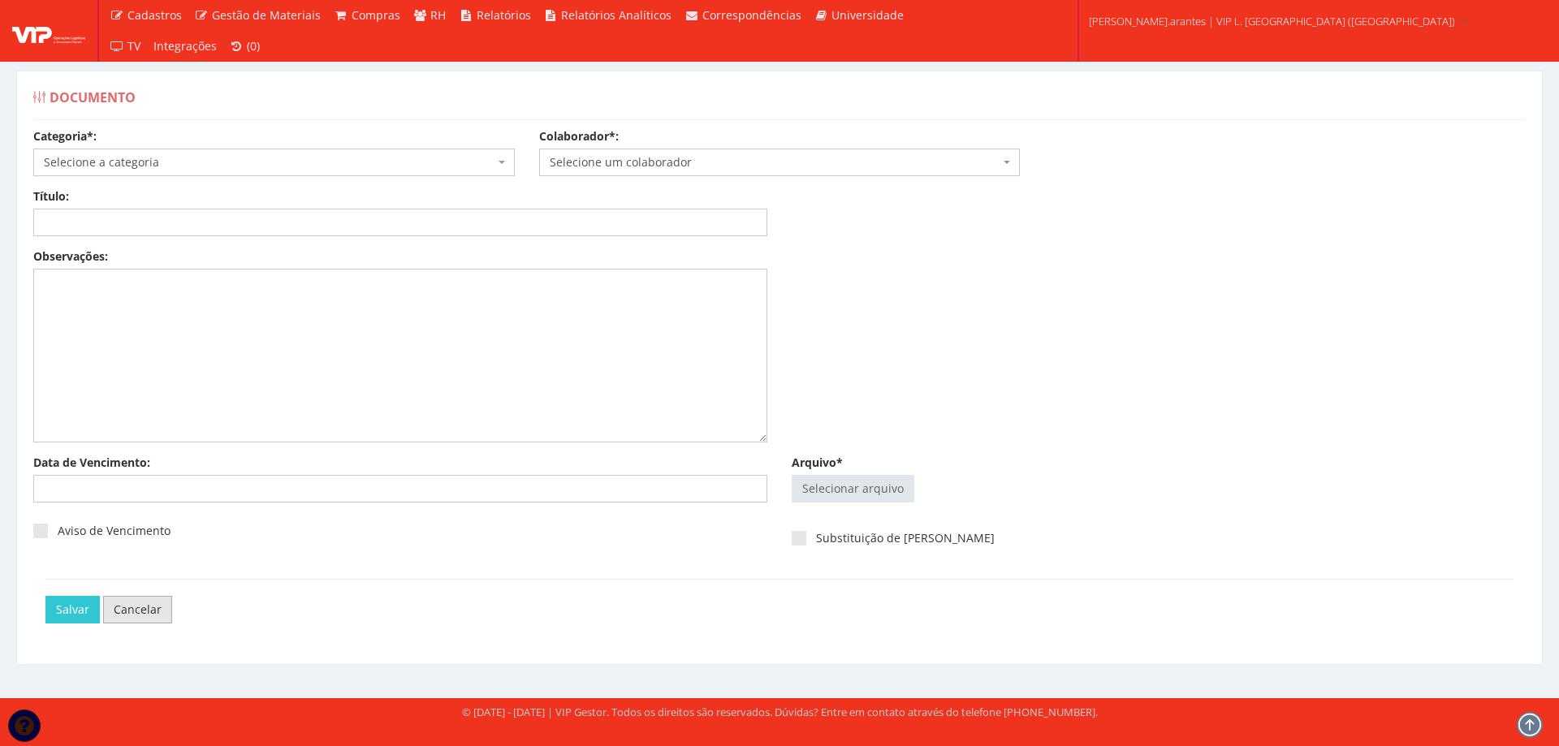
drag, startPoint x: 133, startPoint y: 611, endPoint x: 172, endPoint y: 600, distance: 40.4
click at [133, 610] on link "Cancelar" at bounding box center [137, 610] width 69 height 28
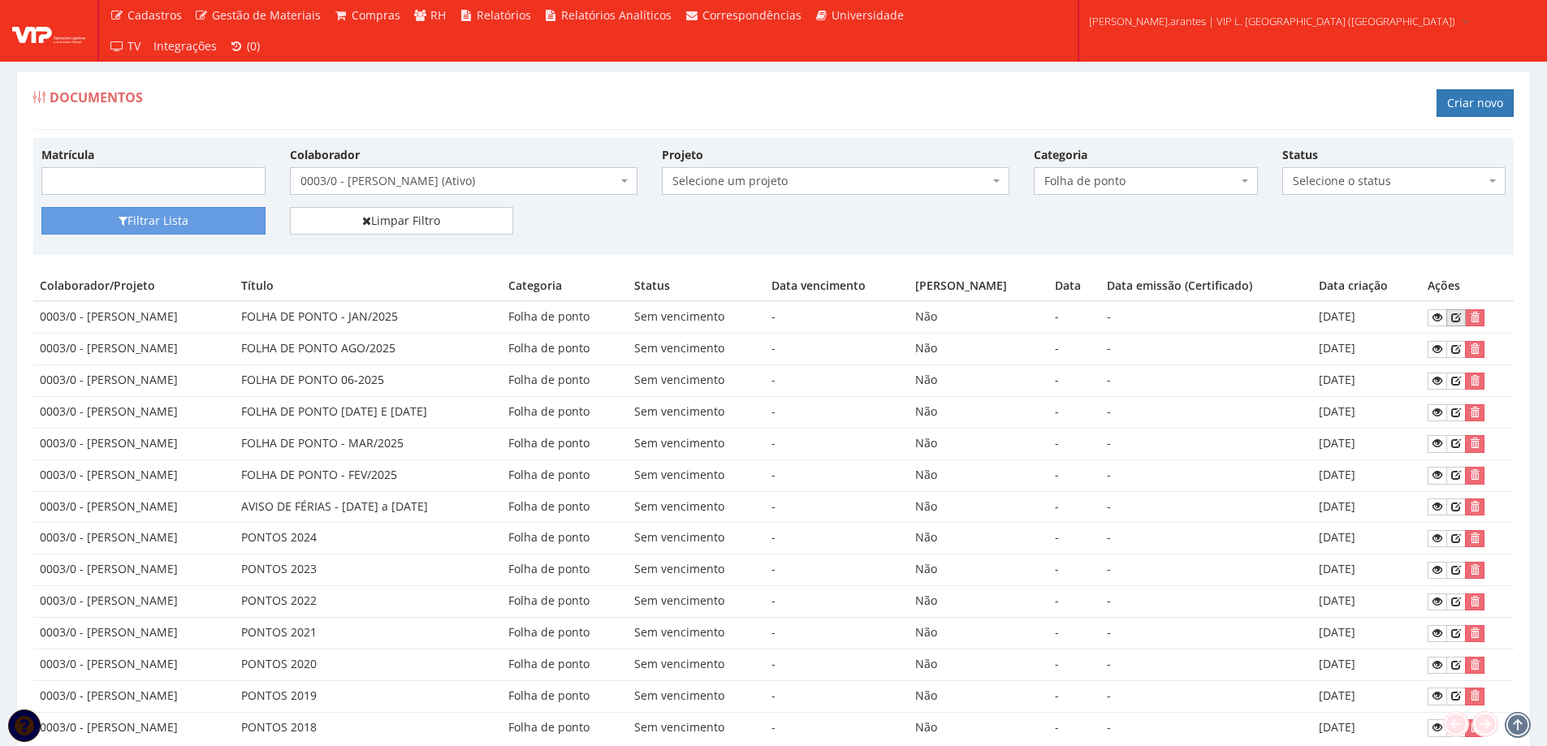
click at [1461, 316] on icon at bounding box center [1456, 317] width 10 height 11
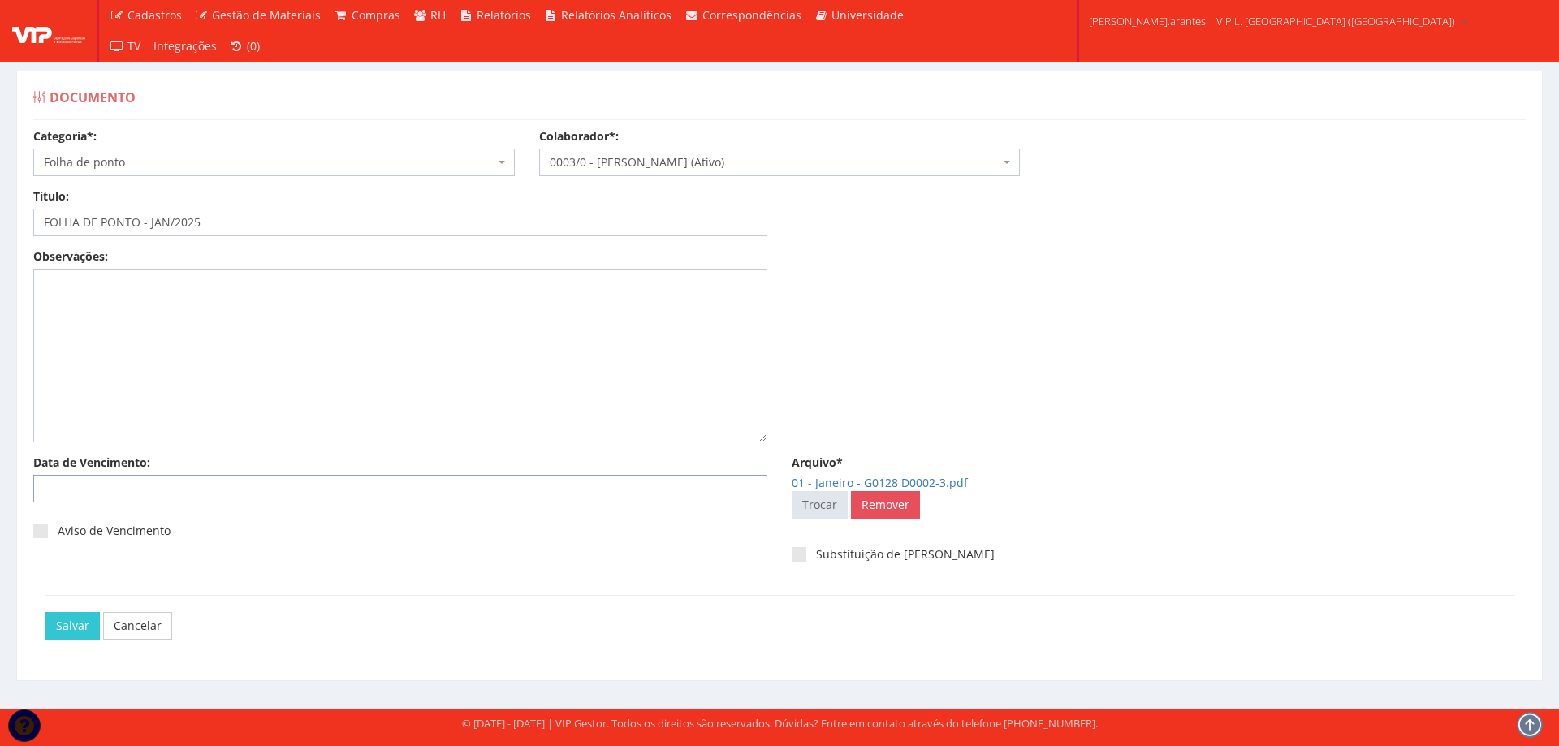
click at [400, 479] on input "Data de Vencimento:" at bounding box center [400, 489] width 734 height 28
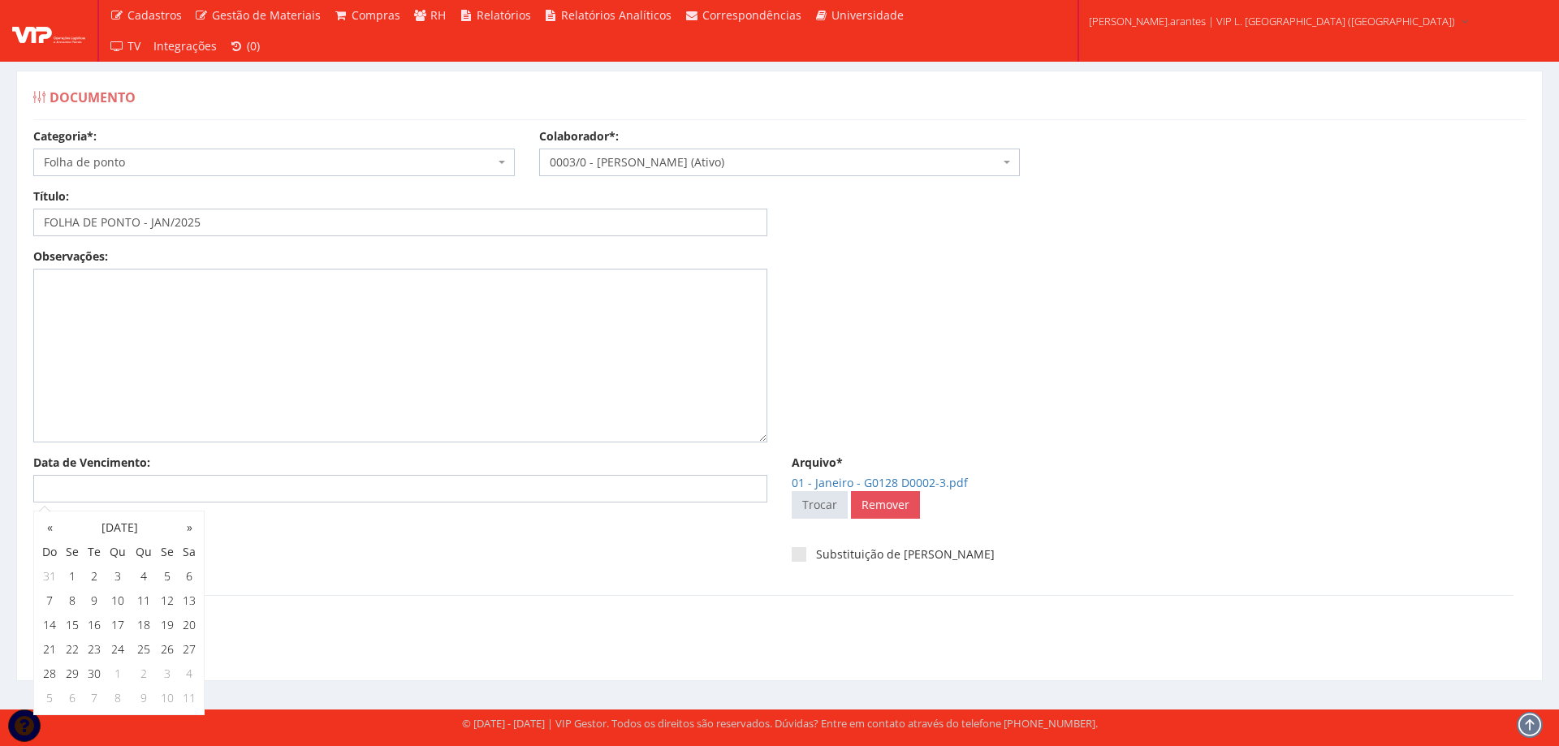
click at [472, 516] on div "Aviso de Vencimento" at bounding box center [400, 537] width 734 height 45
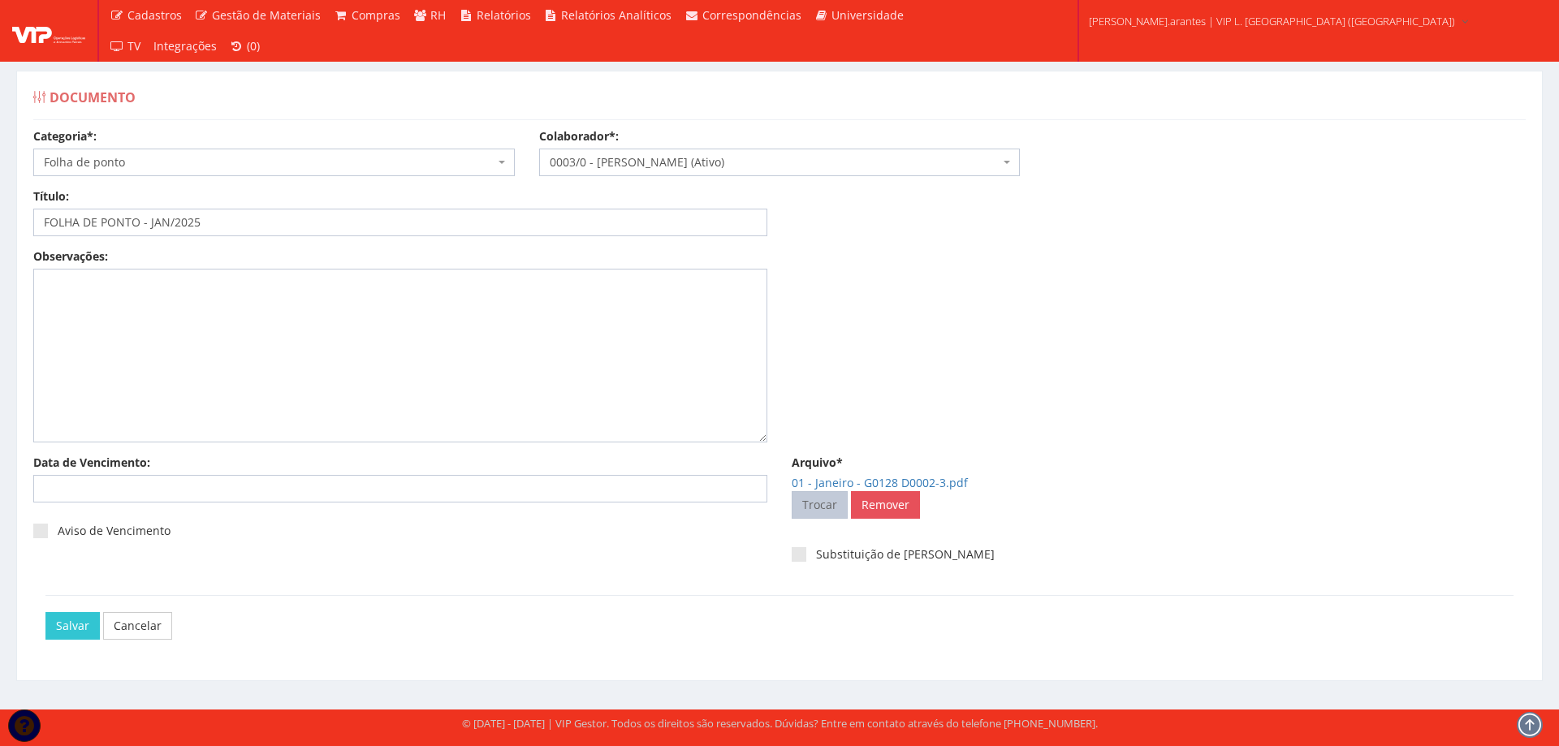
click at [823, 504] on input "Arquivo*" at bounding box center [820, 505] width 54 height 26
type input "C:\fakepath\01 - Janeiro - G0128 D0002-6.pdf"
click at [76, 627] on input "Salvar" at bounding box center [72, 626] width 54 height 28
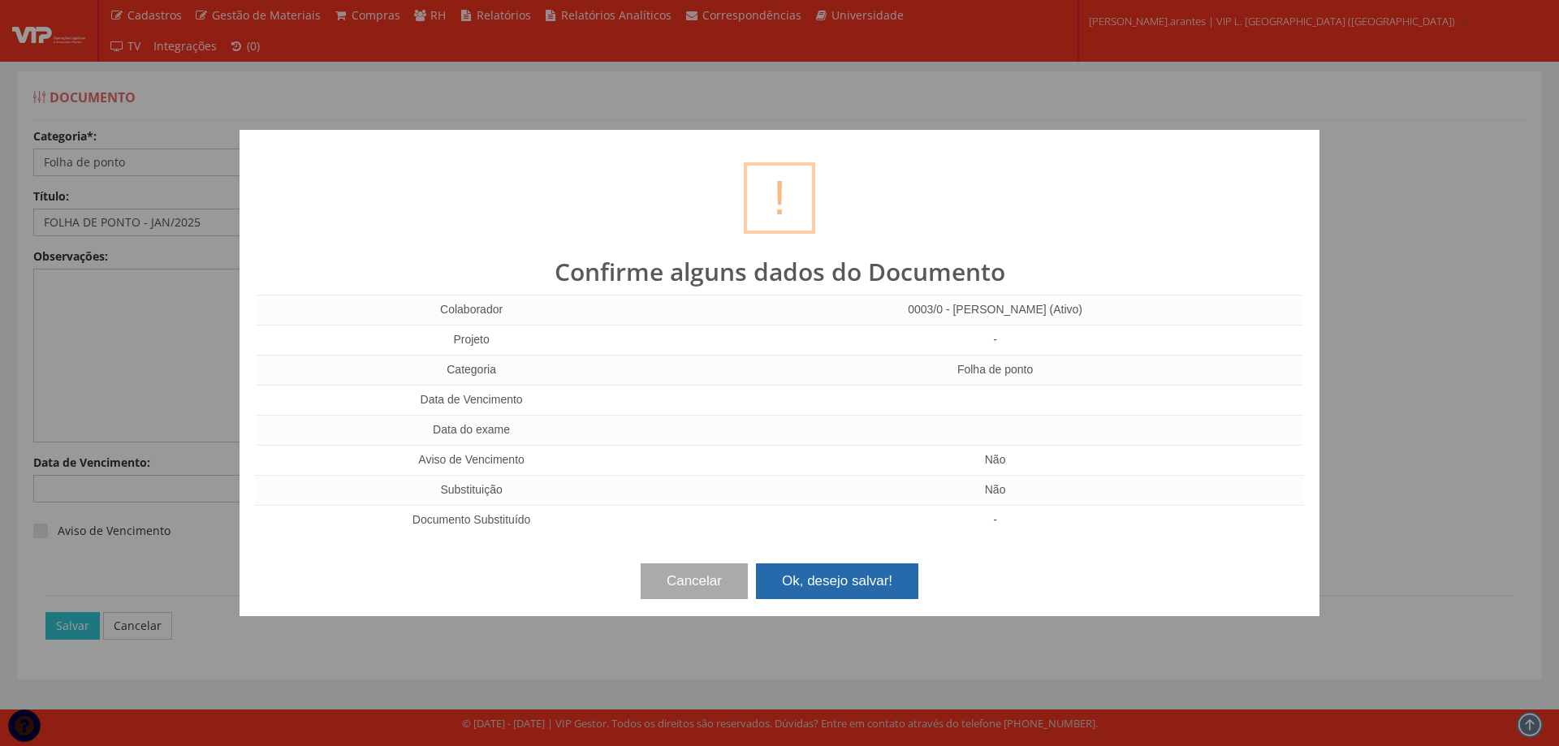
click at [876, 580] on button "Ok, desejo salvar!" at bounding box center [837, 582] width 162 height 36
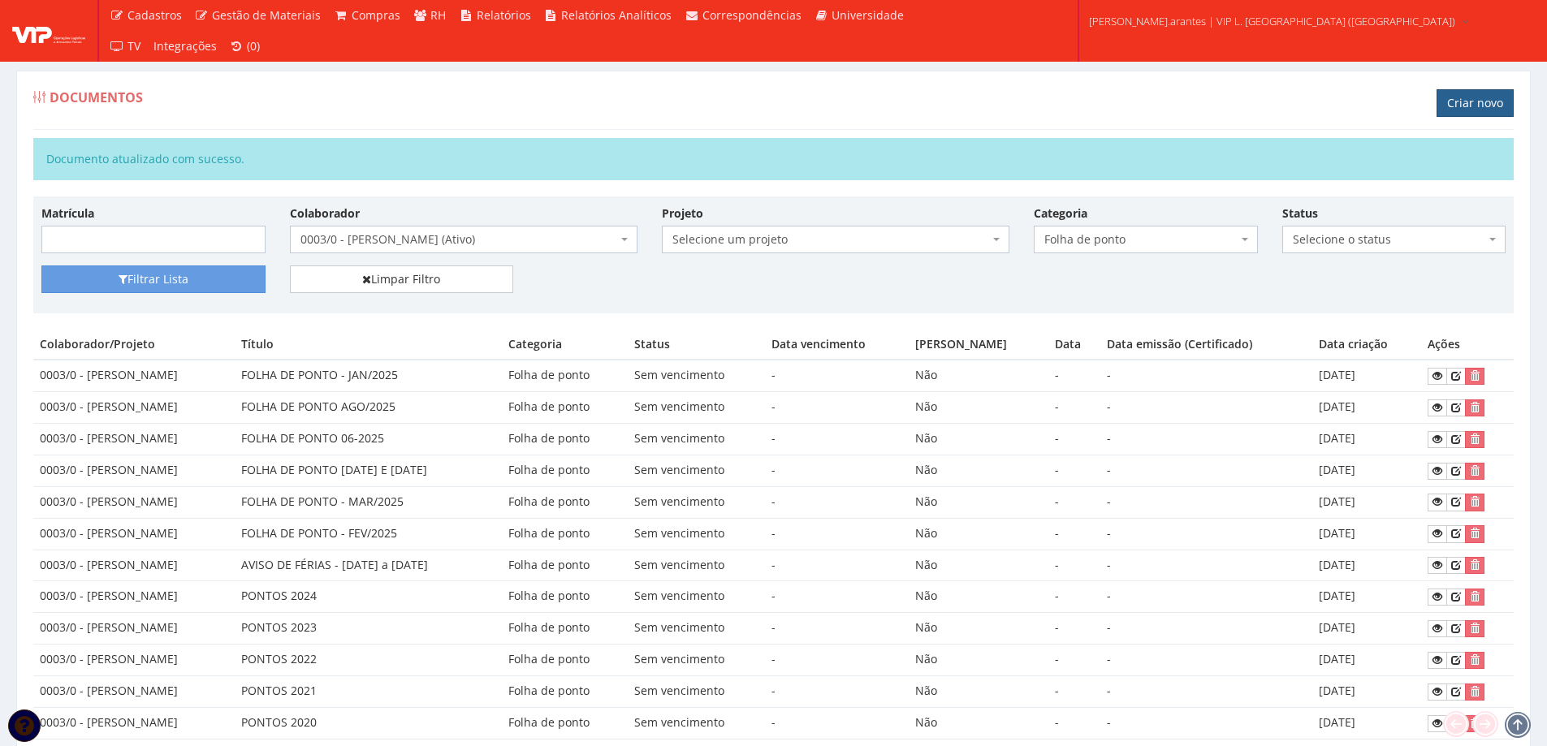
click at [1466, 99] on link "Criar novo" at bounding box center [1475, 103] width 77 height 28
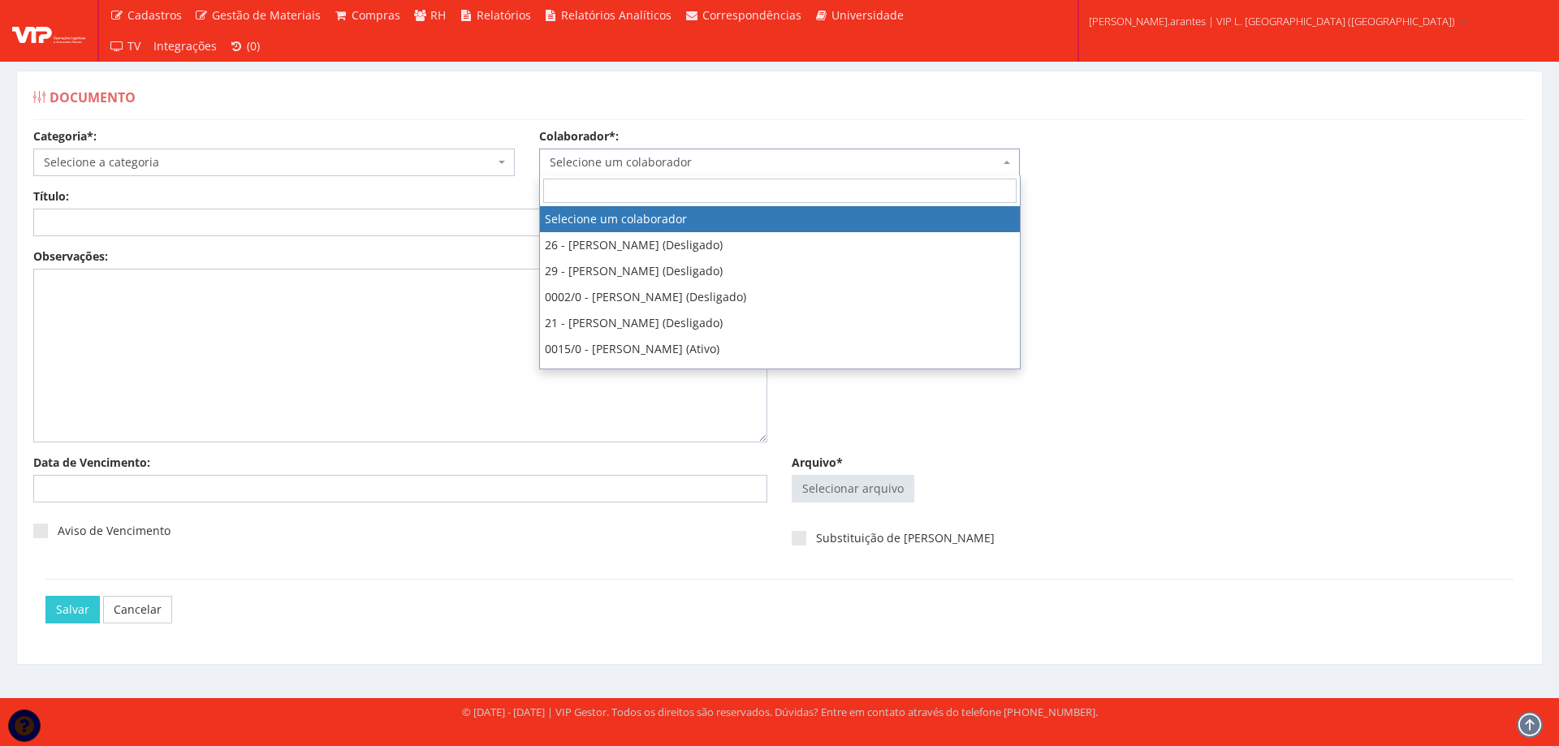
click at [640, 166] on span "Selecione um colaborador" at bounding box center [775, 162] width 451 height 16
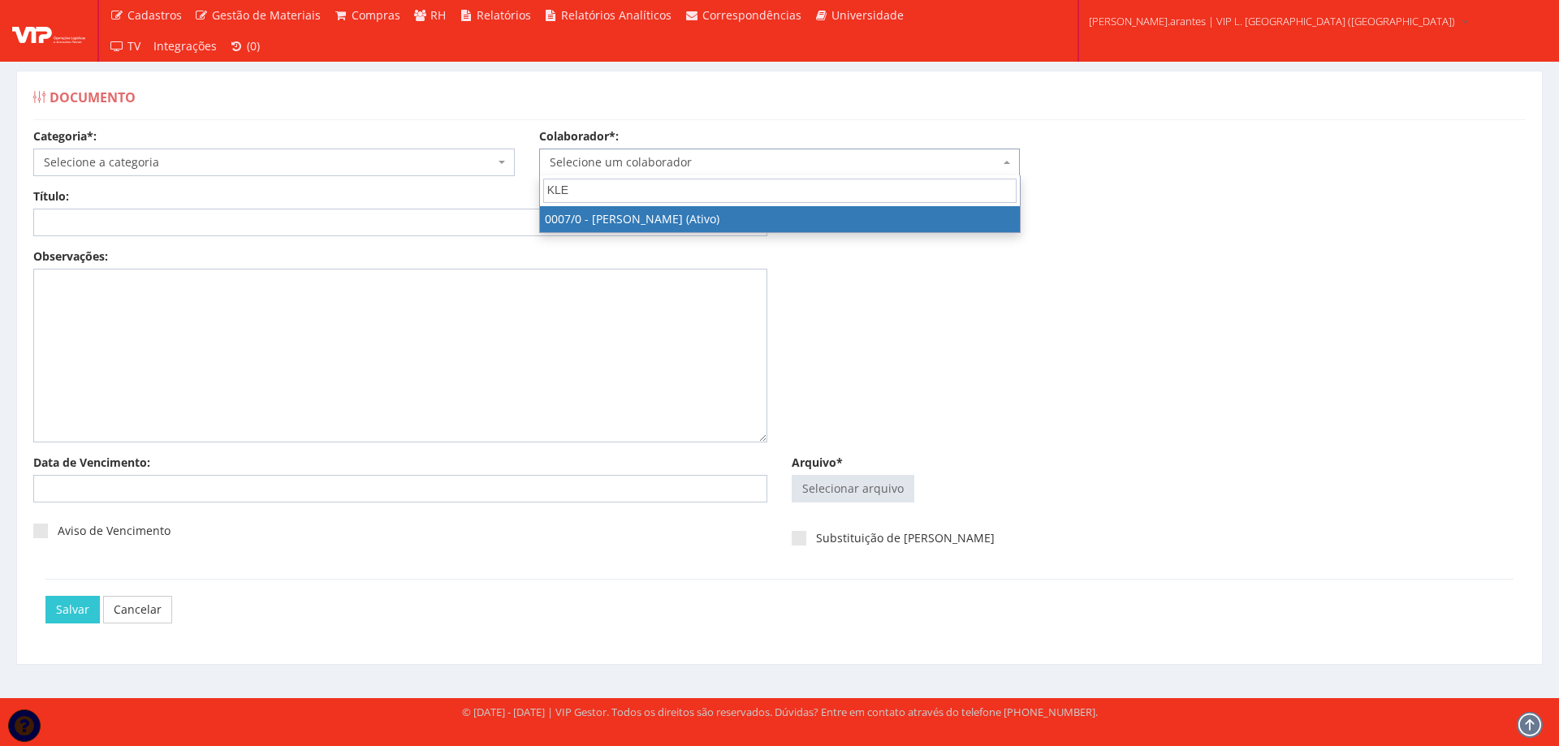
type input "KLEB"
select select "720"
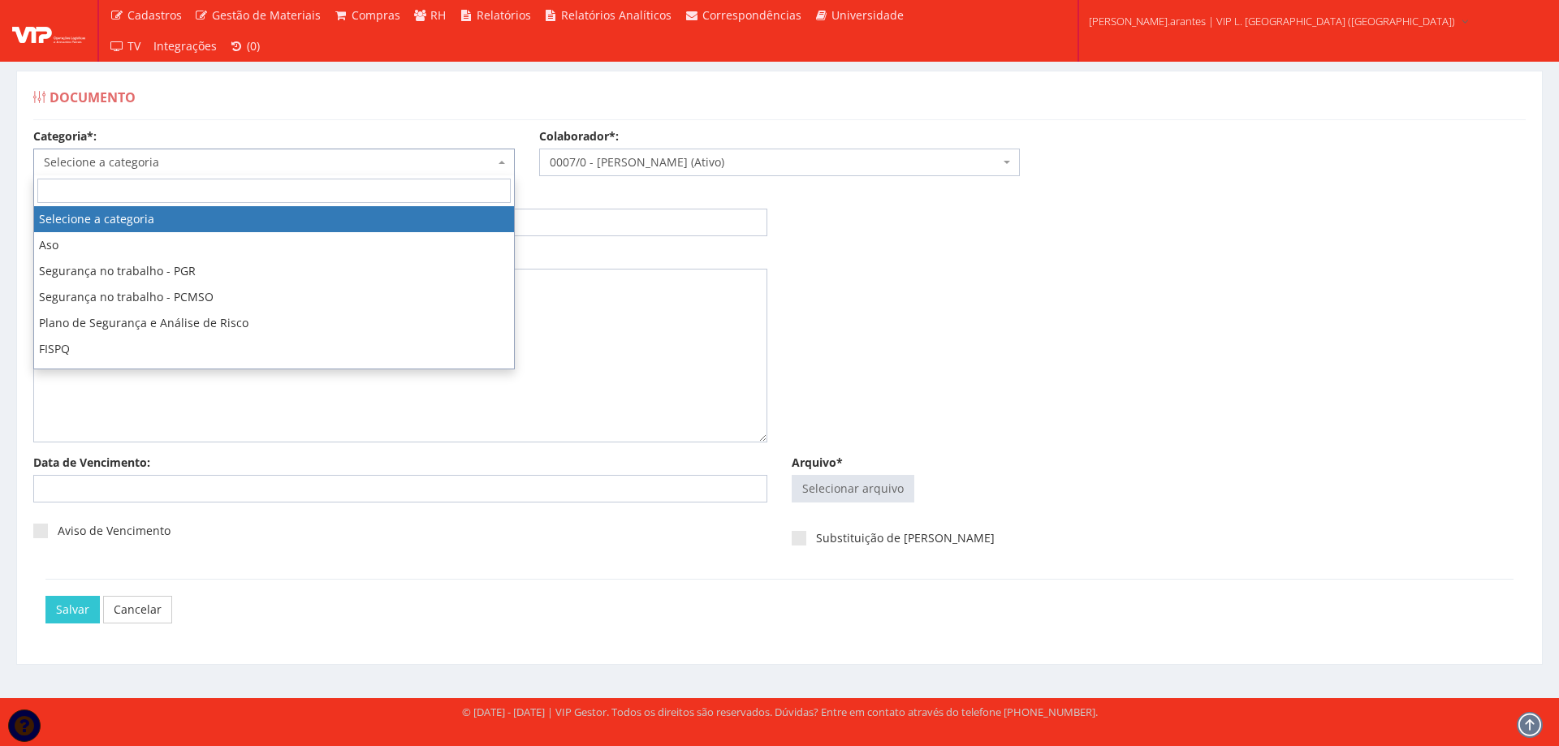
click at [293, 150] on span "Selecione a categoria" at bounding box center [274, 163] width 482 height 28
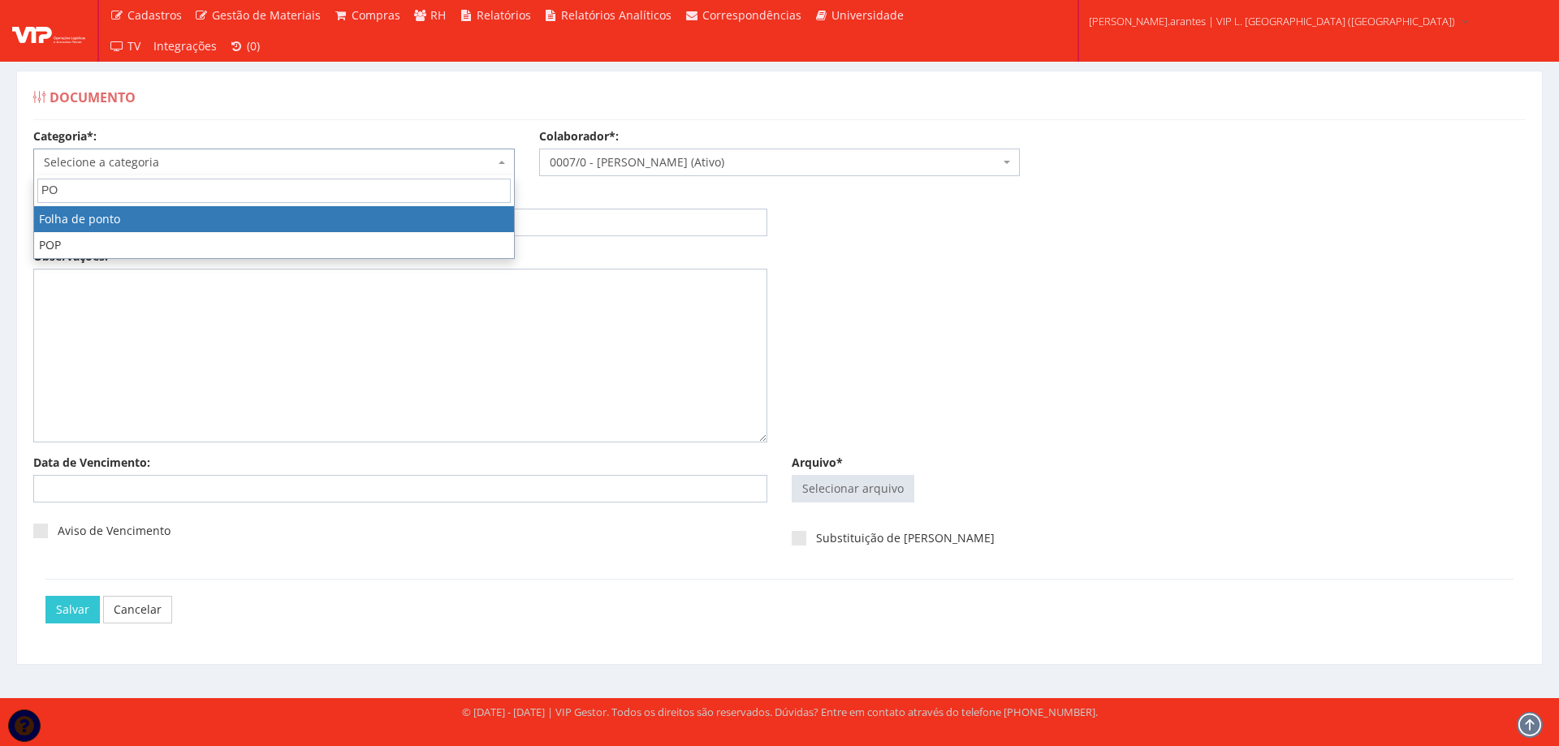
type input "PON"
select select "folha_ponto"
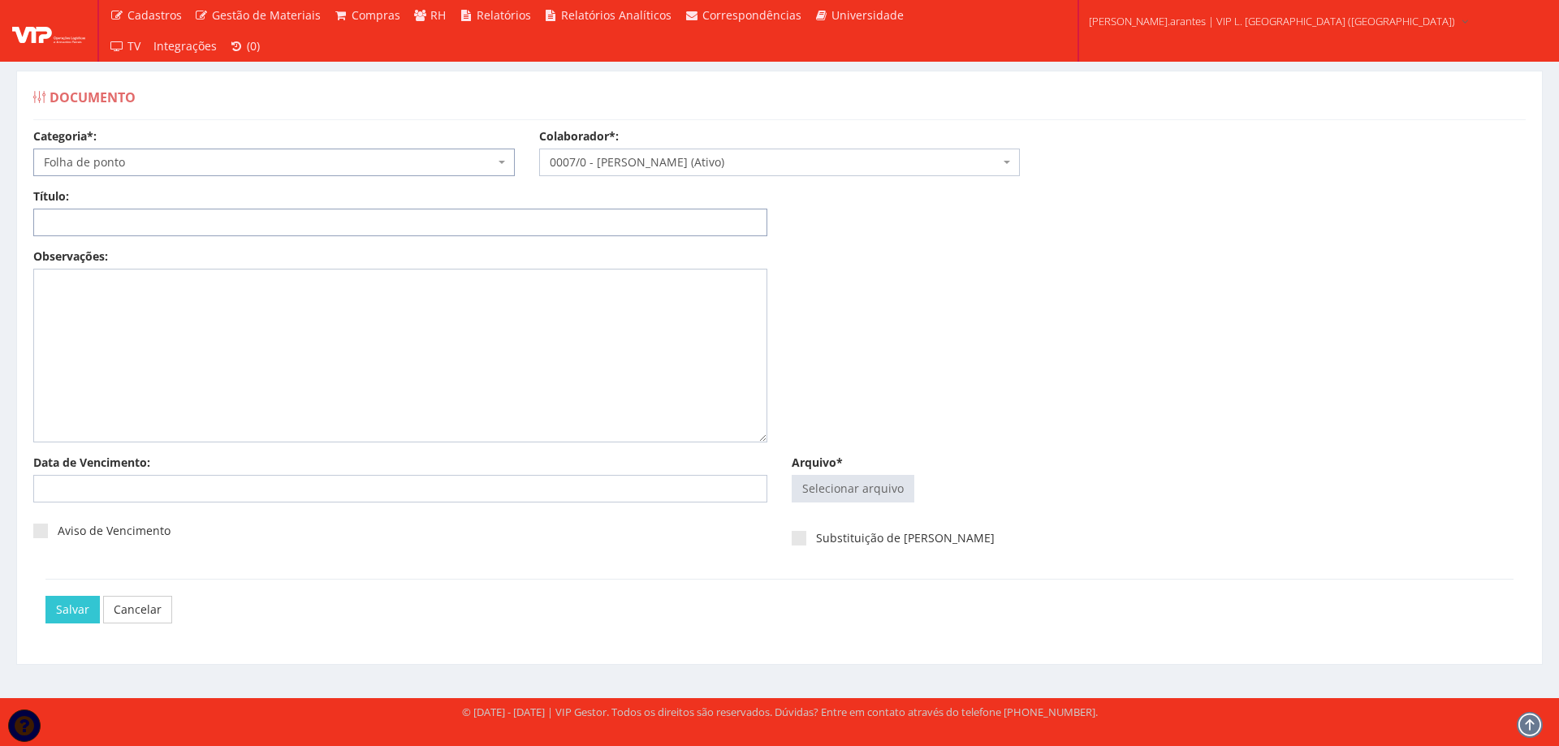
click at [451, 223] on input "Título:" at bounding box center [400, 223] width 734 height 28
paste input "FOLHA DE PONTO - JAN/2025"
type input "FOLHA DE PONTO - JAN/2025 (FERIAS)"
click at [902, 487] on input "Arquivo*" at bounding box center [853, 489] width 121 height 26
type input "C:\fakepath\01 - Janeiro - G0128 D0002-5.pdf"
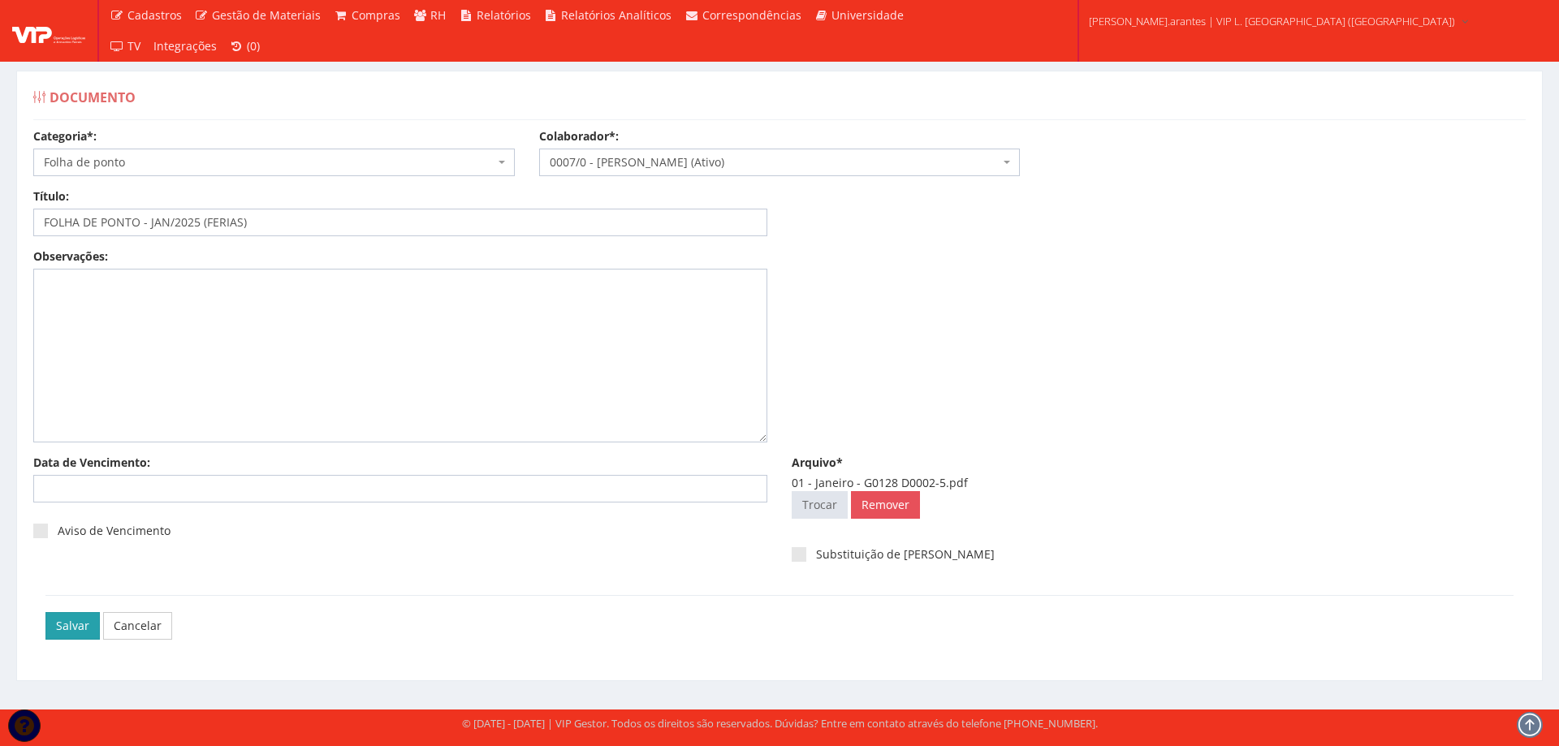
click at [71, 628] on input "Salvar" at bounding box center [72, 626] width 54 height 28
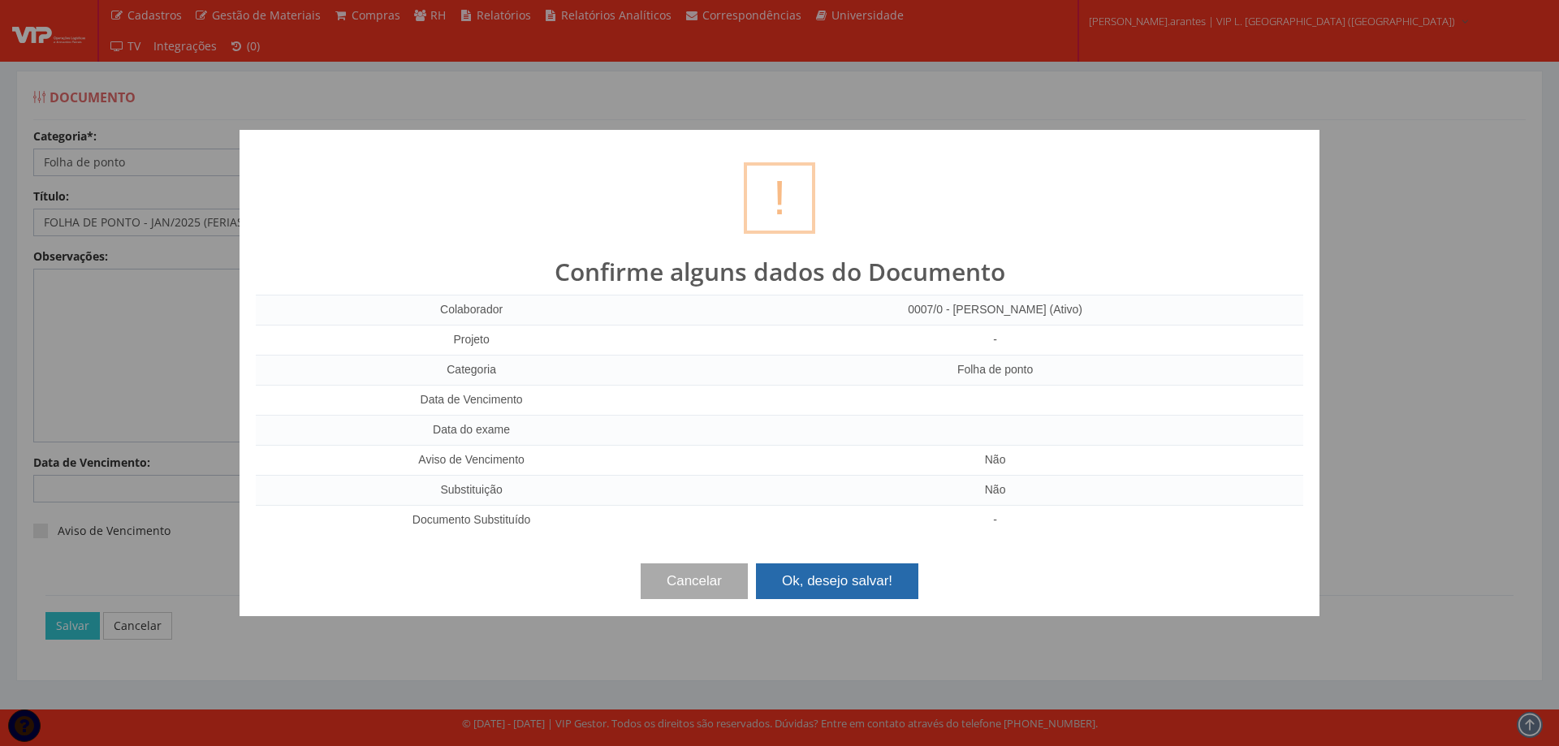
click at [834, 582] on button "Ok, desejo salvar!" at bounding box center [837, 582] width 162 height 36
